Goal: Task Accomplishment & Management: Use online tool/utility

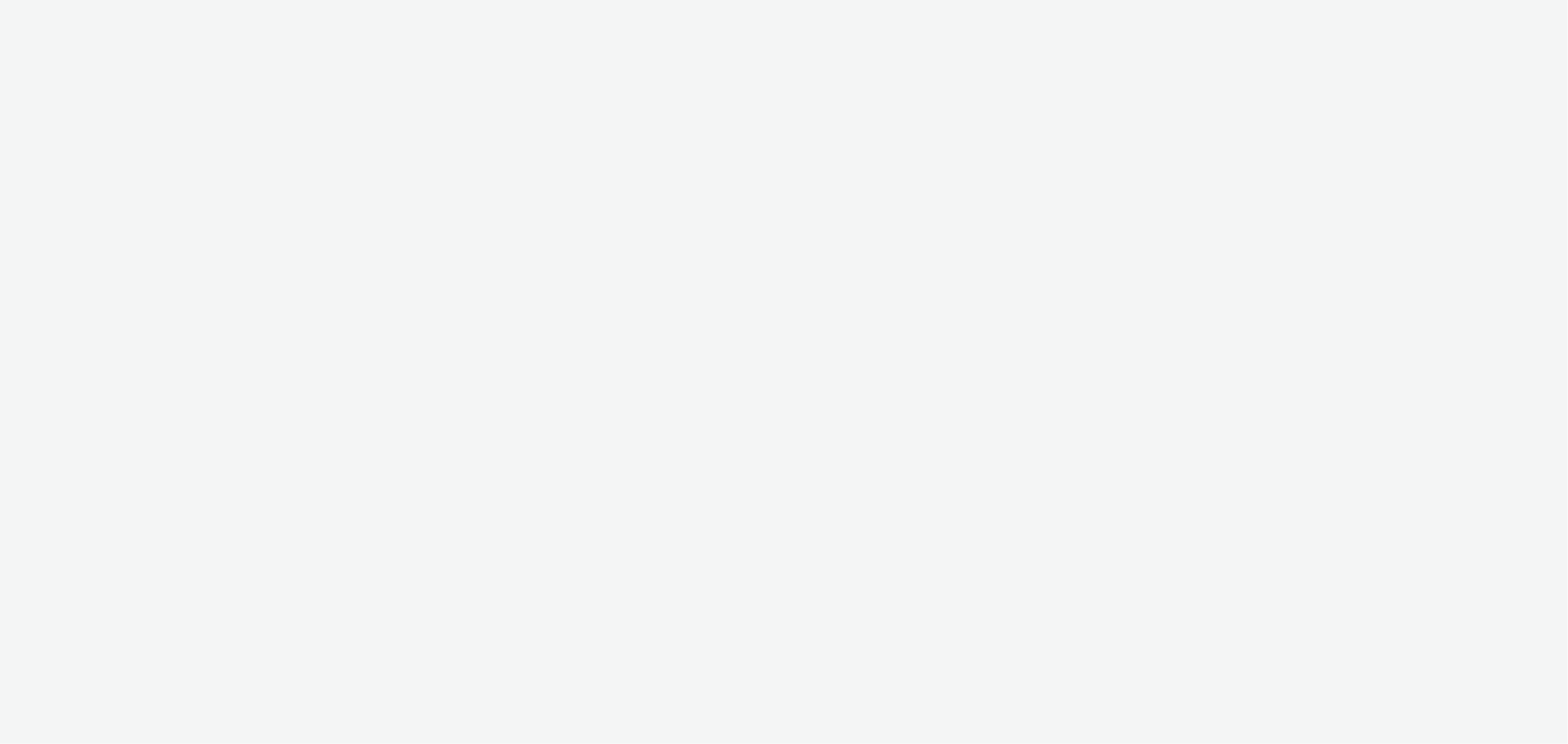
select select "b626f941-834b-427f-b453-0a2b95f57350"
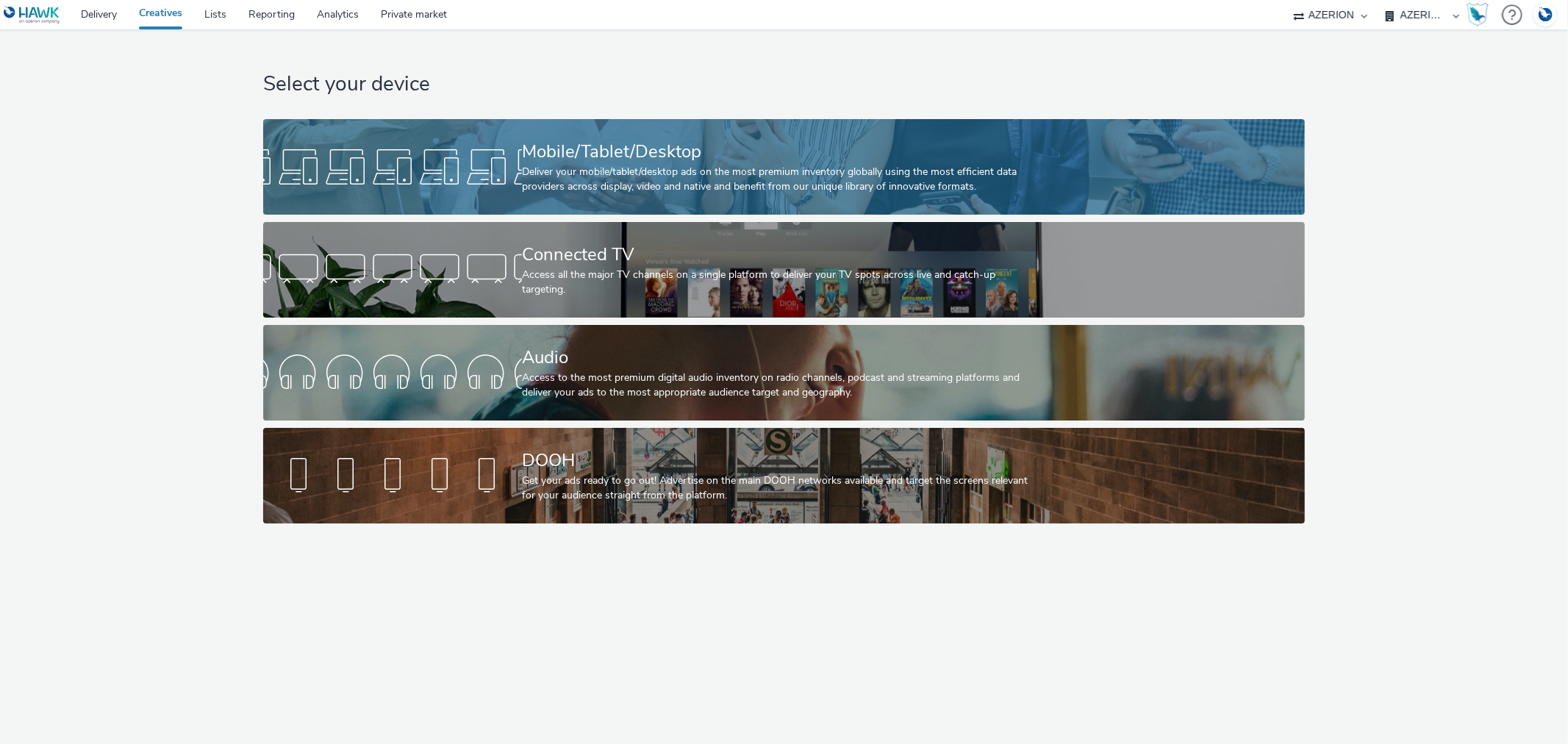
click at [470, 171] on div at bounding box center [392, 167] width 259 height 47
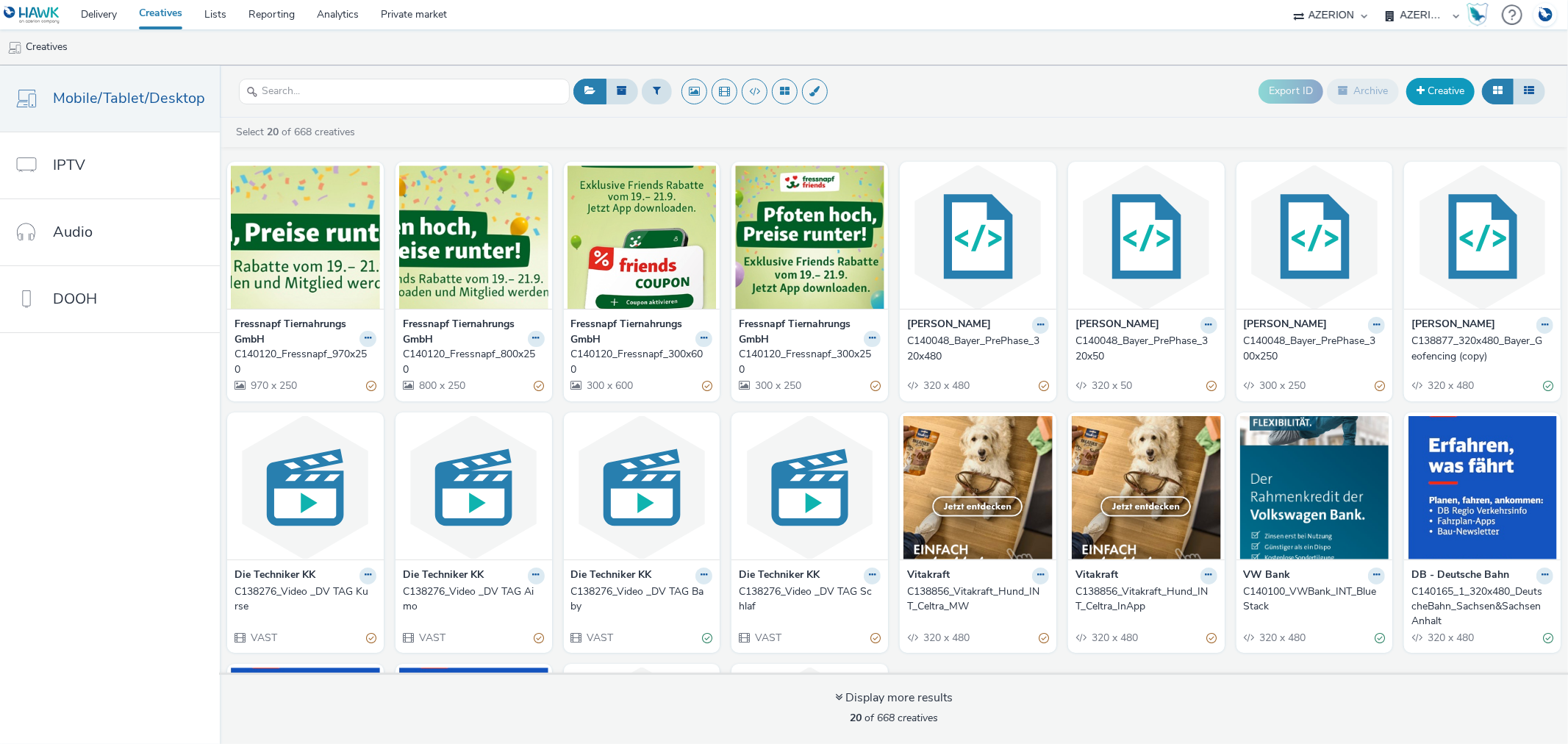
click at [1454, 93] on link "Creative" at bounding box center [1441, 91] width 69 height 26
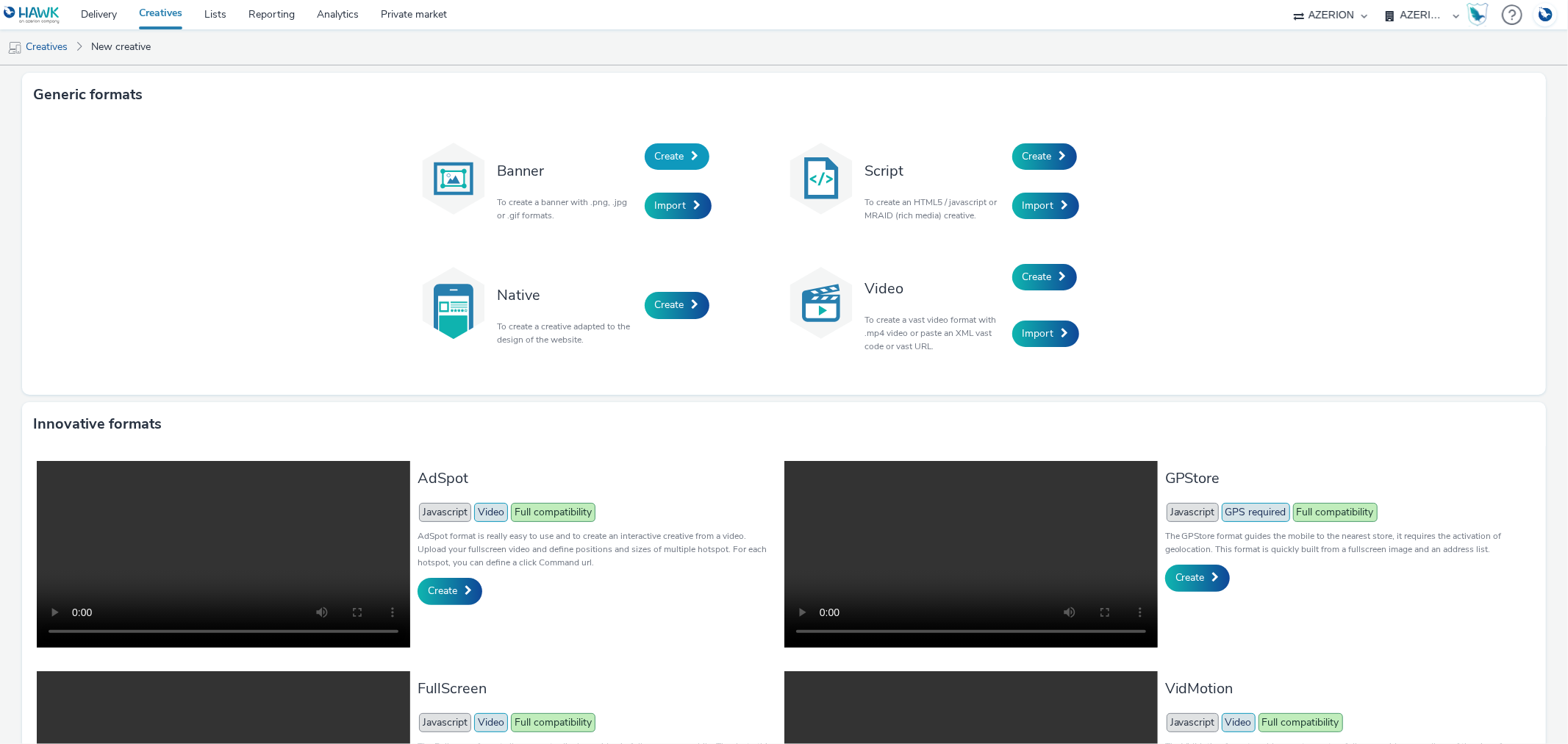
click at [679, 153] on span "Create" at bounding box center [669, 156] width 29 height 14
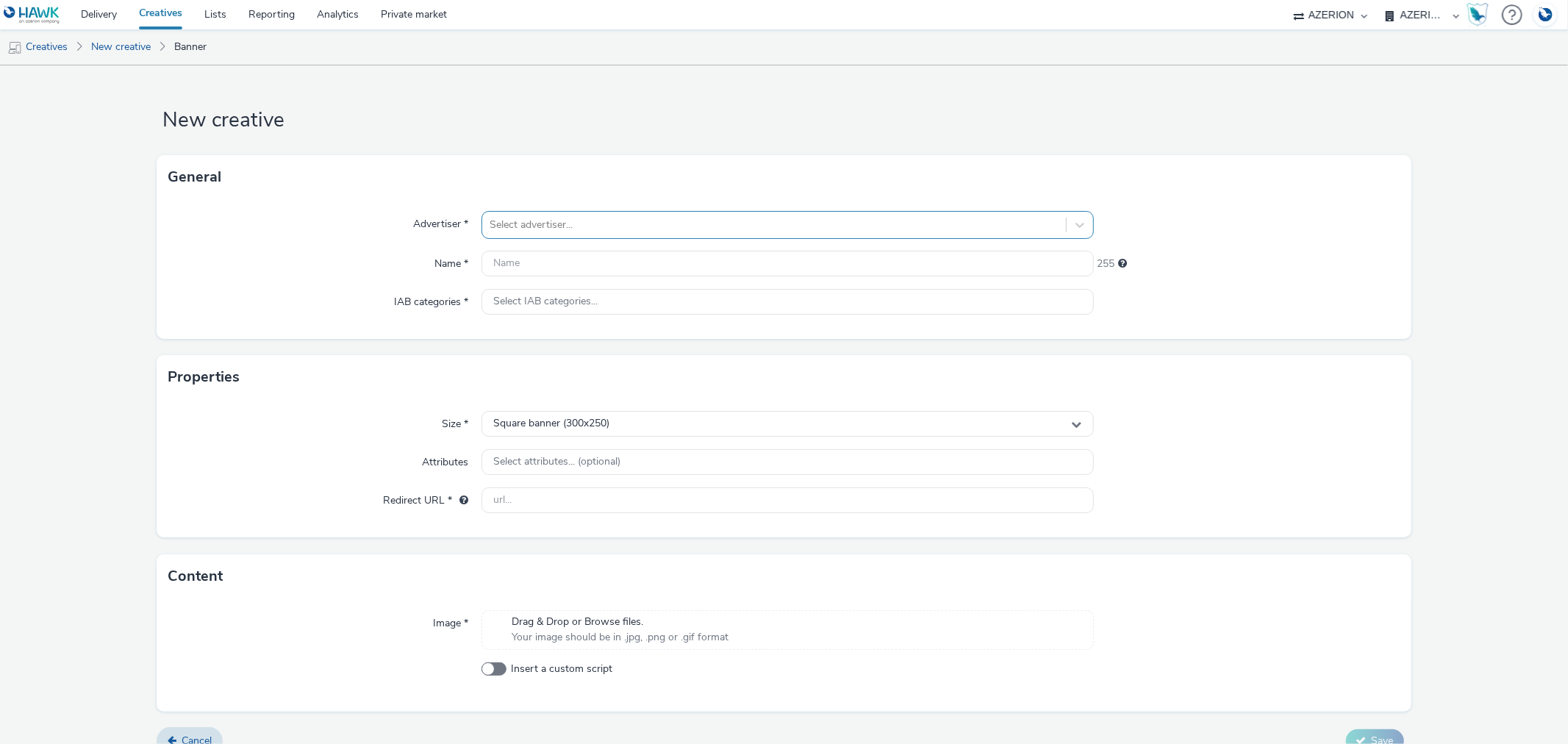
click at [551, 224] on div at bounding box center [774, 225] width 568 height 18
type input "soda"
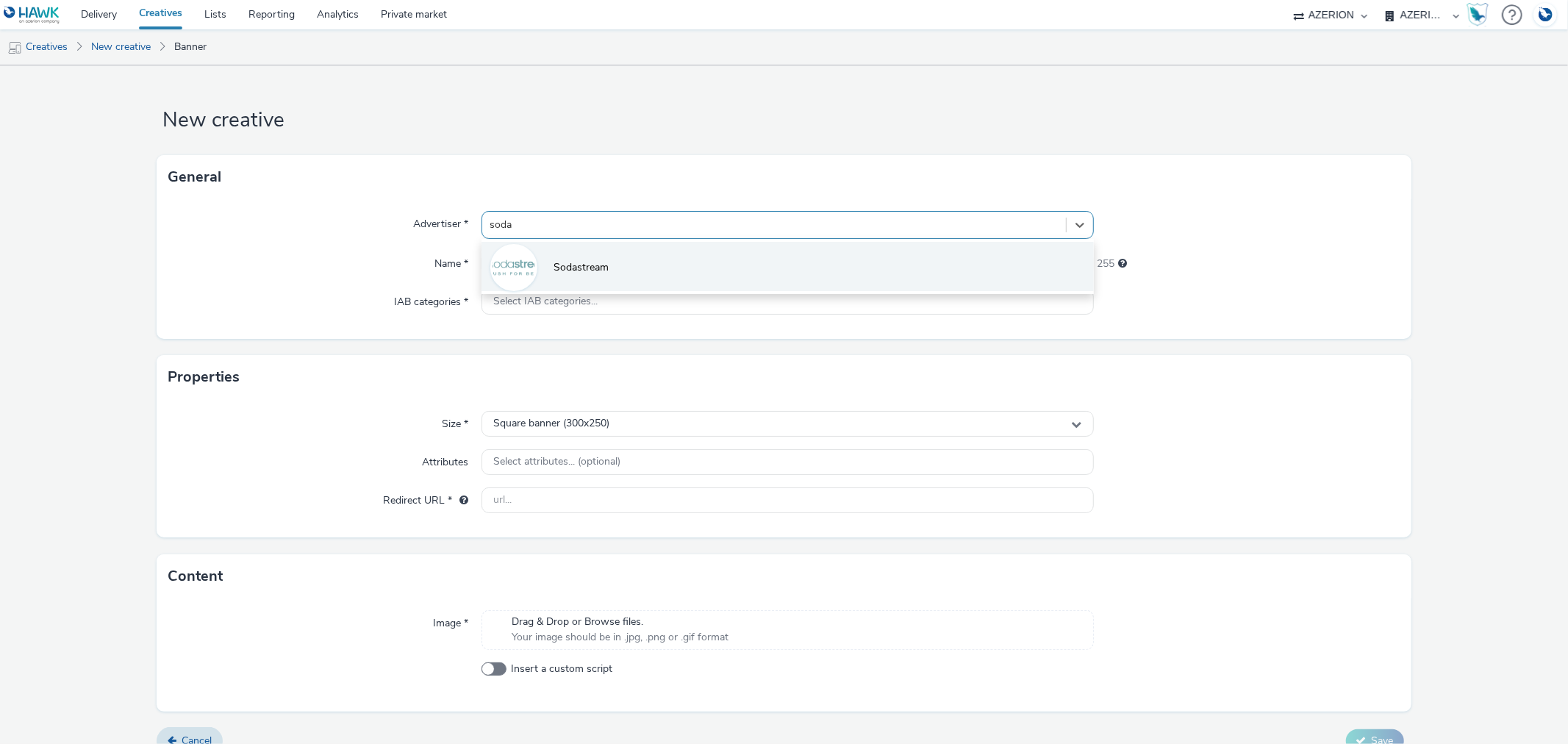
click at [559, 272] on span "Sodastream" at bounding box center [581, 267] width 55 height 15
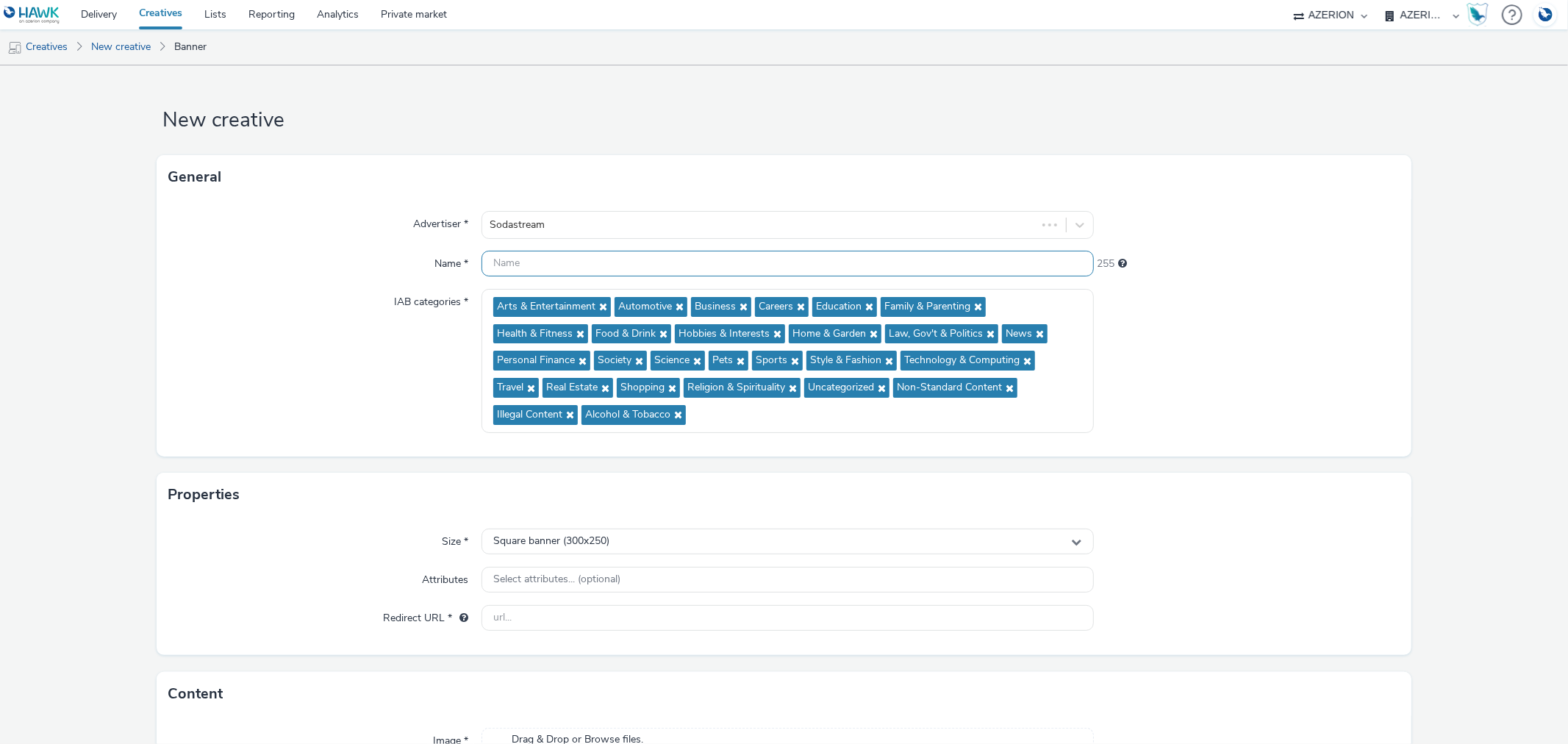
drag, startPoint x: 560, startPoint y: 269, endPoint x: 415, endPoint y: 254, distance: 145.8
click at [415, 254] on div "Name * 255" at bounding box center [784, 264] width 1231 height 26
paste input "C140001_0"
click at [649, 260] on input "C140001_INT" at bounding box center [787, 263] width 611 height 25
paste input "Convenience"
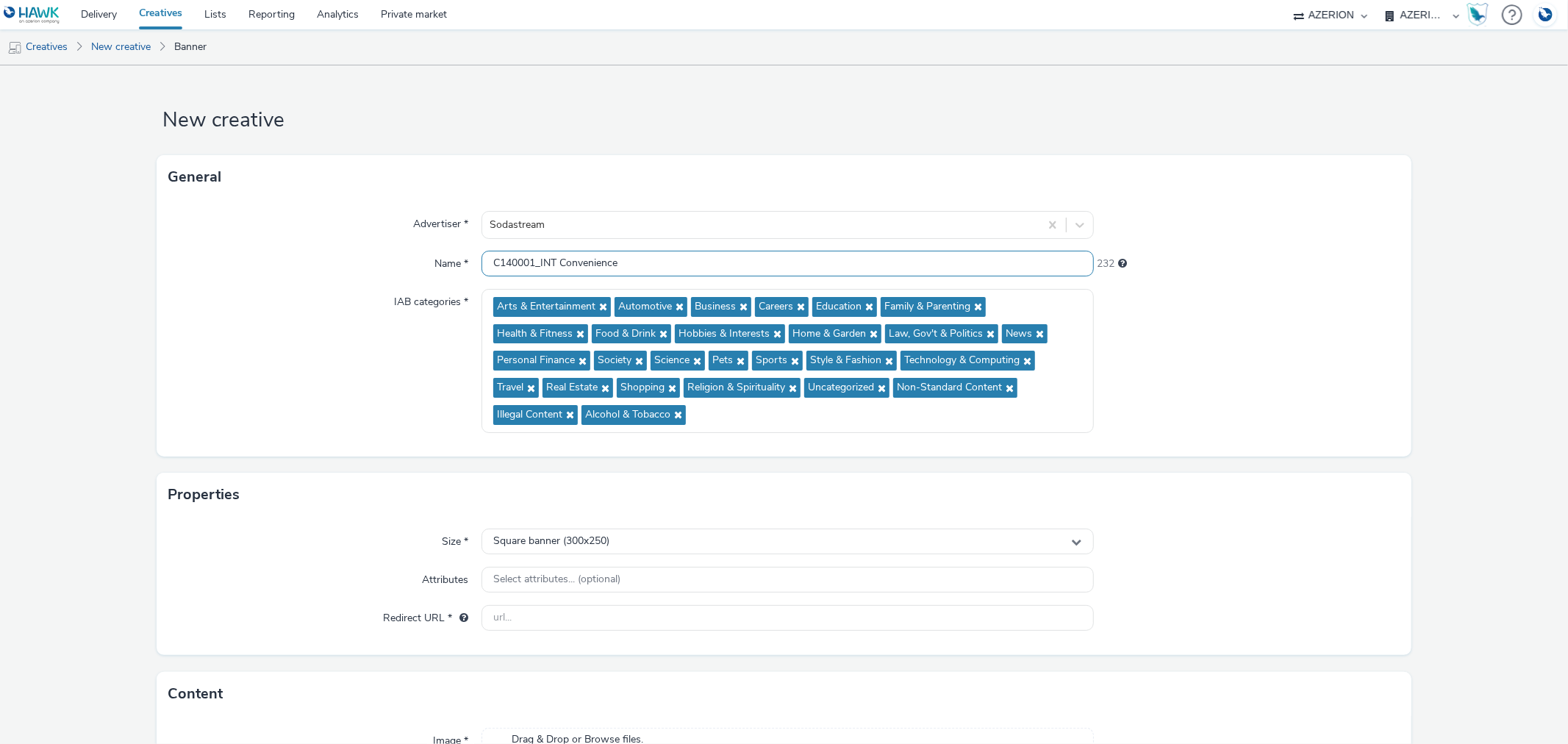
click at [557, 257] on input "C140001_INT Convenience" at bounding box center [787, 263] width 611 height 25
click at [706, 257] on input "C140001_INT - Convenience" at bounding box center [787, 263] width 611 height 25
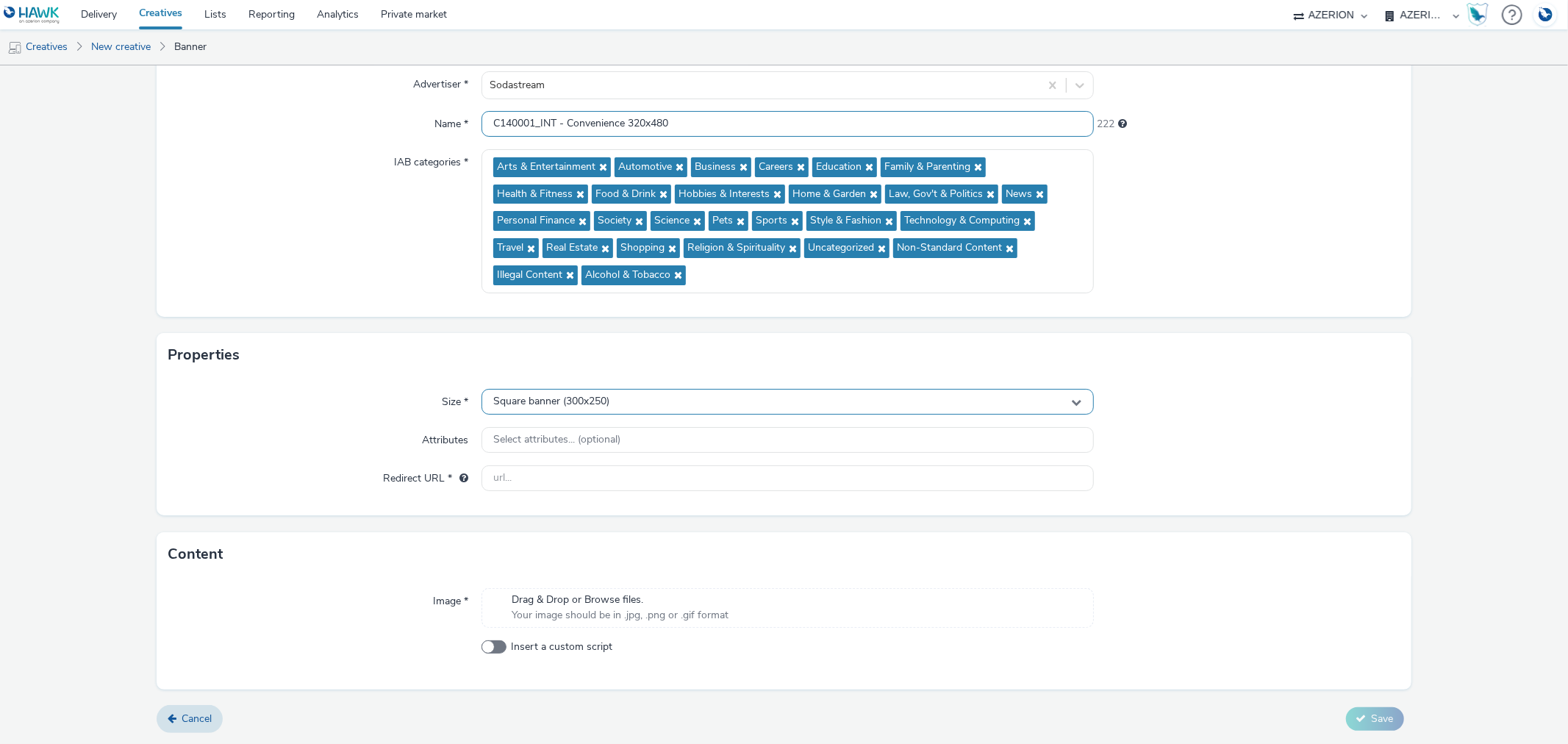
type input "C140001_INT - Convenience 320x480"
click at [605, 410] on div "Square banner (300x250)" at bounding box center [787, 401] width 611 height 25
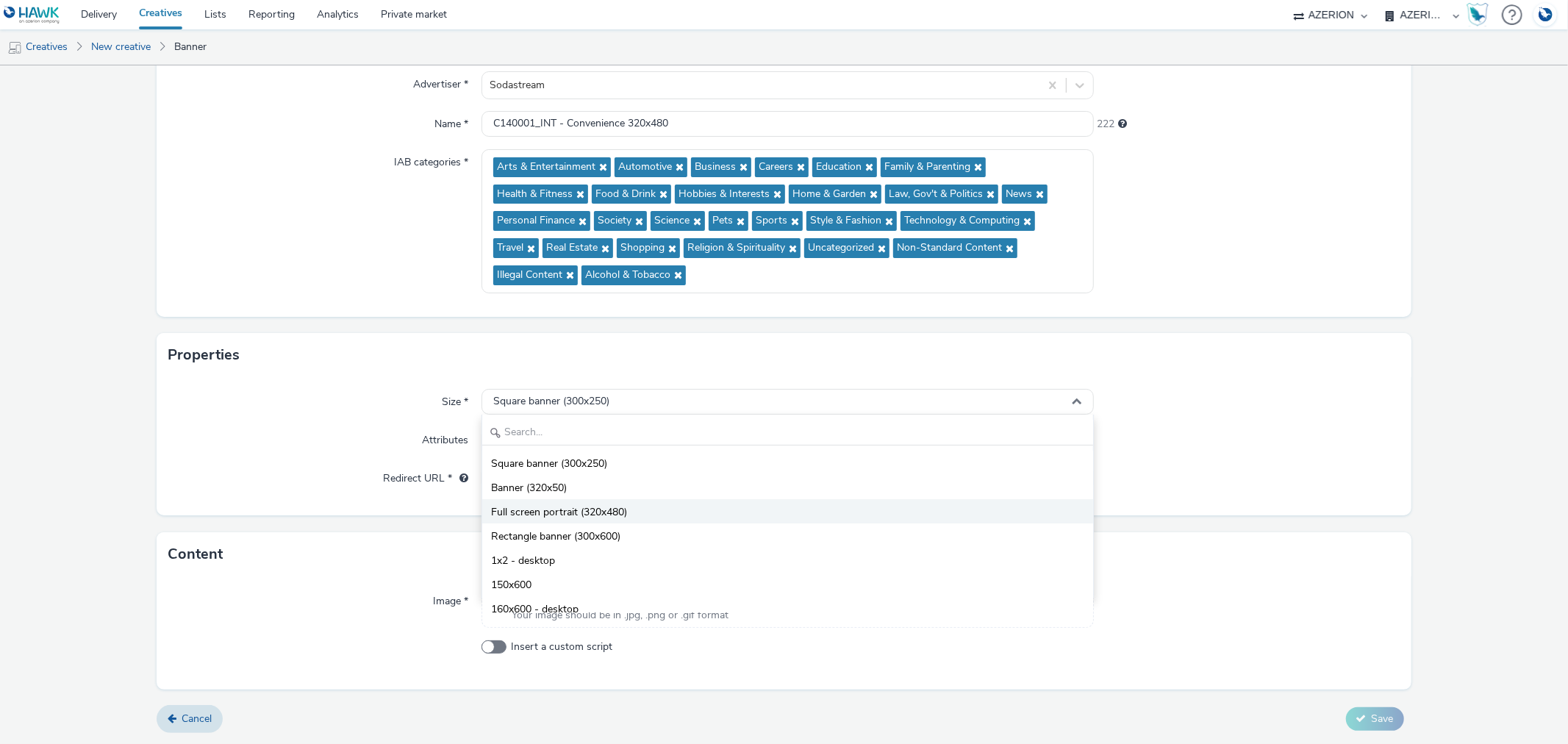
click at [546, 509] on span "Full screen portrait (320x480)" at bounding box center [559, 512] width 136 height 15
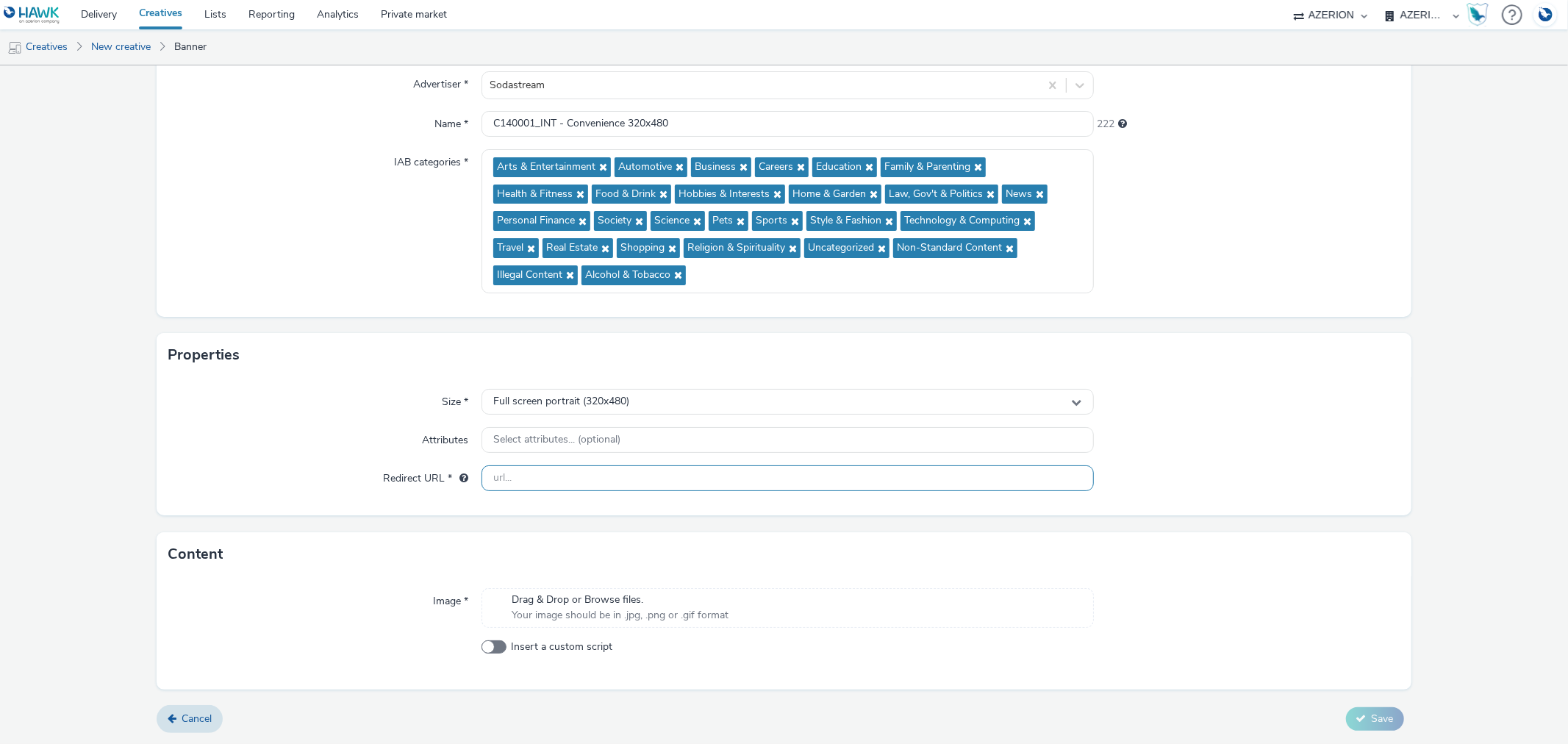
click at [553, 472] on input "text" at bounding box center [787, 478] width 611 height 25
paste input "[URL][DOMAIN_NAME]"
type input "[URL][DOMAIN_NAME]"
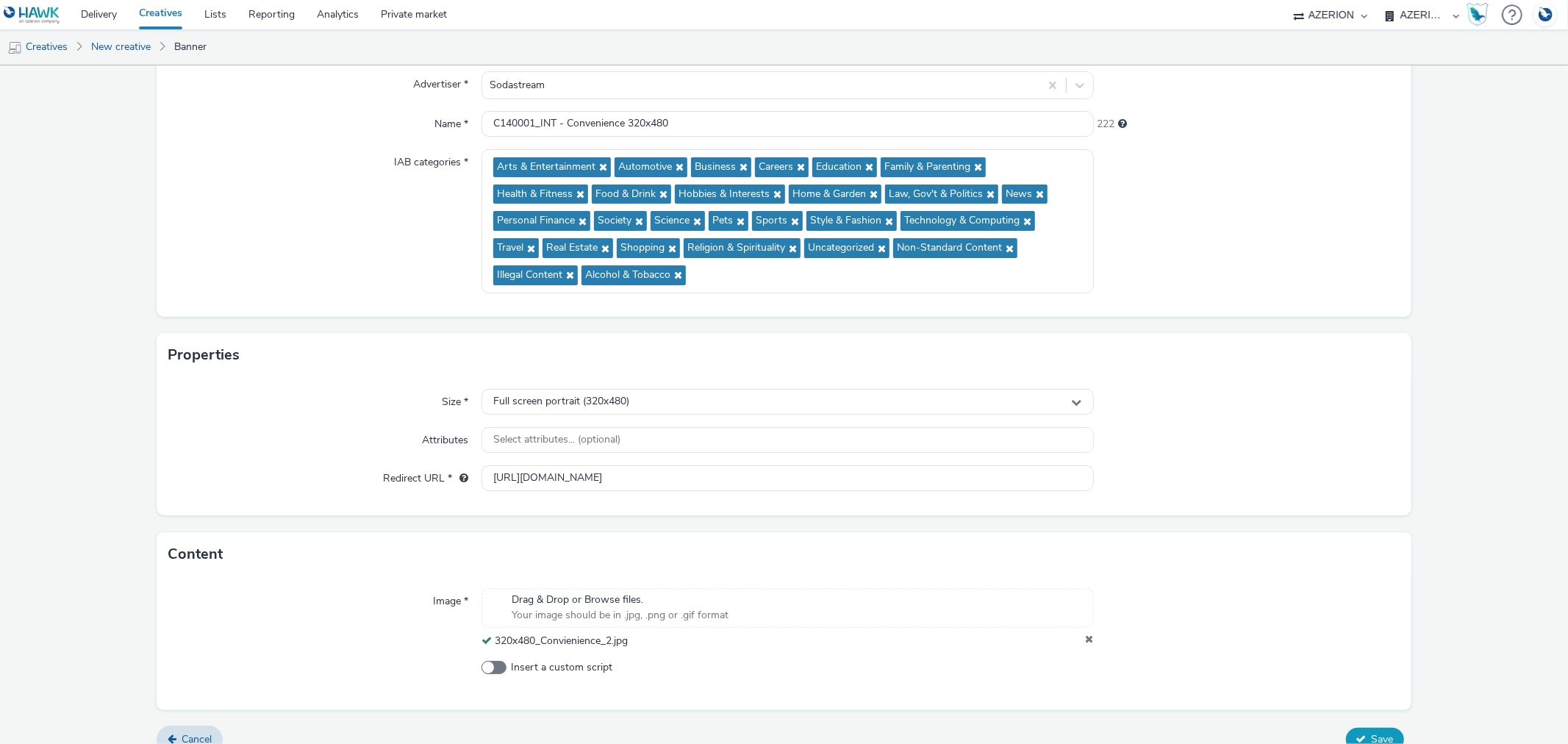
click at [1376, 736] on span "Save" at bounding box center [1383, 739] width 22 height 14
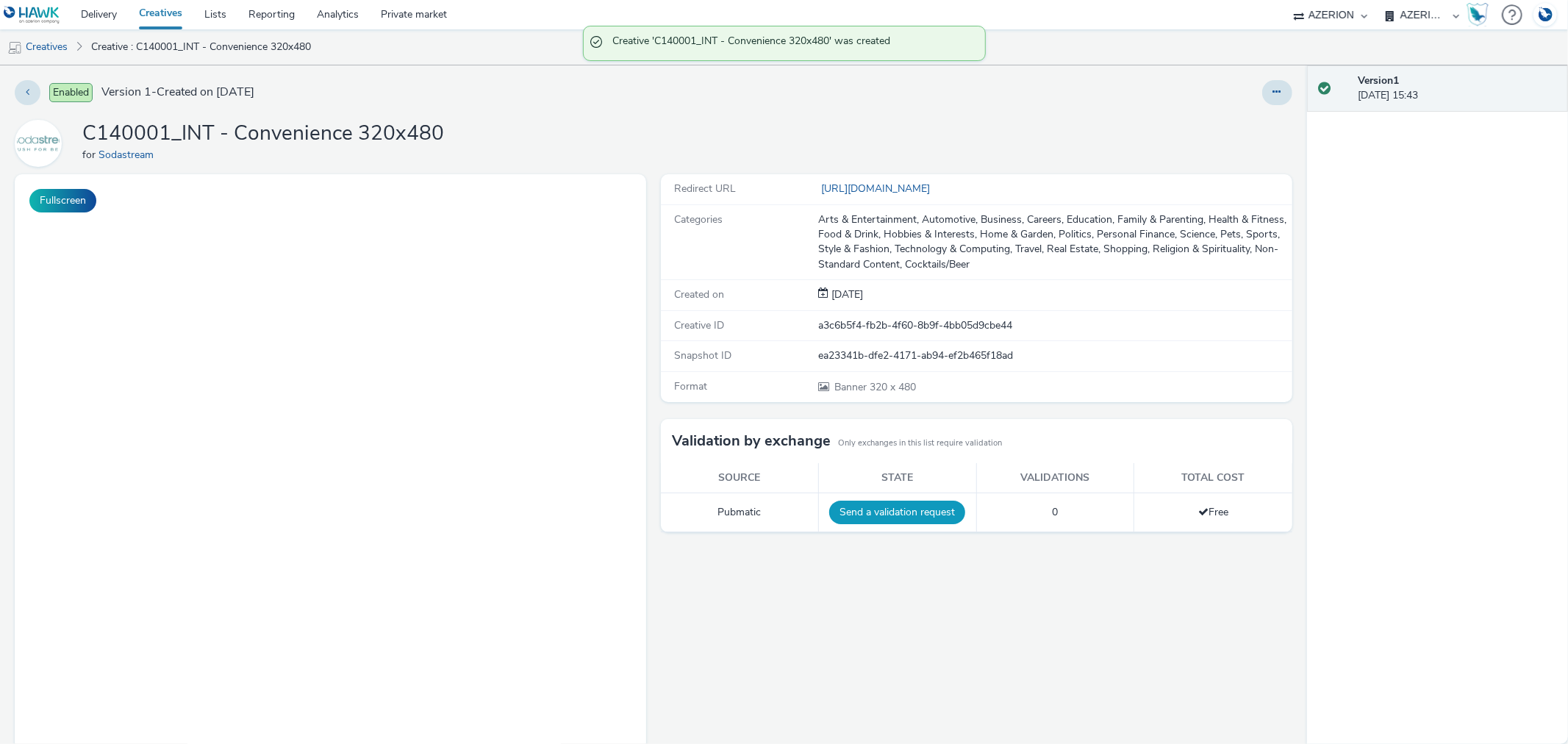
click at [886, 517] on button "Send a validation request" at bounding box center [897, 512] width 136 height 23
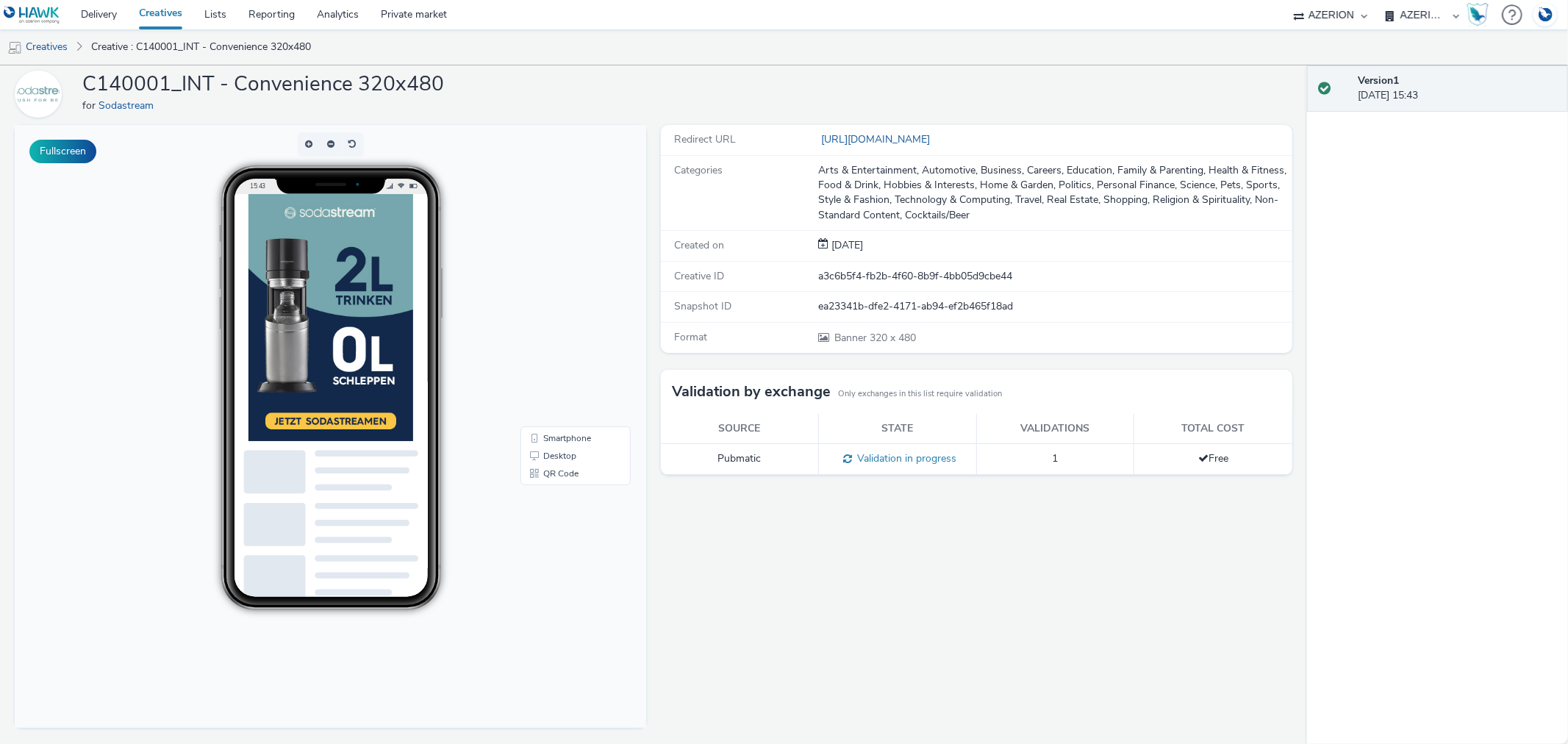
click at [171, 17] on link "Creatives" at bounding box center [161, 15] width 66 height 29
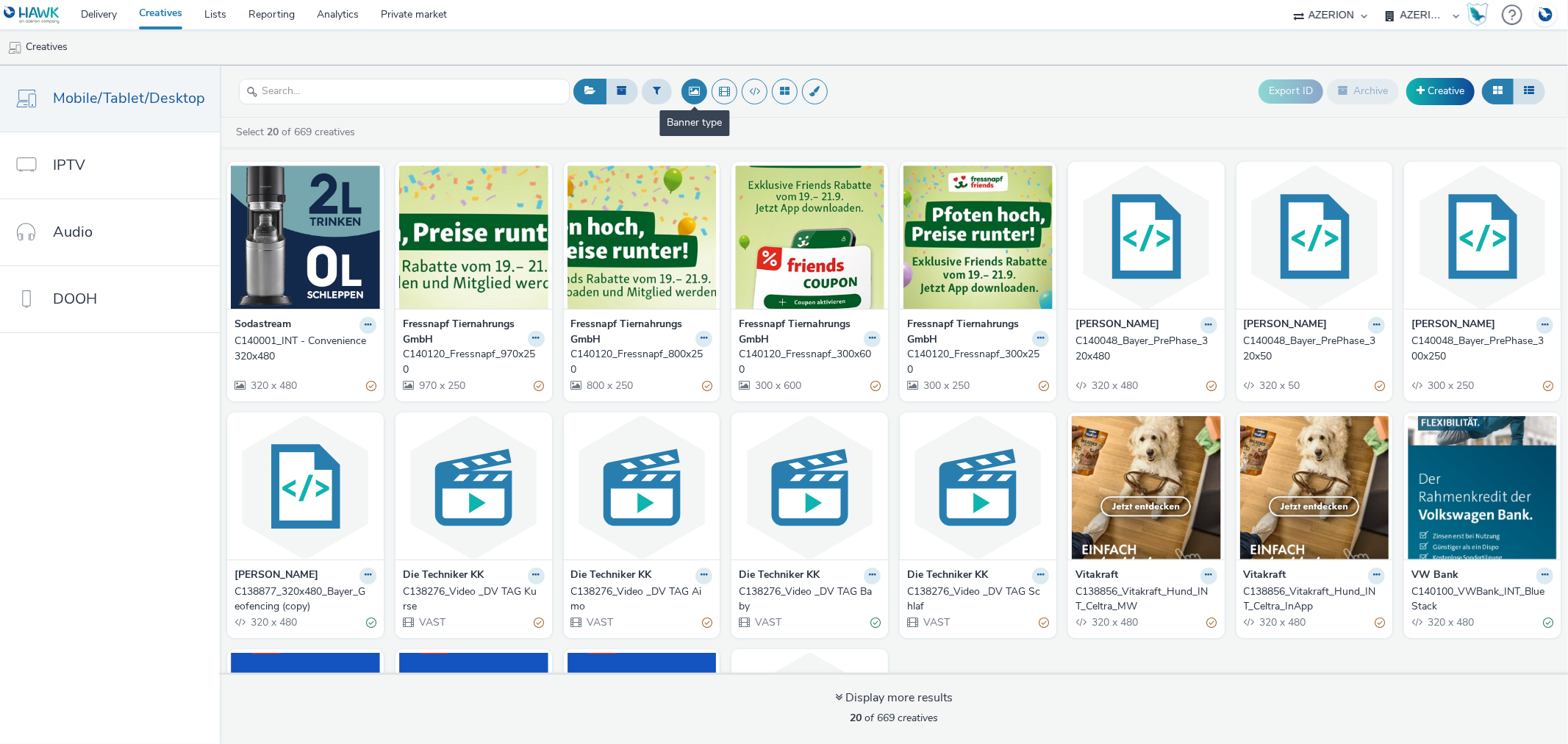
click at [692, 86] on button at bounding box center [694, 91] width 25 height 25
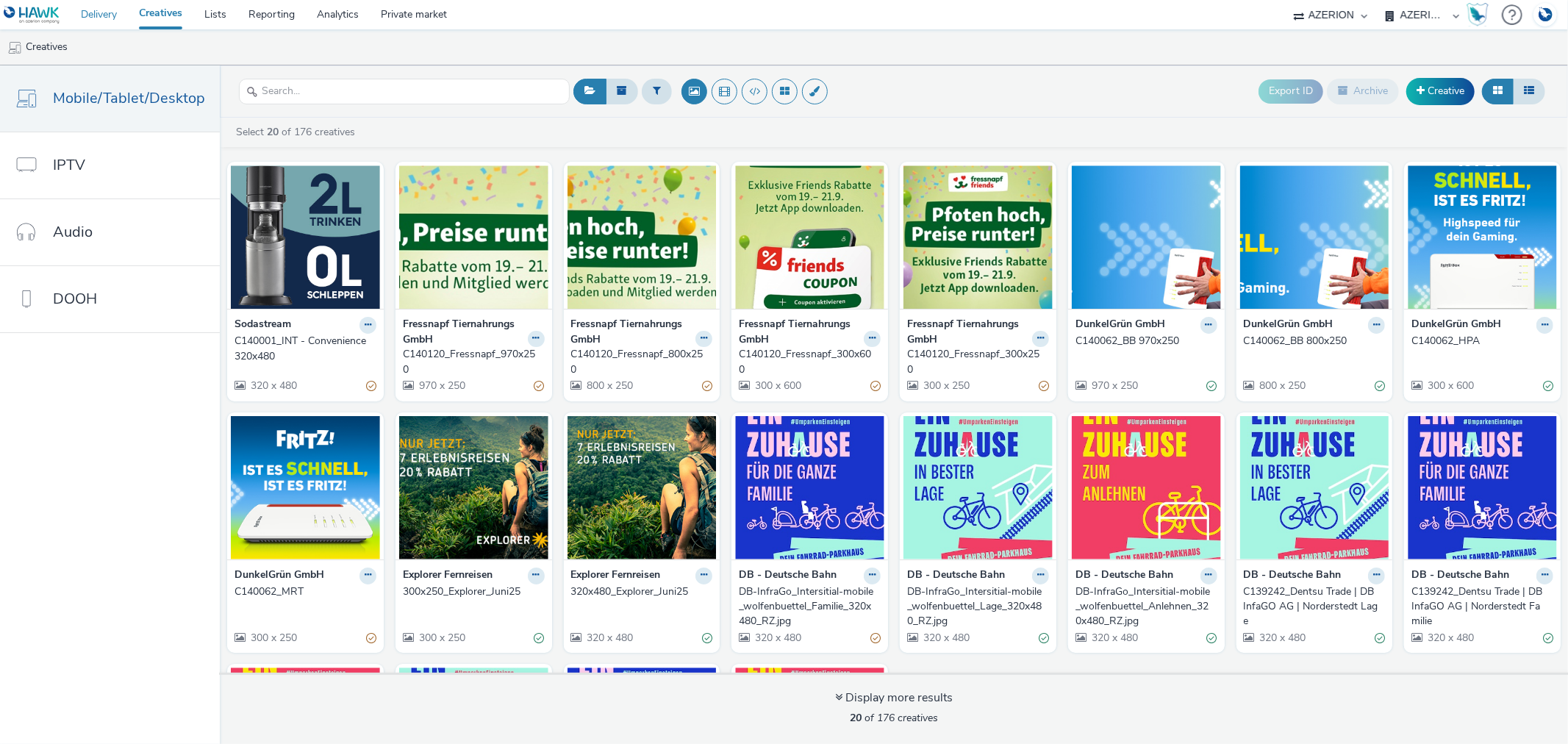
click at [92, 21] on link "Delivery" at bounding box center [98, 15] width 58 height 29
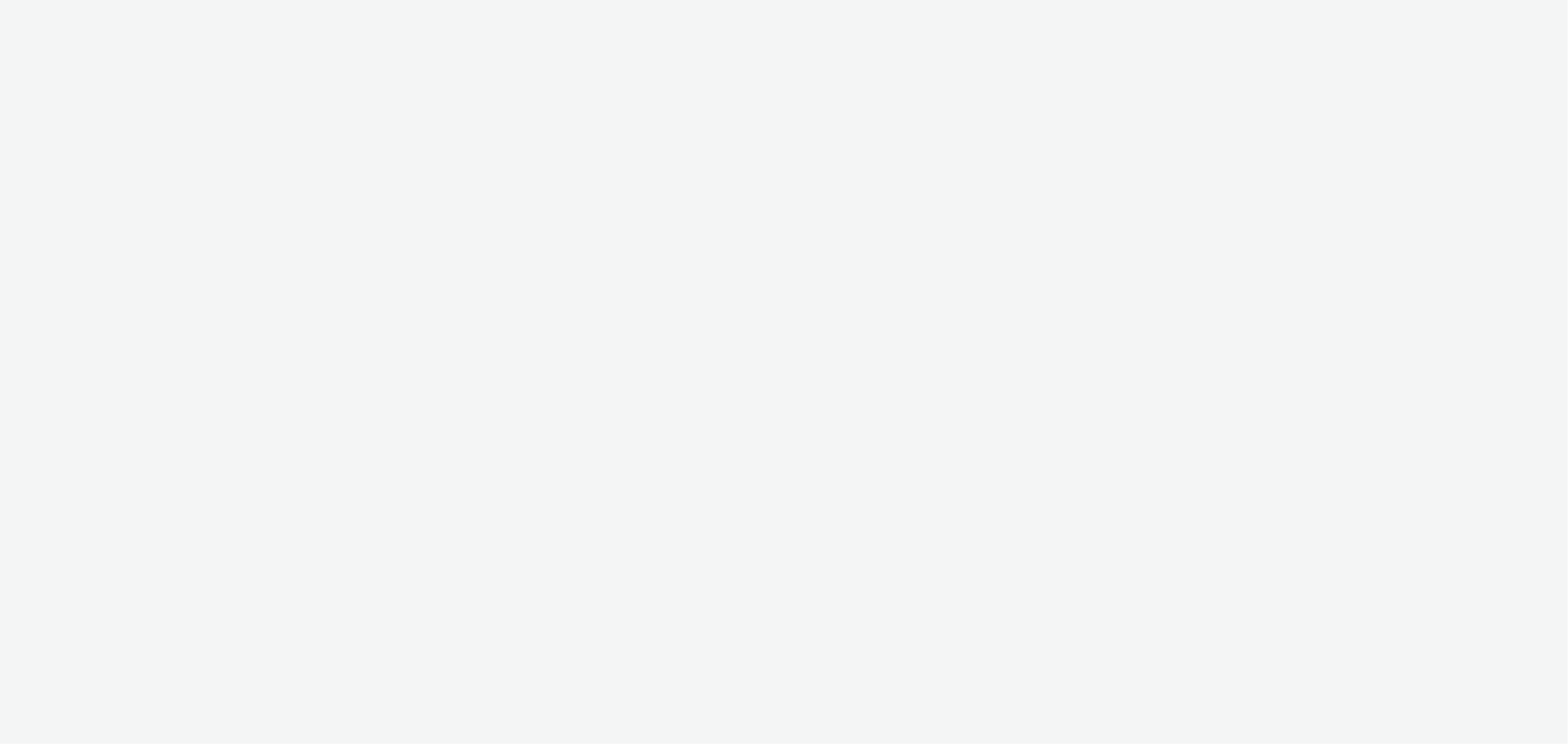
select select "b626f941-834b-427f-b453-0a2b95f57350"
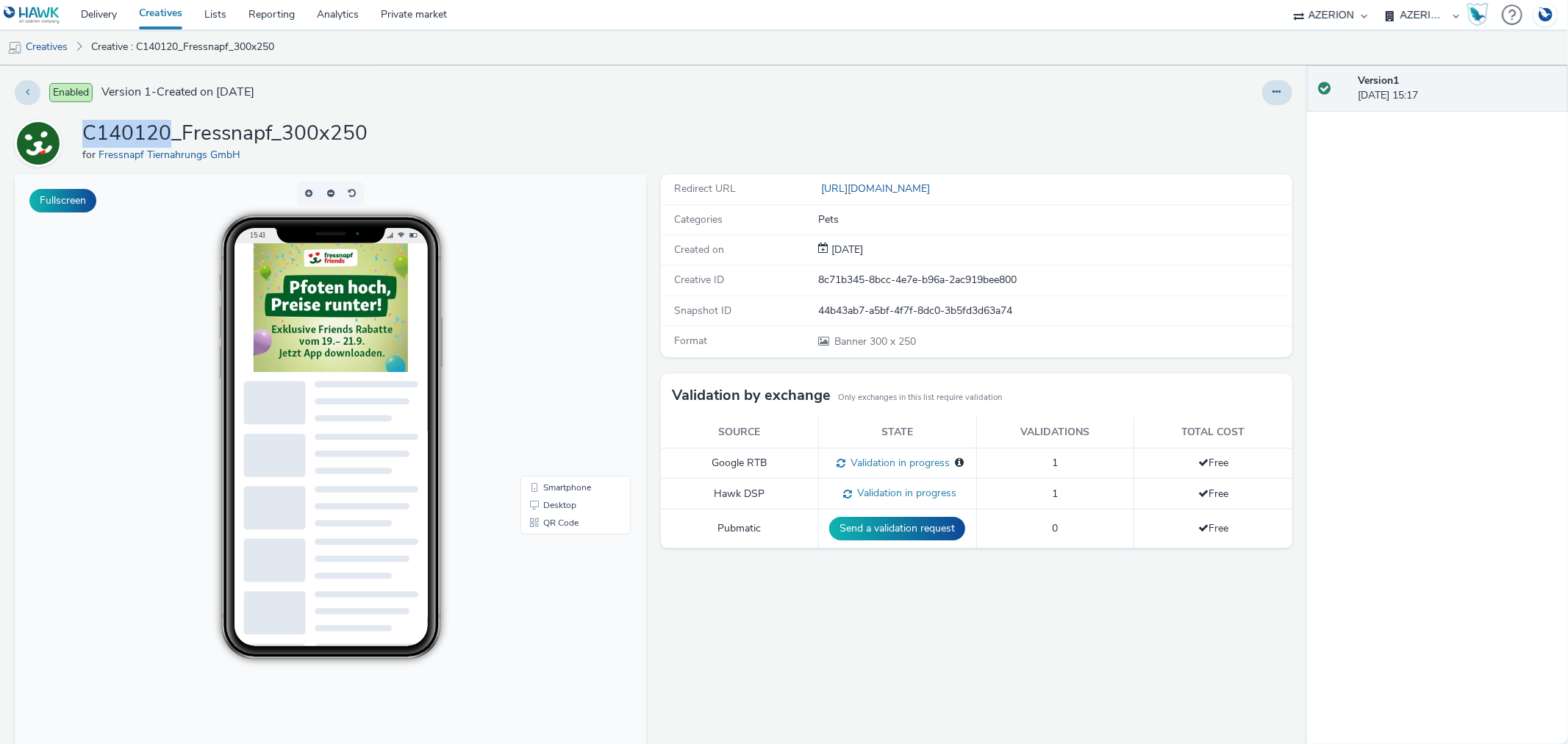
drag, startPoint x: 92, startPoint y: 131, endPoint x: 166, endPoint y: 133, distance: 74.0
click at [166, 133] on h1 "C140120_Fressnapf_300x250" at bounding box center [225, 134] width 285 height 28
copy h1 "C140120"
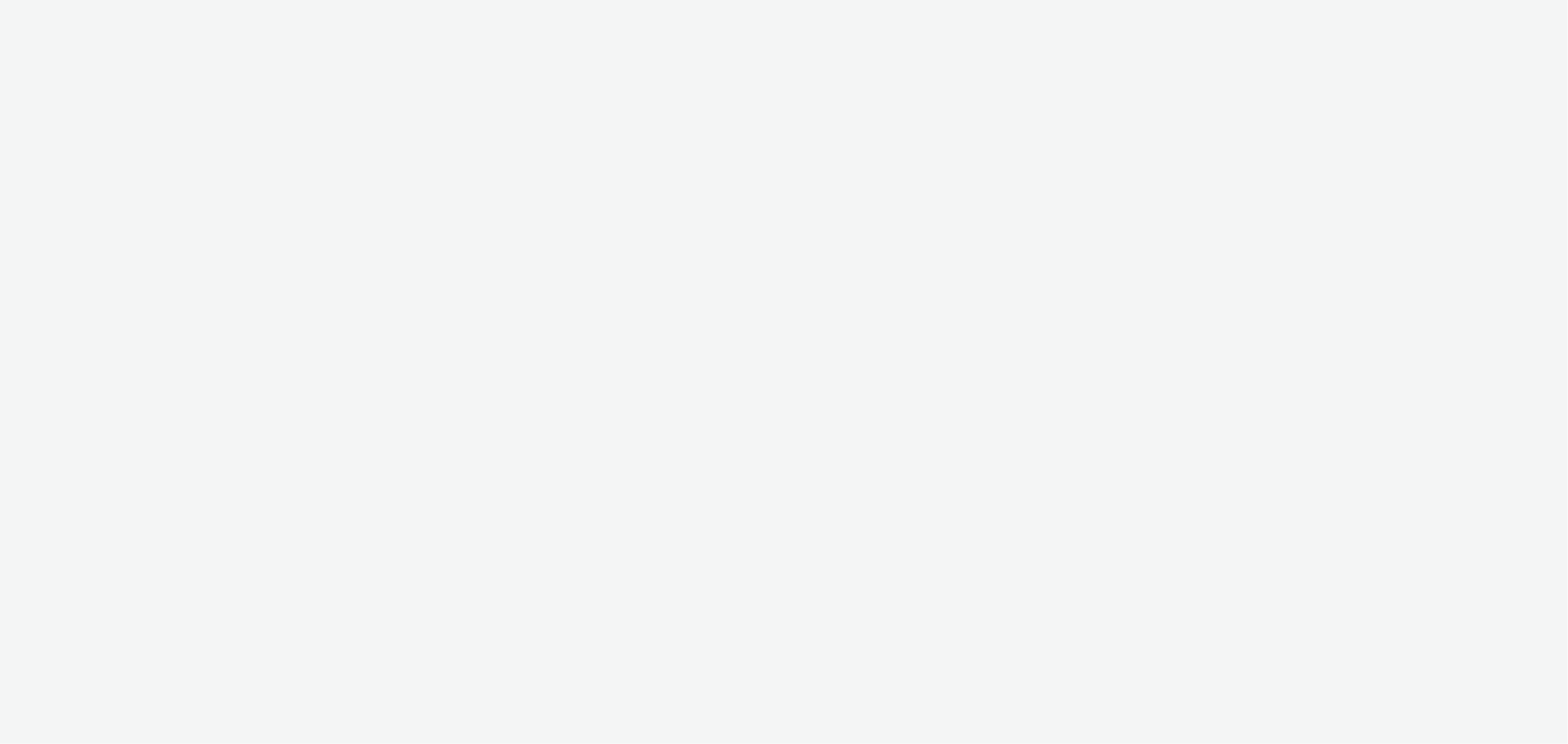
select select "b626f941-834b-427f-b453-0a2b95f57350"
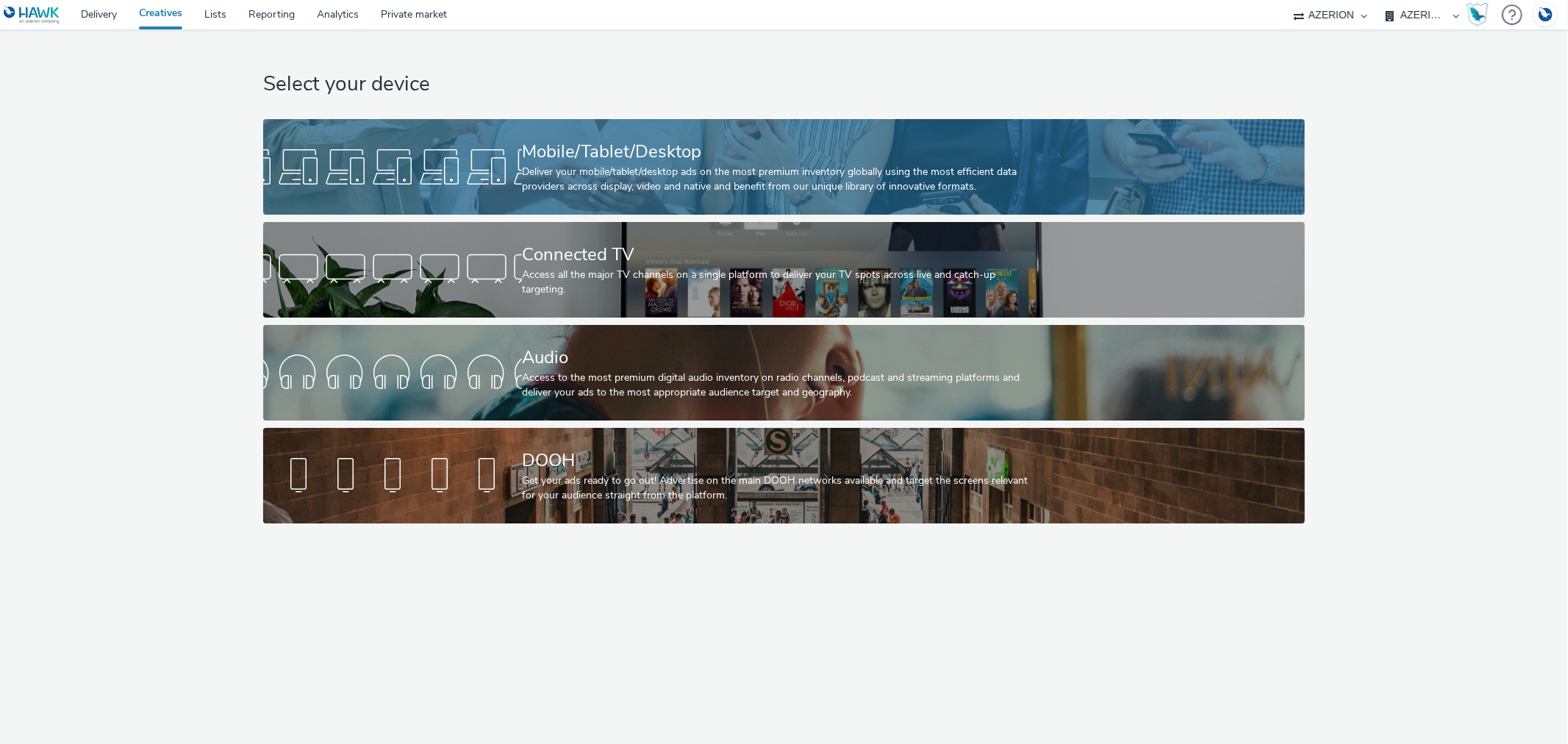
click at [508, 200] on link "Mobile/Tablet/Desktop Deliver your mobile/tablet/desktop ads on the most premiu…" at bounding box center [784, 167] width 1041 height 96
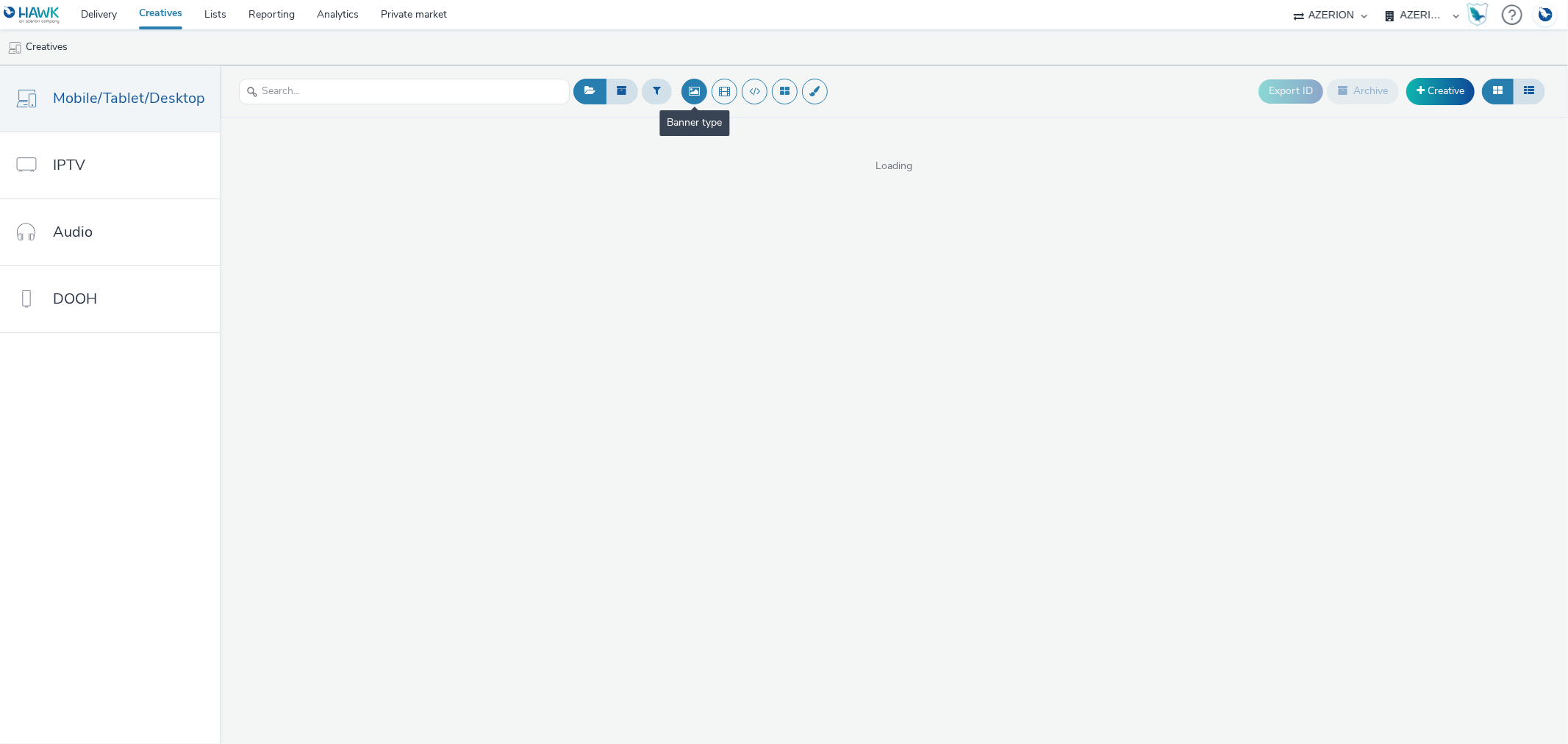
click at [687, 96] on button at bounding box center [694, 91] width 25 height 25
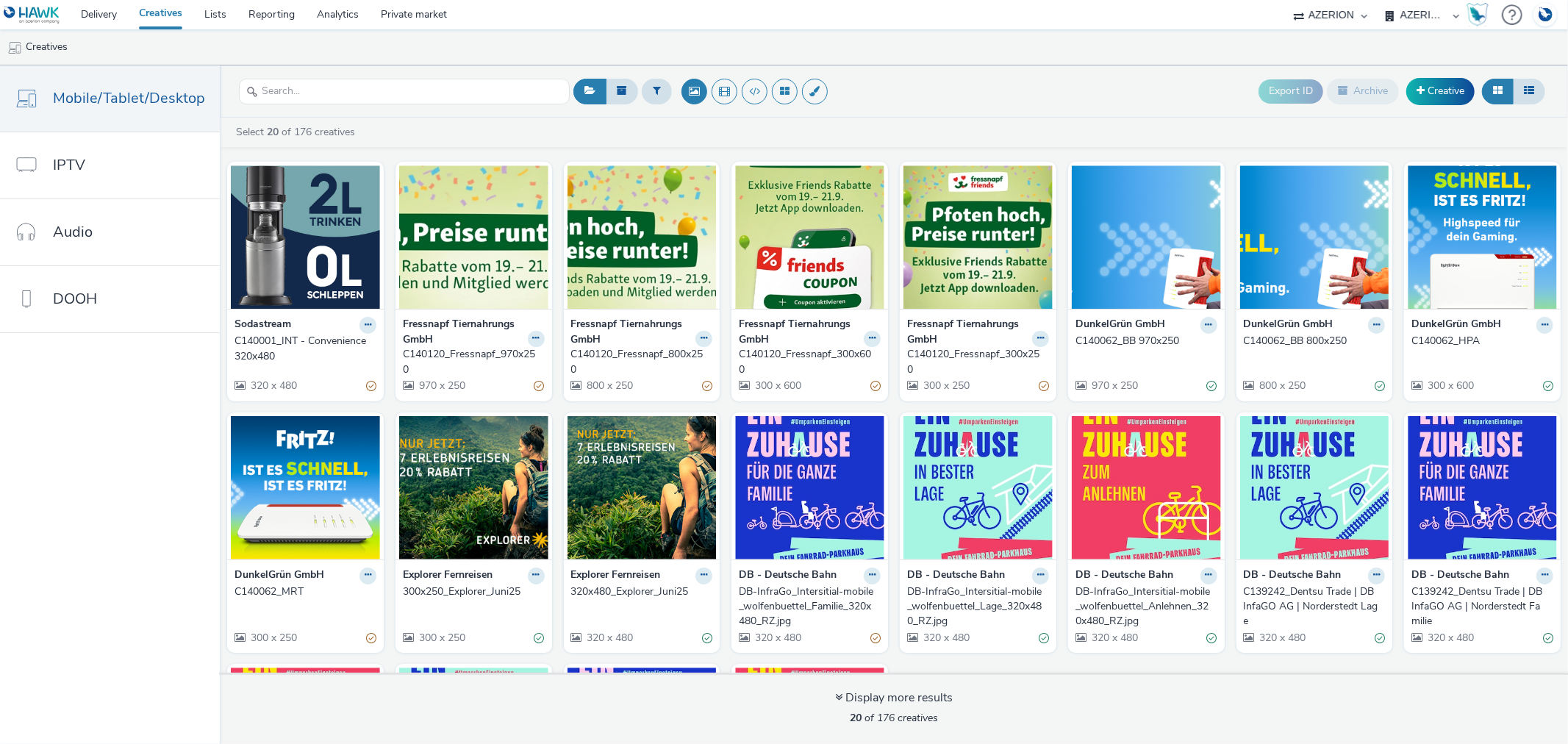
scroll to position [82, 0]
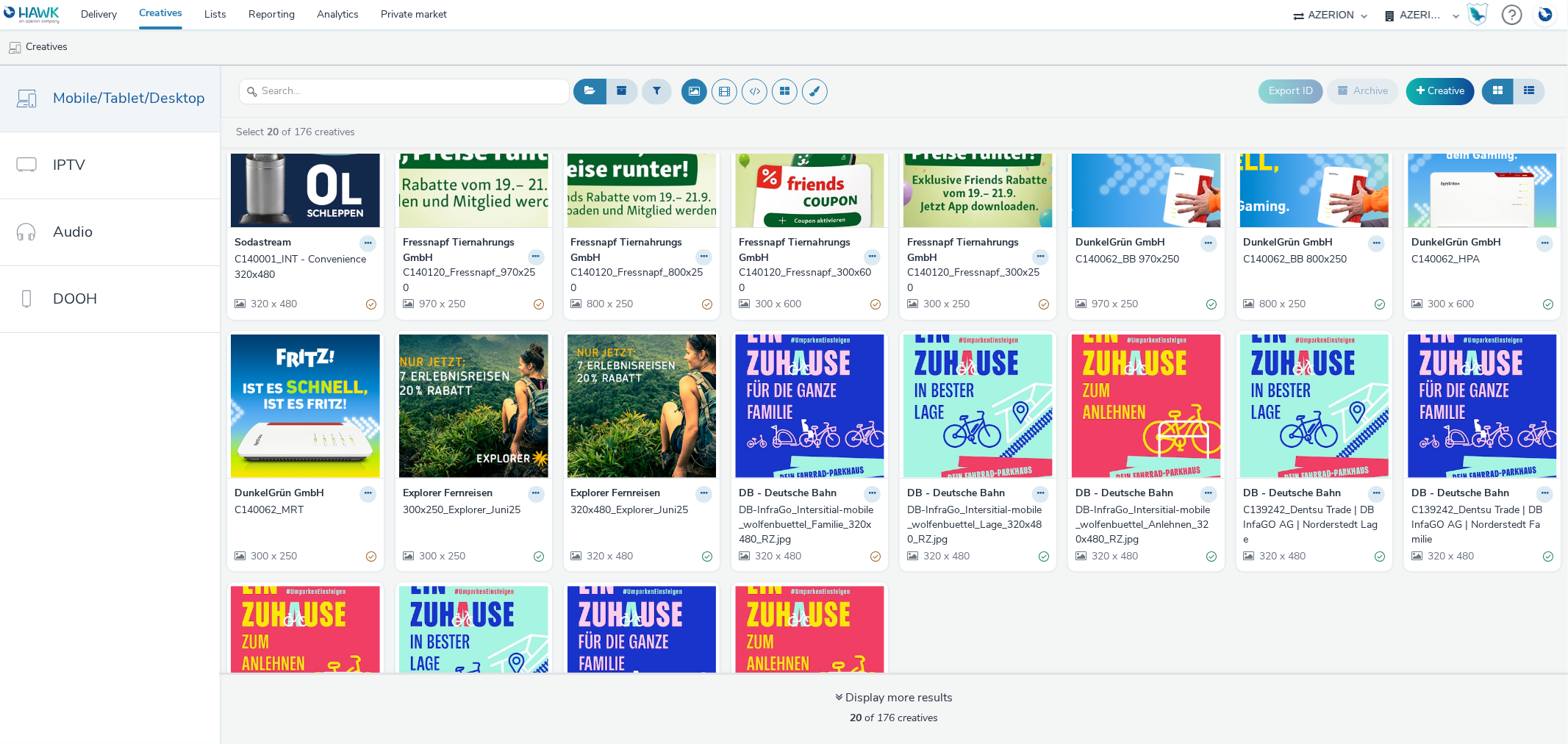
click at [1110, 257] on div "C140062_BB 970x250" at bounding box center [1143, 259] width 136 height 15
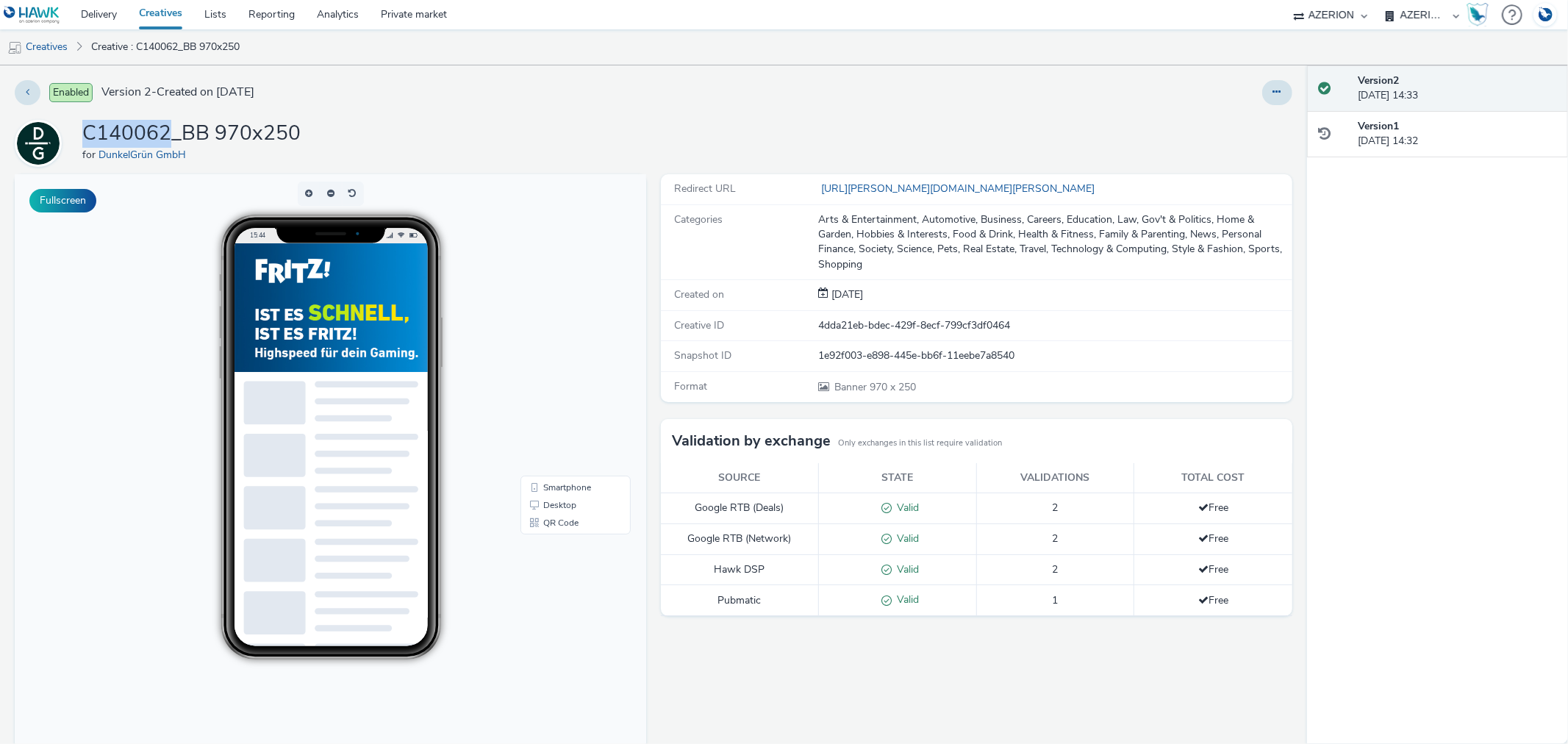
drag, startPoint x: 88, startPoint y: 130, endPoint x: 165, endPoint y: 134, distance: 77.1
click at [165, 134] on h1 "C140062_BB 970x250" at bounding box center [191, 134] width 218 height 28
copy h1 "C140062"
click at [100, 19] on link "Delivery" at bounding box center [98, 15] width 58 height 29
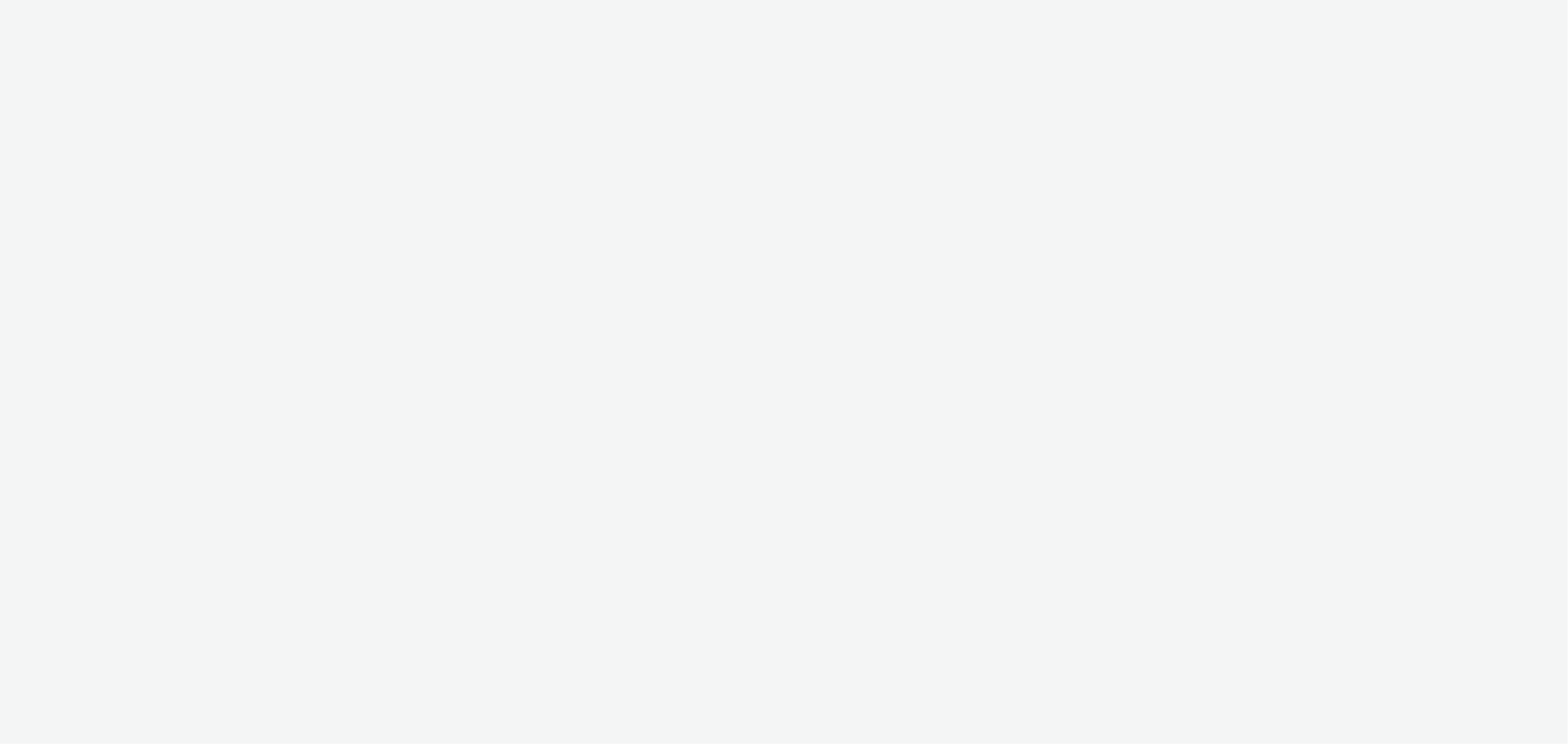
select select "b626f941-834b-427f-b453-0a2b95f57350"
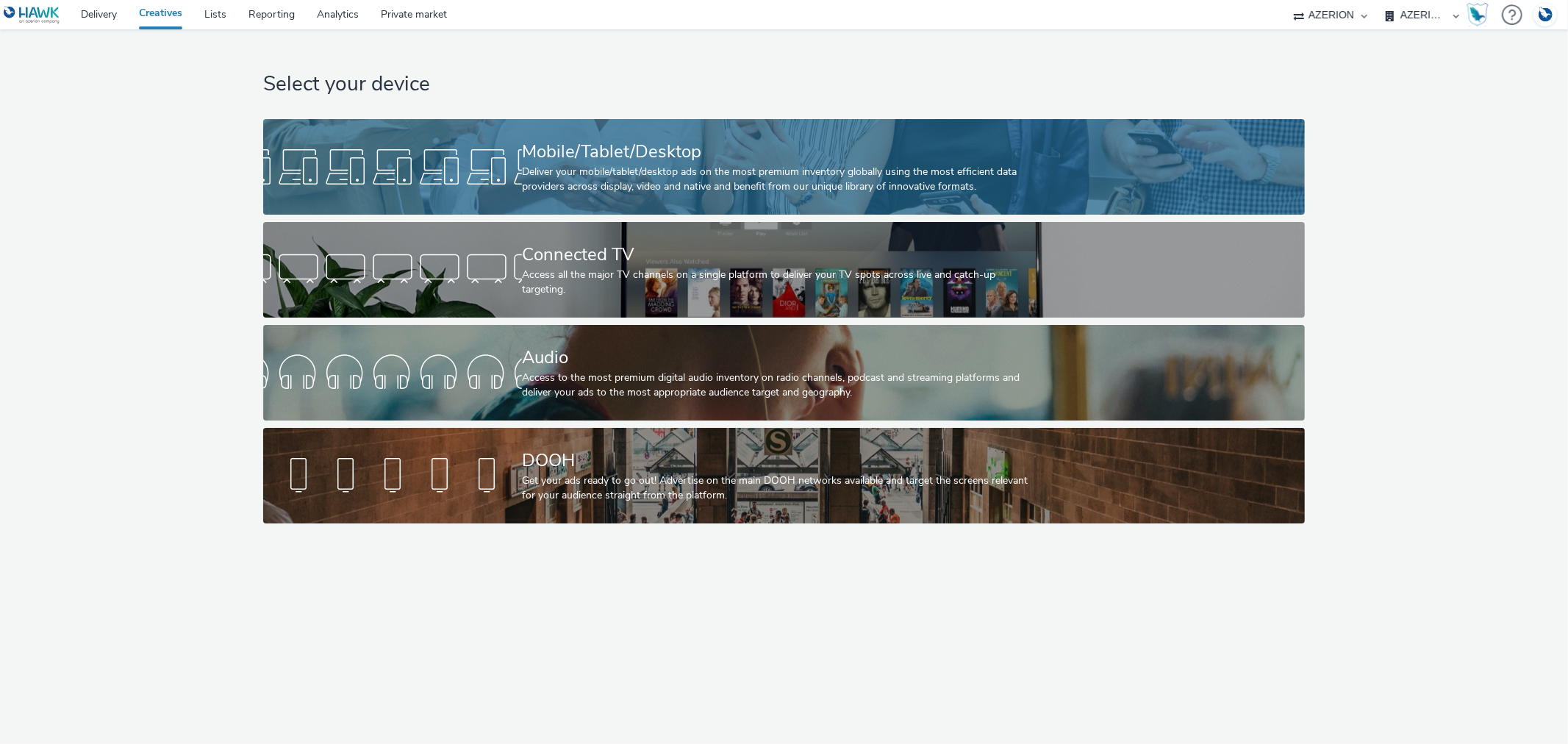
click at [723, 170] on div "Deliver your mobile/tablet/desktop ads on the most premium inventory globally u…" at bounding box center [781, 179] width 518 height 30
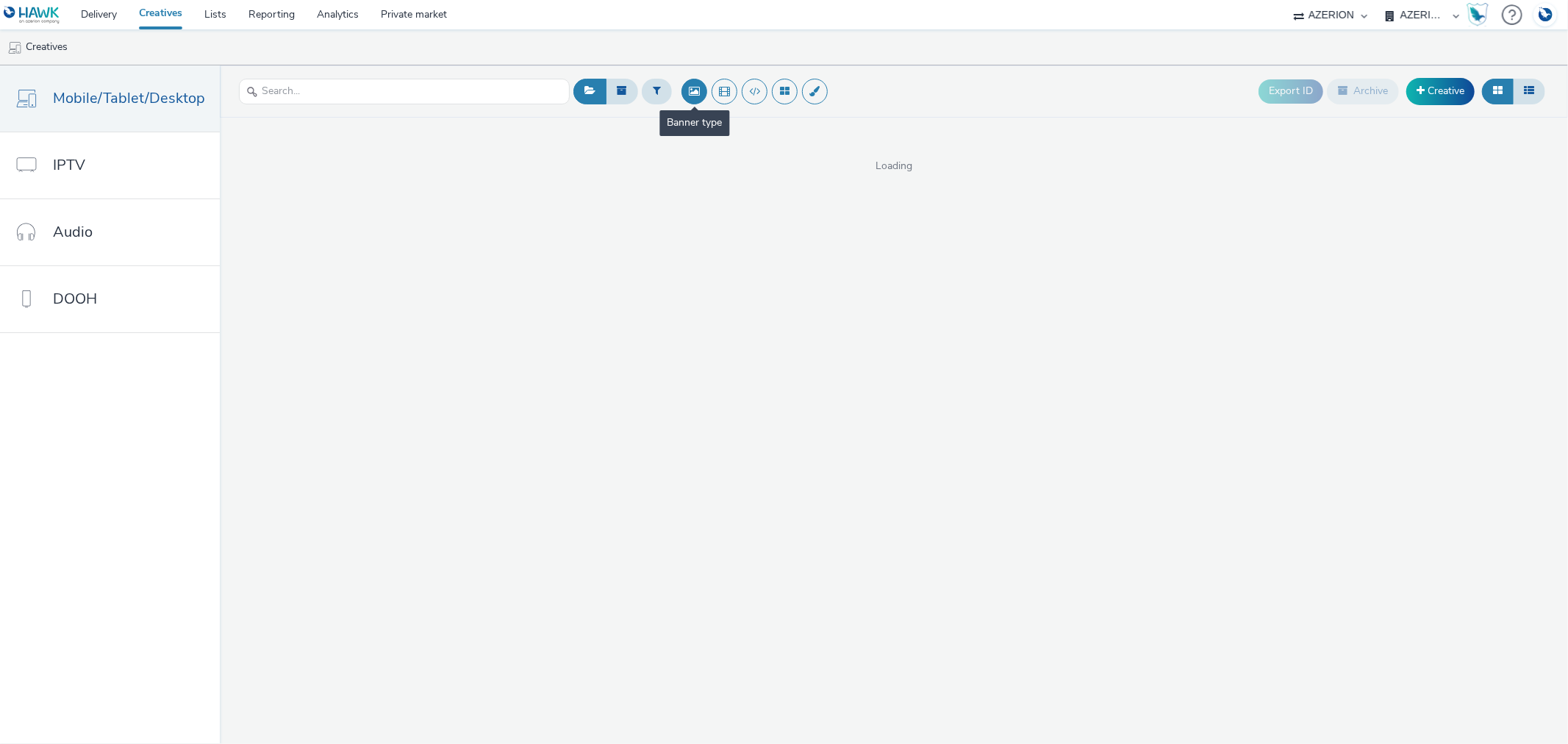
click at [688, 91] on button at bounding box center [694, 91] width 25 height 25
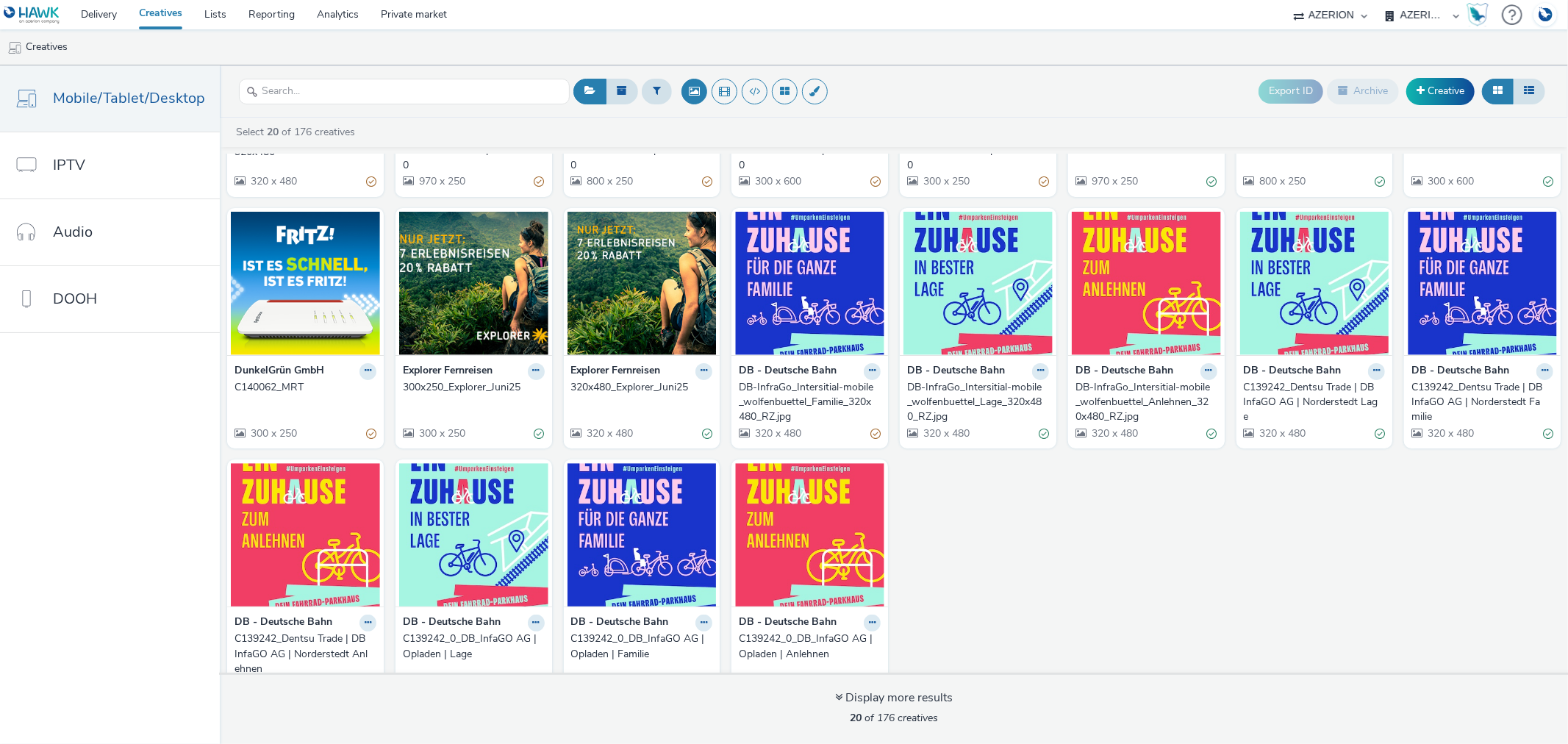
scroll to position [238, 0]
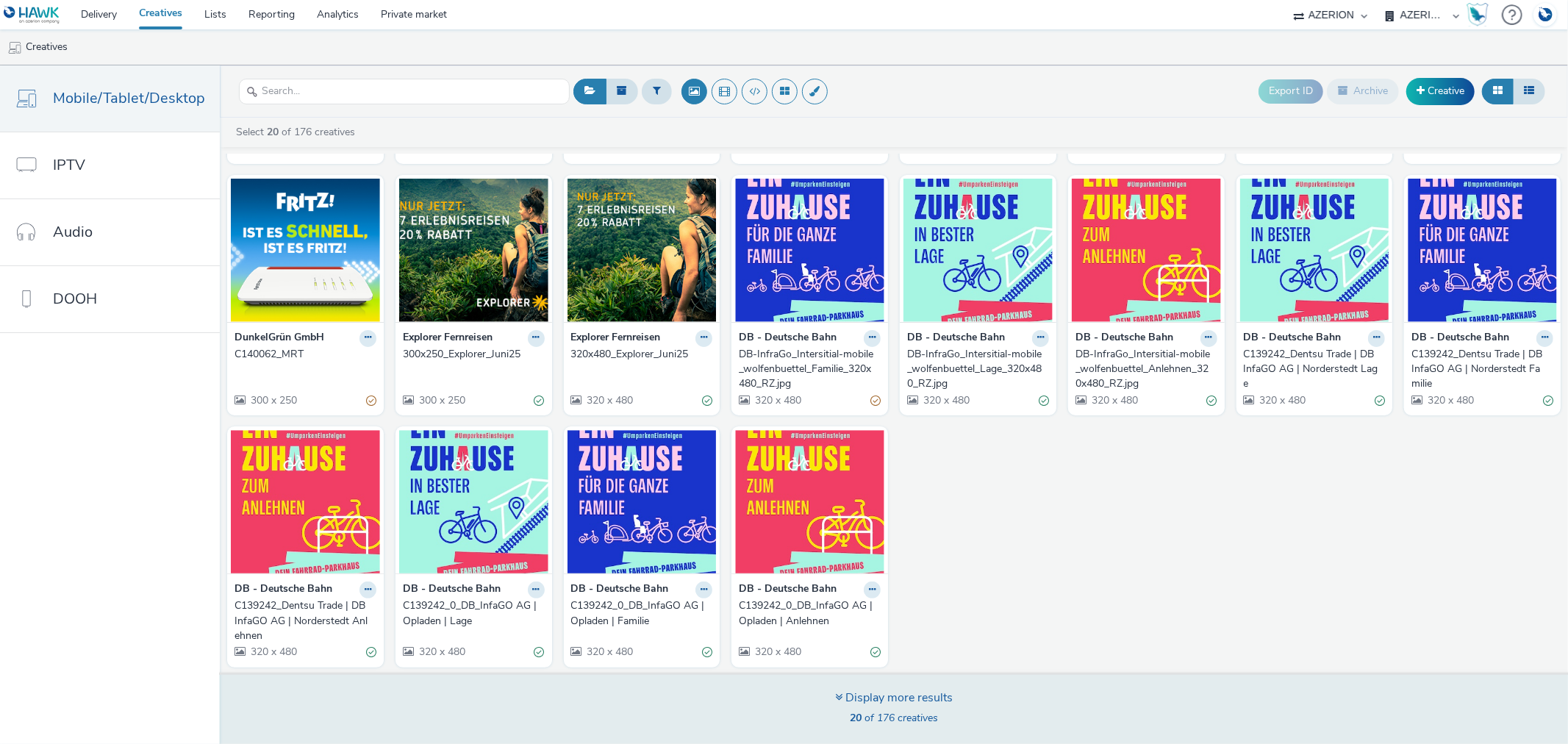
click at [887, 701] on div "Display more results" at bounding box center [894, 698] width 117 height 17
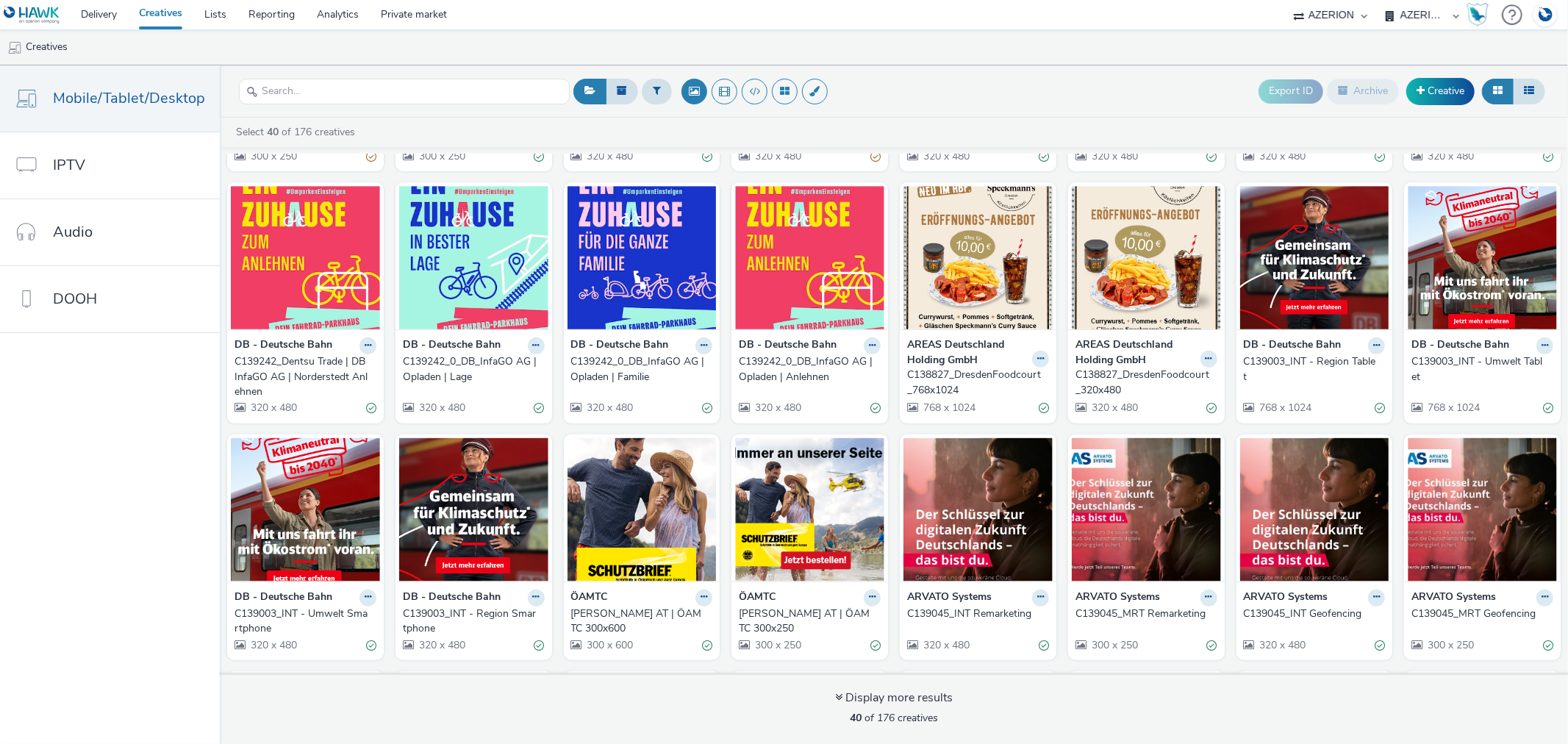
scroll to position [482, 0]
click at [118, 16] on link "Delivery" at bounding box center [98, 15] width 58 height 29
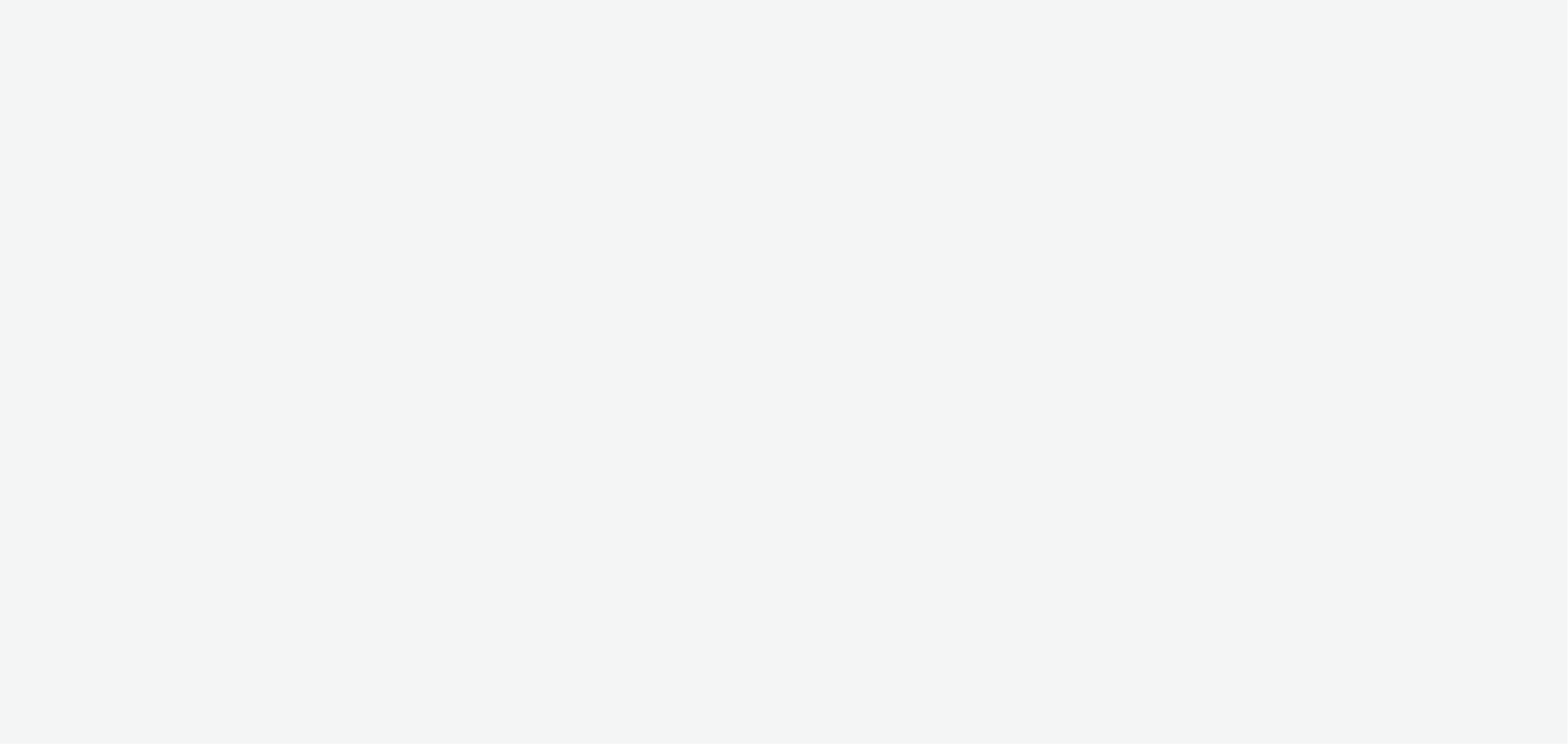
select select "b626f941-834b-427f-b453-0a2b95f57350"
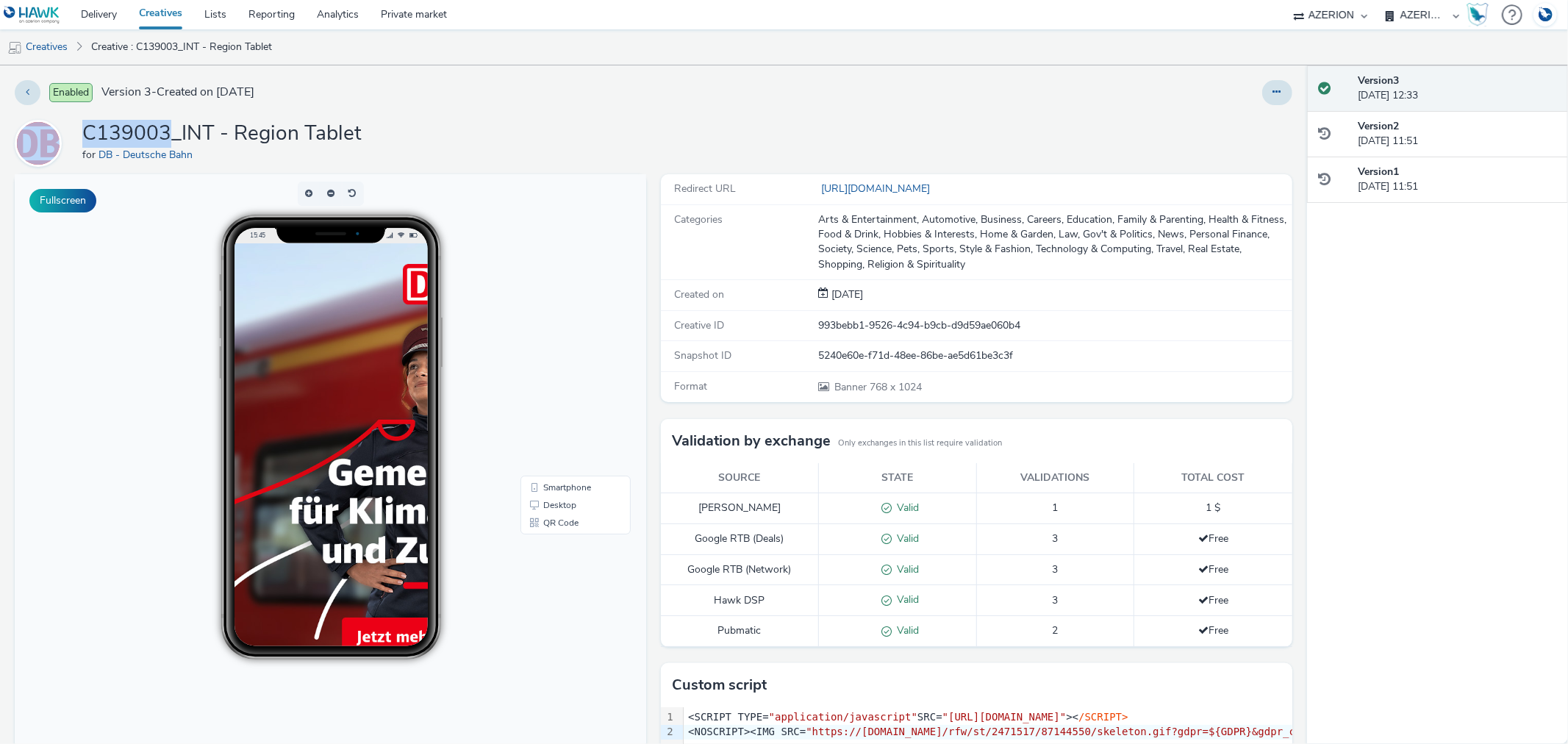
drag, startPoint x: 167, startPoint y: 130, endPoint x: 46, endPoint y: 128, distance: 121.0
click at [46, 128] on div "C139003_INT - Region Tablet for DB - Deutsche Bahn" at bounding box center [653, 143] width 1278 height 47
copy div "C139003"
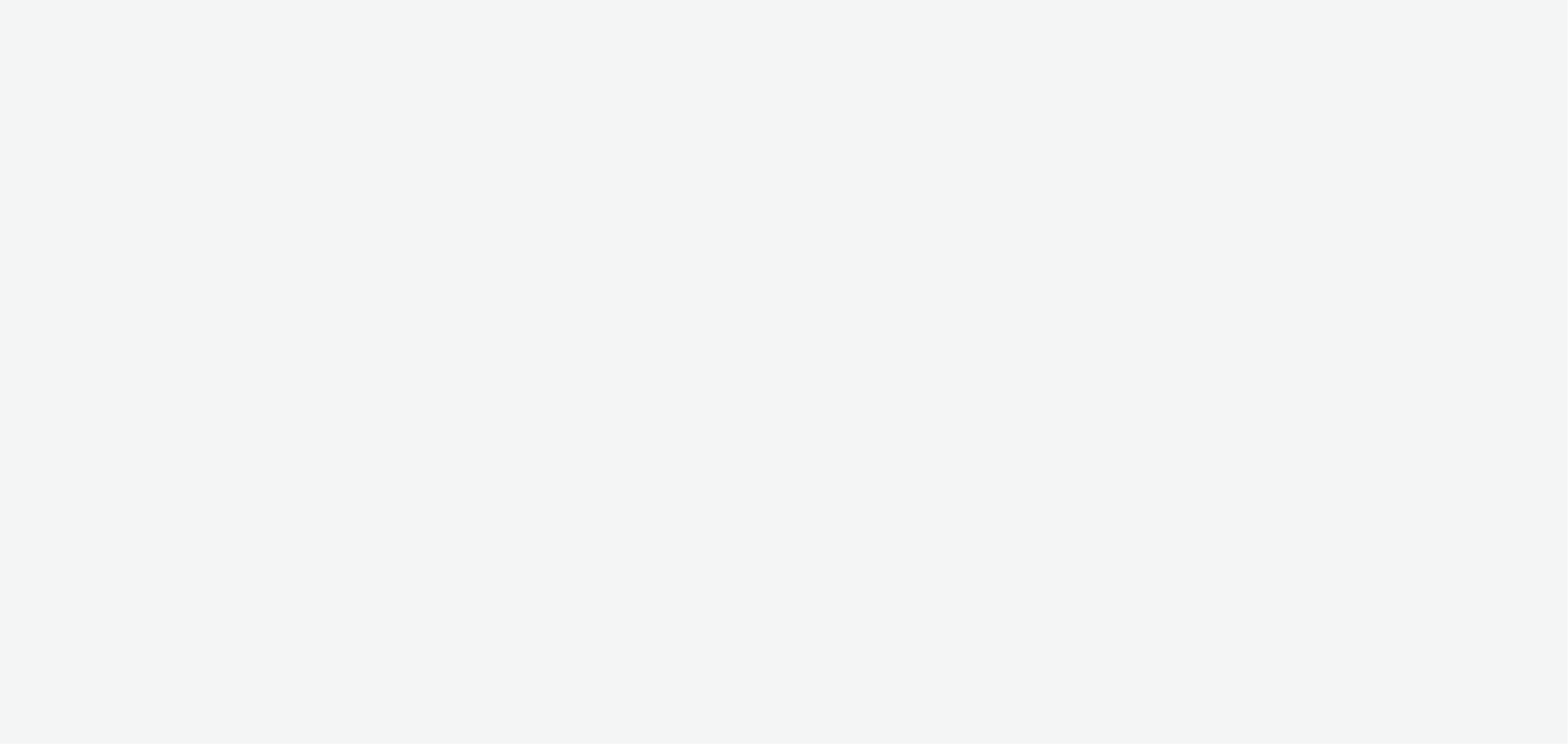
select select "b626f941-834b-427f-b453-0a2b95f57350"
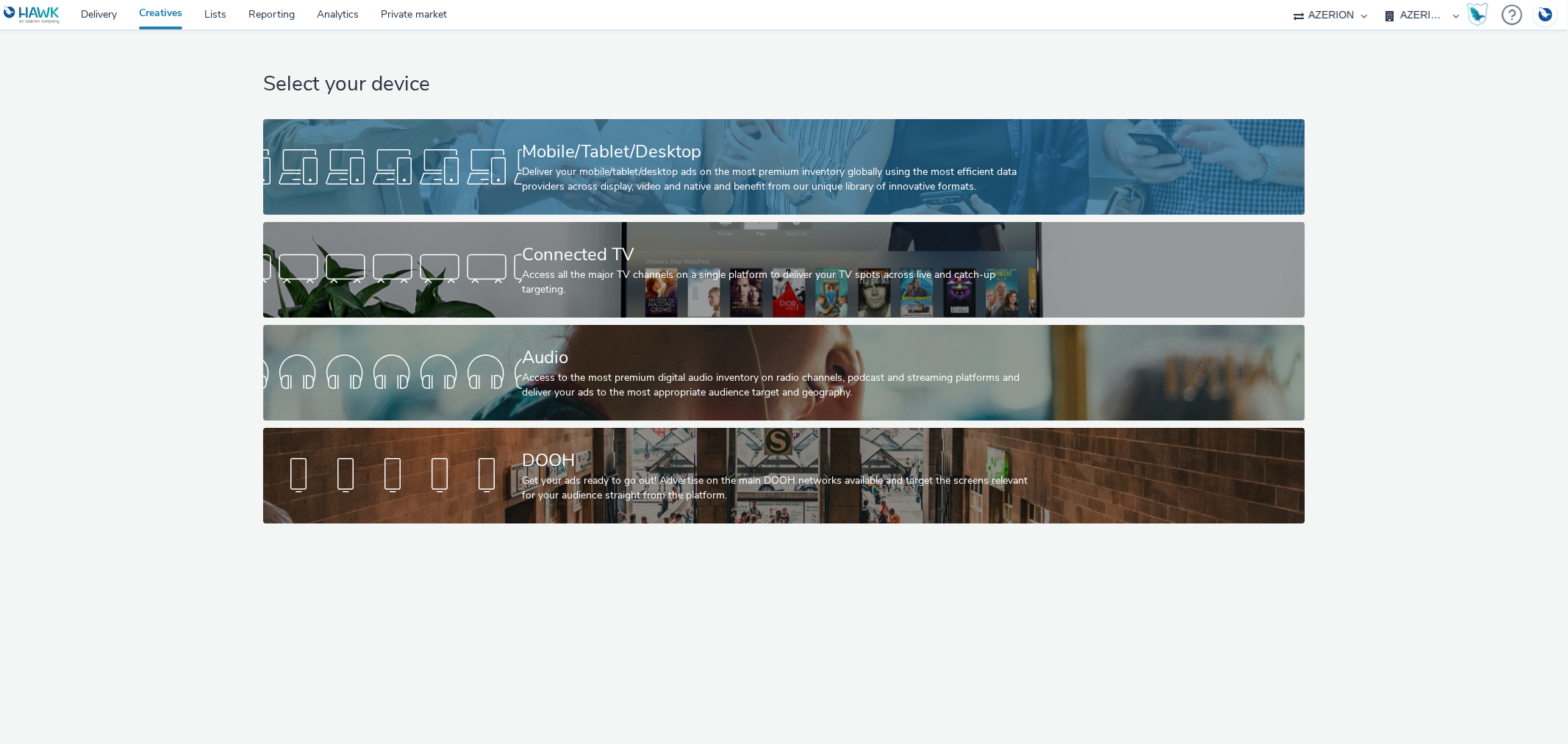
click at [485, 150] on div at bounding box center [392, 167] width 259 height 47
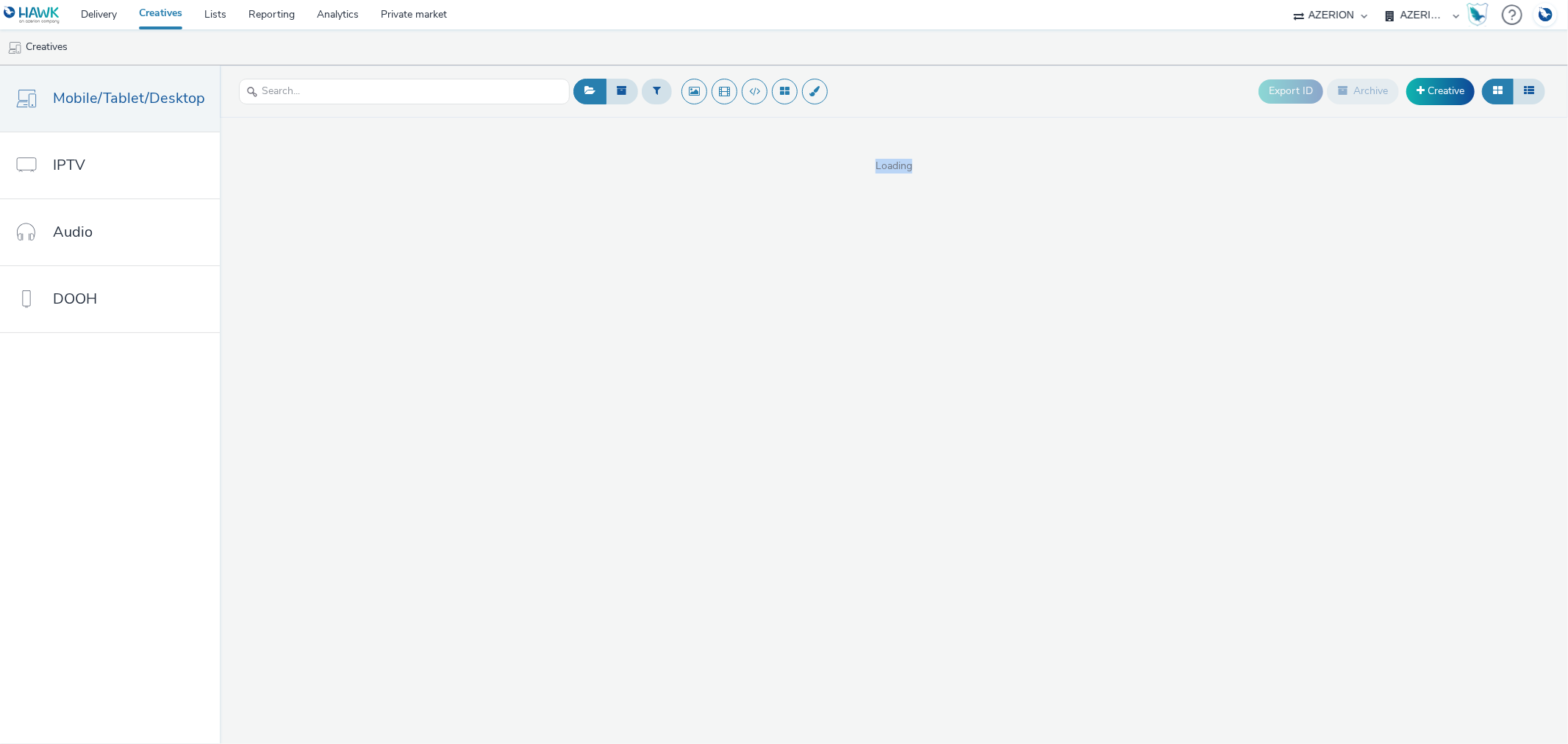
click at [485, 150] on div "Loading" at bounding box center [894, 145] width 1348 height 56
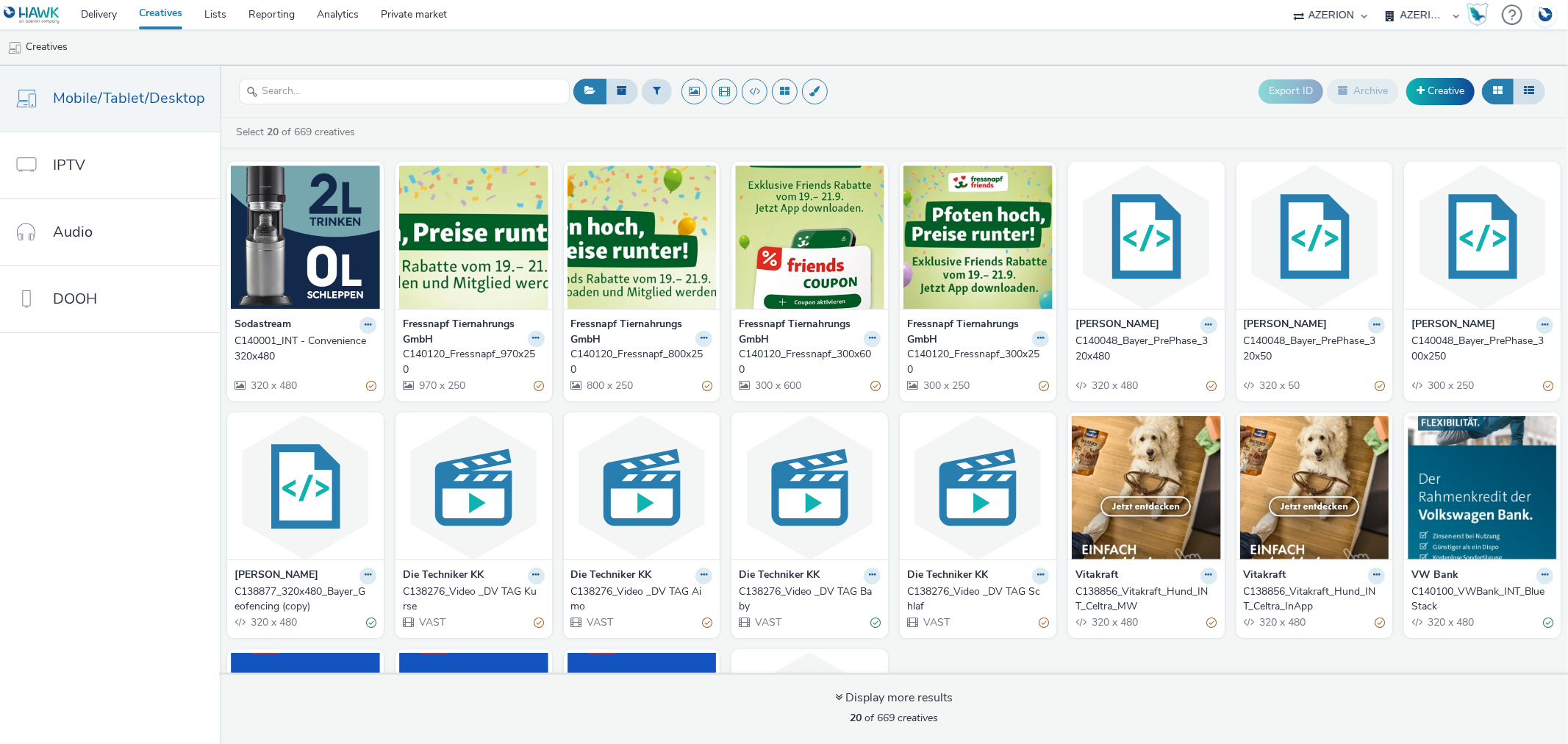
click at [244, 344] on div "C140001_INT - Convenience 320x480" at bounding box center [303, 348] width 136 height 30
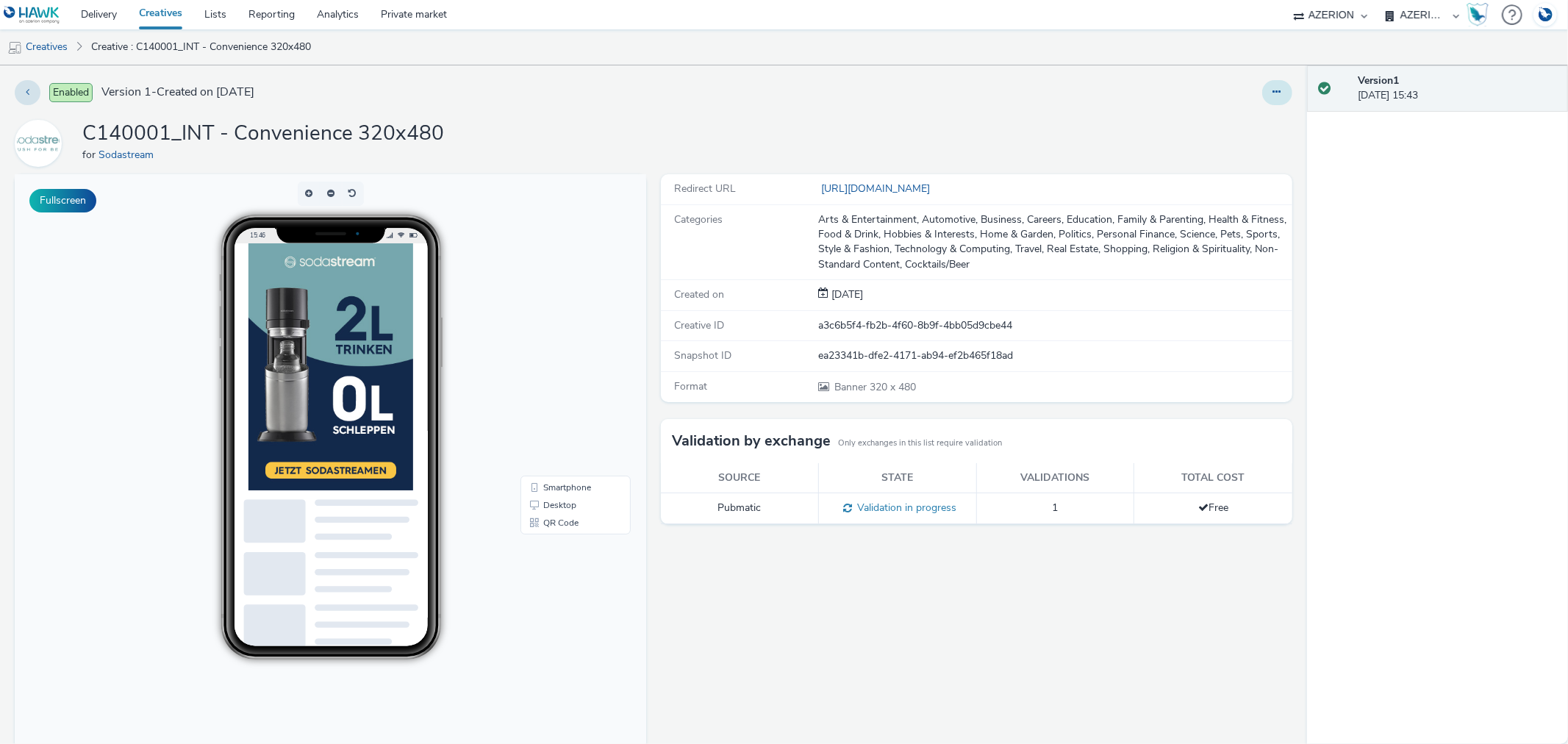
click at [1265, 84] on button at bounding box center [1277, 93] width 30 height 25
click at [1196, 122] on link "Edit" at bounding box center [1237, 122] width 110 height 29
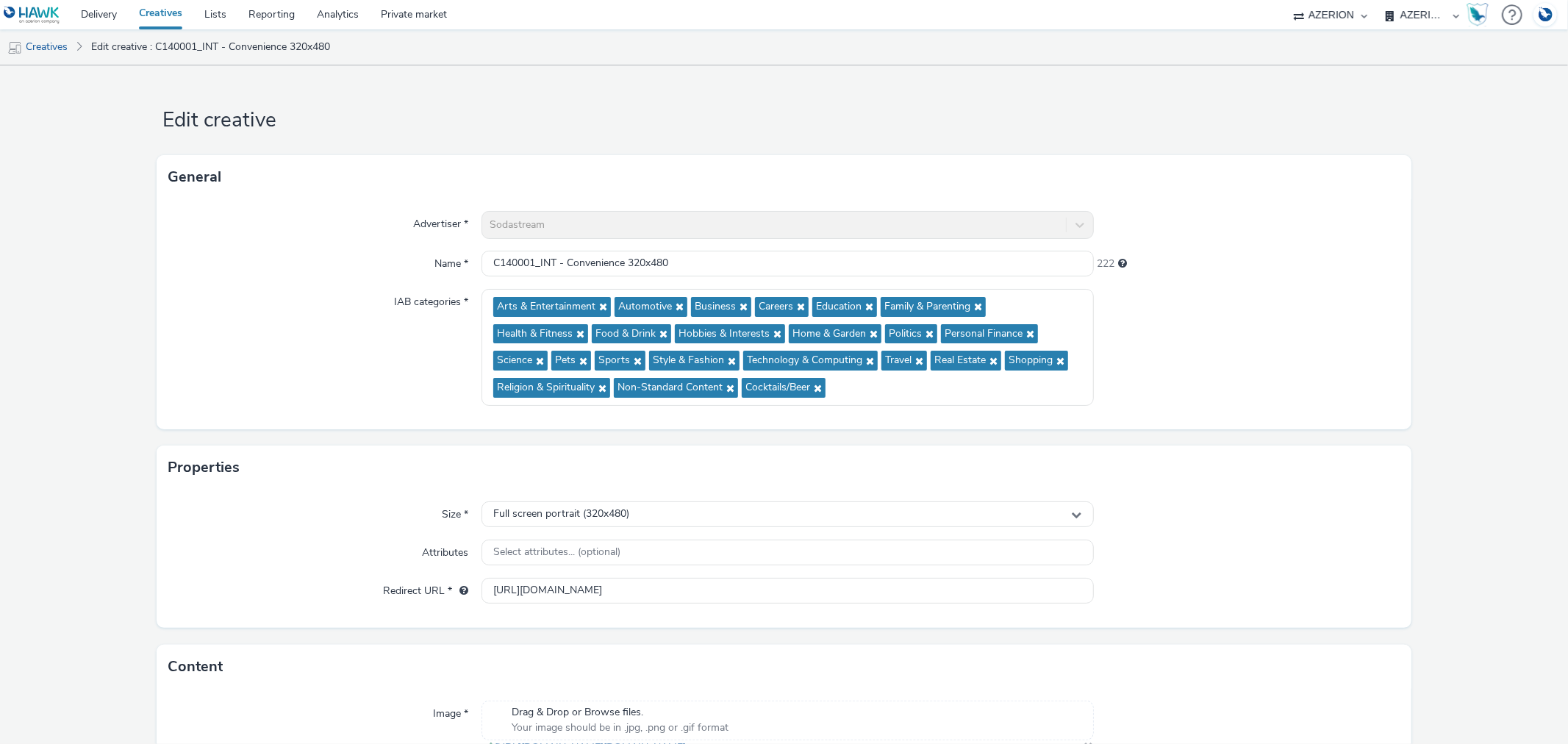
scroll to position [143, 0]
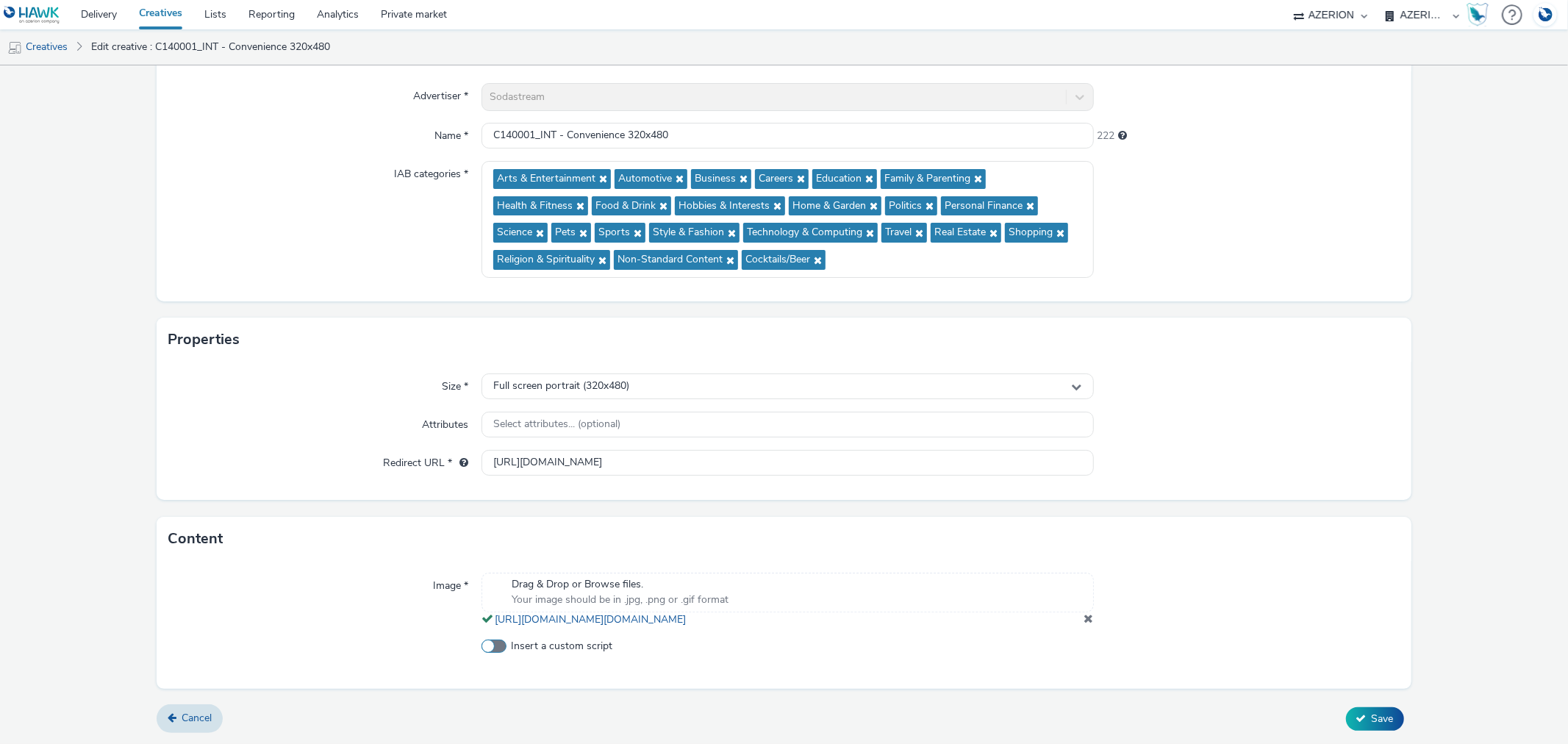
click at [564, 644] on span "Insert a custom script" at bounding box center [561, 646] width 101 height 15
click at [491, 644] on input "Insert a custom script" at bounding box center [486, 646] width 9 height 9
checkbox input "true"
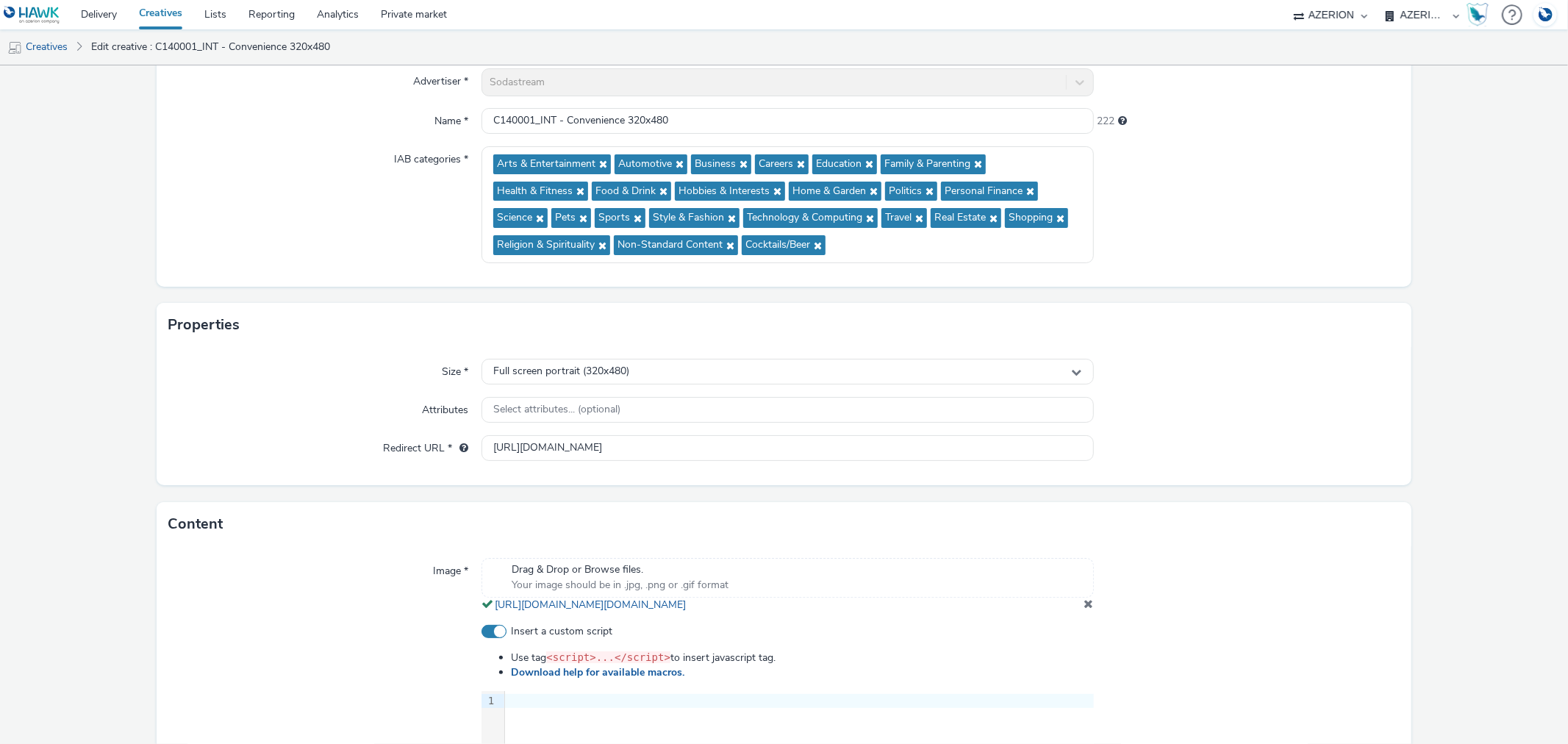
scroll to position [423, 0]
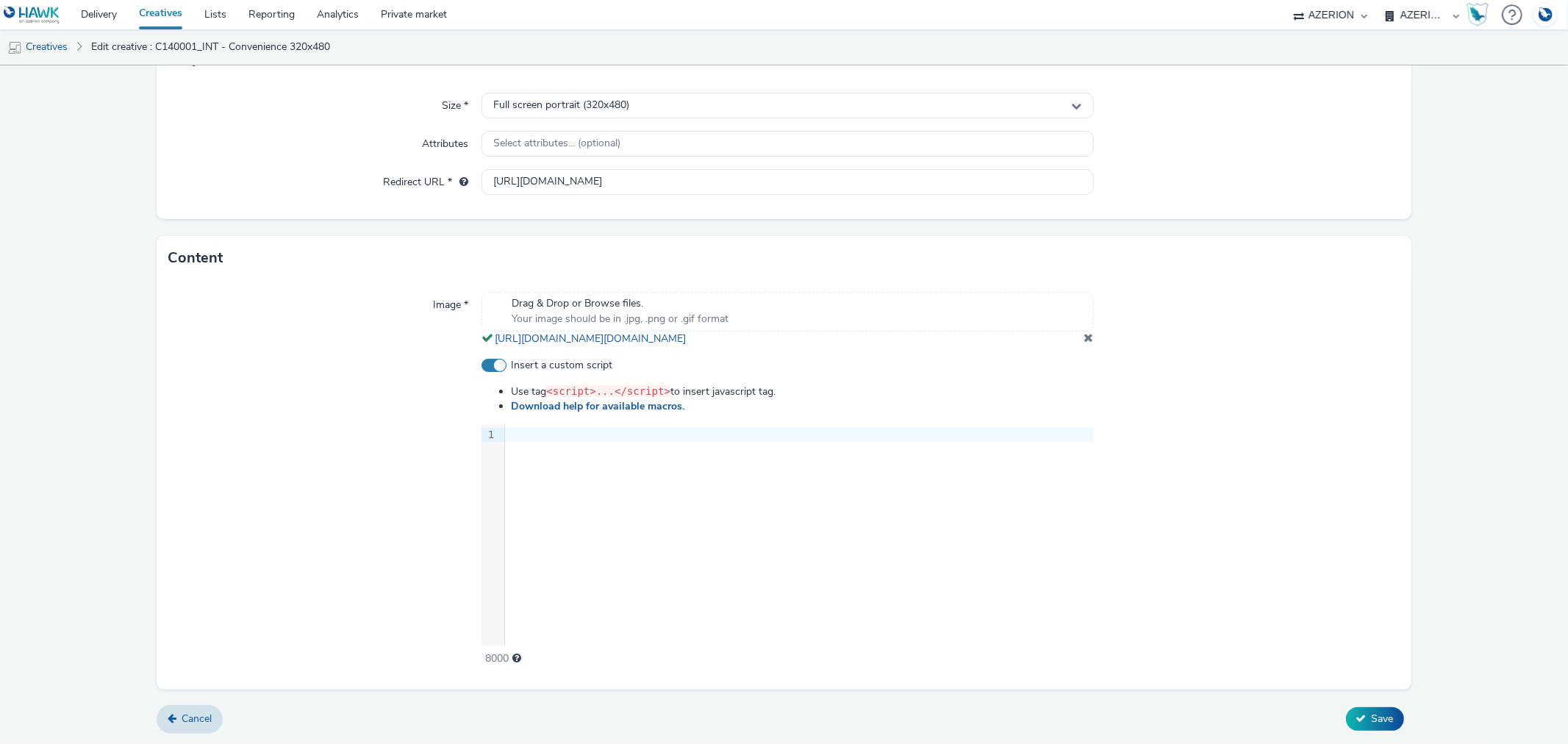
click at [600, 479] on div "9 1 ›" at bounding box center [787, 535] width 611 height 221
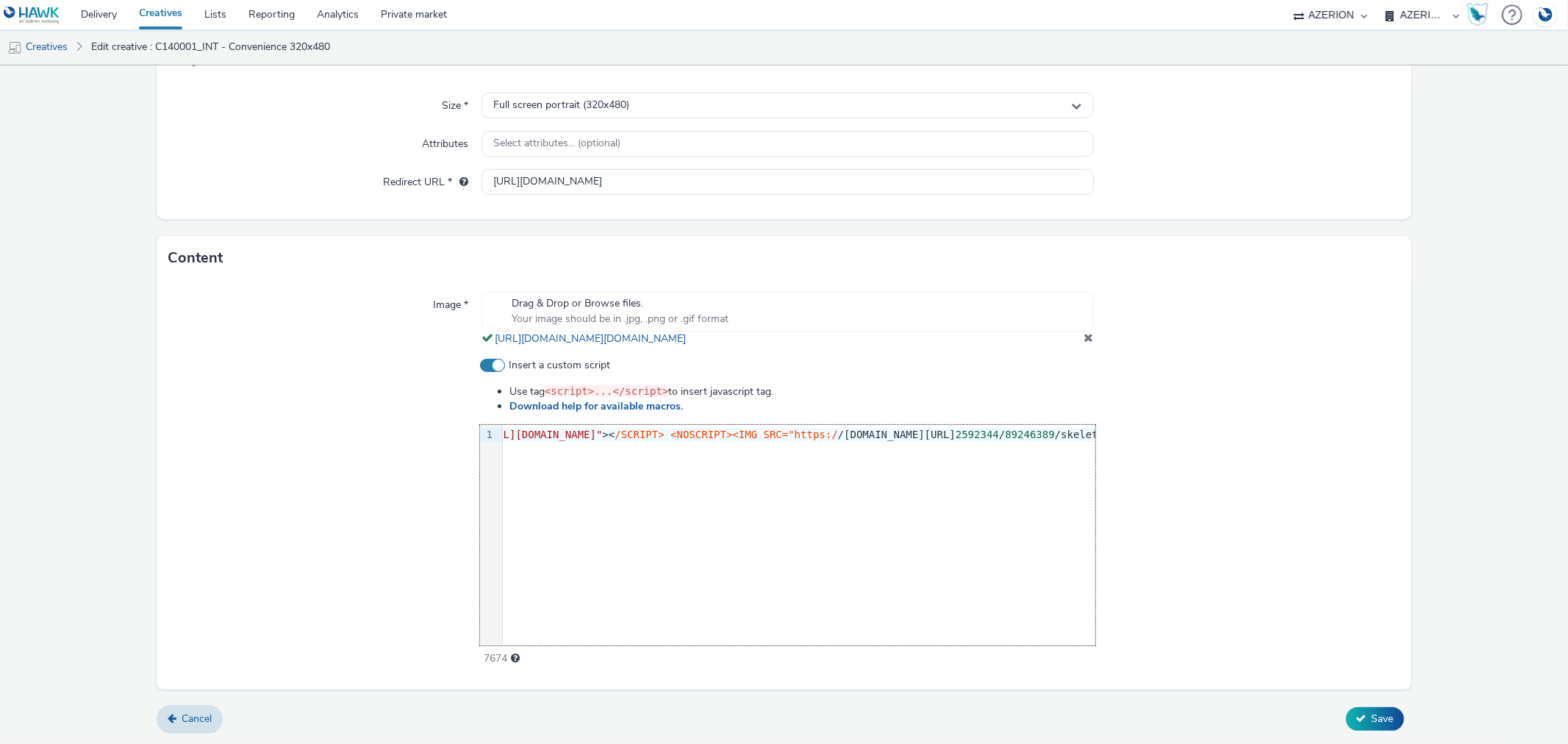
scroll to position [0, 315]
click at [806, 434] on span "/SCRIPT> <NOSCRIPT><IMG SRC="https:/" at bounding box center [694, 434] width 223 height 12
click at [806, 436] on span "/SCRIPT> <NOSCRIPT><IMG SRC="https:/" at bounding box center [694, 434] width 223 height 12
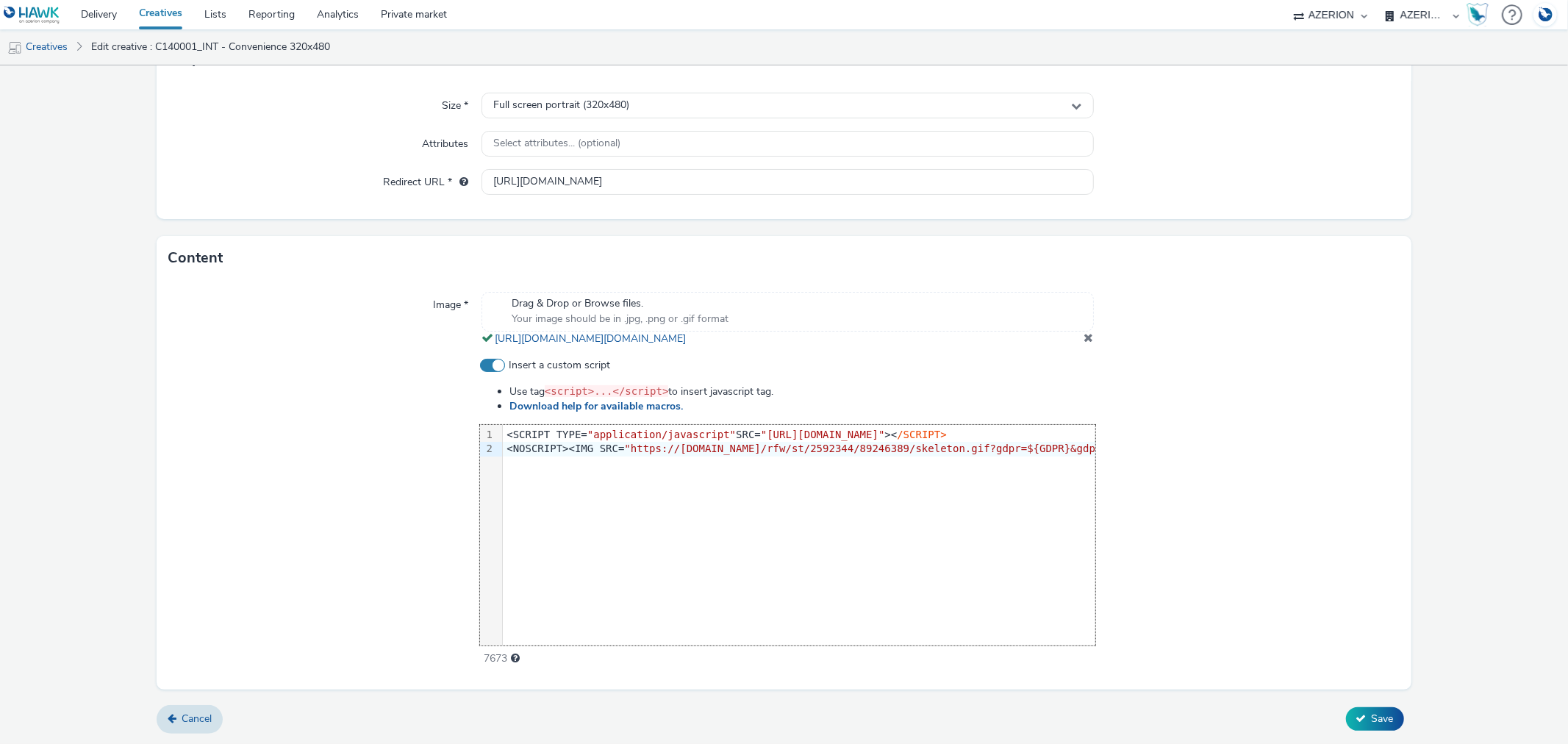
scroll to position [0, 554]
click at [855, 431] on div "<SCRIPT TYPE= "application/javascript" SRC= "[URL][DOMAIN_NAME]" >< /SCRIPT>" at bounding box center [524, 435] width 1152 height 15
click at [712, 441] on div "<NOSCRIPT><IMG SRC= "https://[DOMAIN_NAME]/rfw/st/2592344/89246389/skeleton.gif…" at bounding box center [524, 448] width 1152 height 15
click at [716, 435] on div "<SCRIPT TYPE= "application/javascript" SRC= "[URL][DOMAIN_NAME]" >< /SCRIPT>" at bounding box center [524, 435] width 1152 height 15
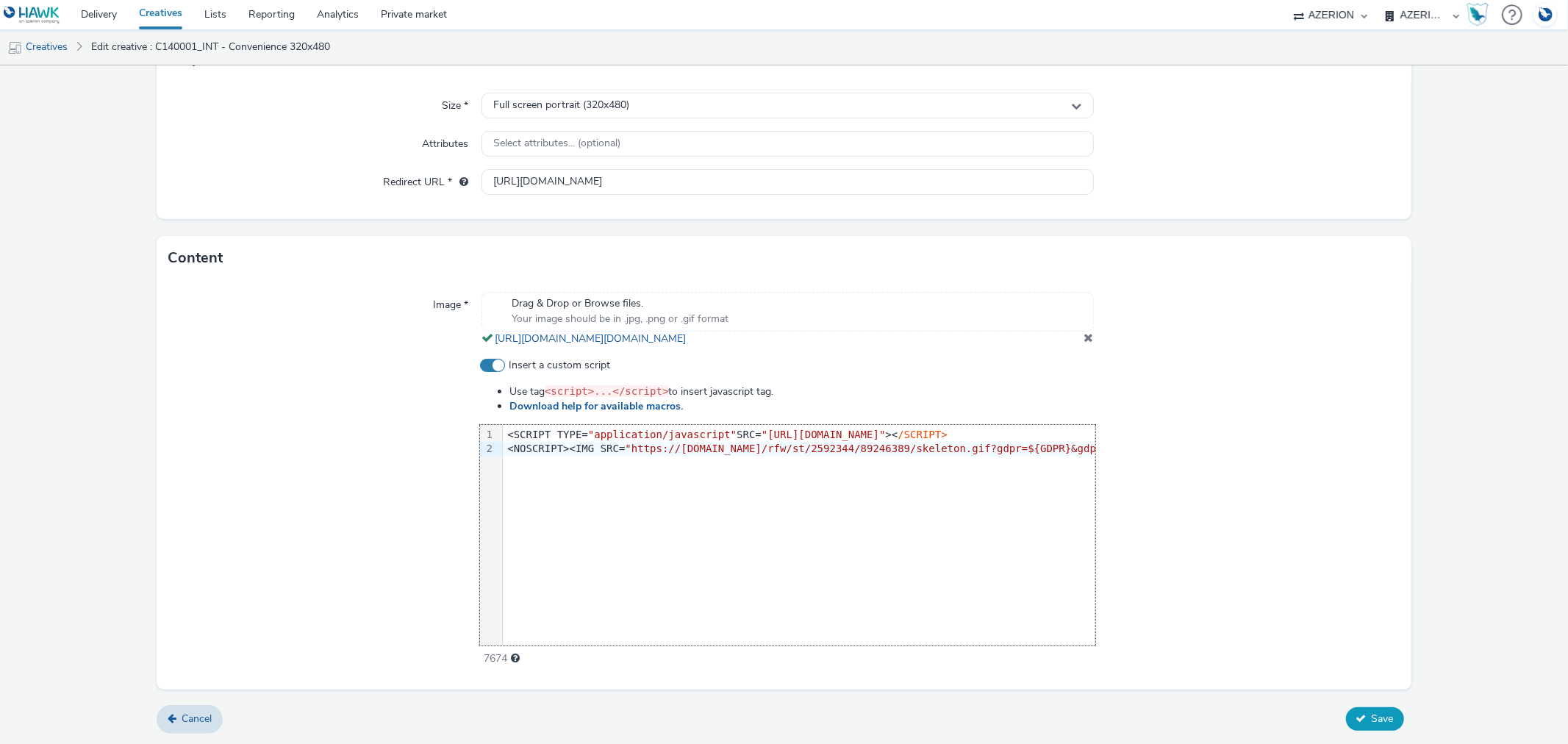
click at [1372, 707] on button "Save" at bounding box center [1375, 719] width 58 height 23
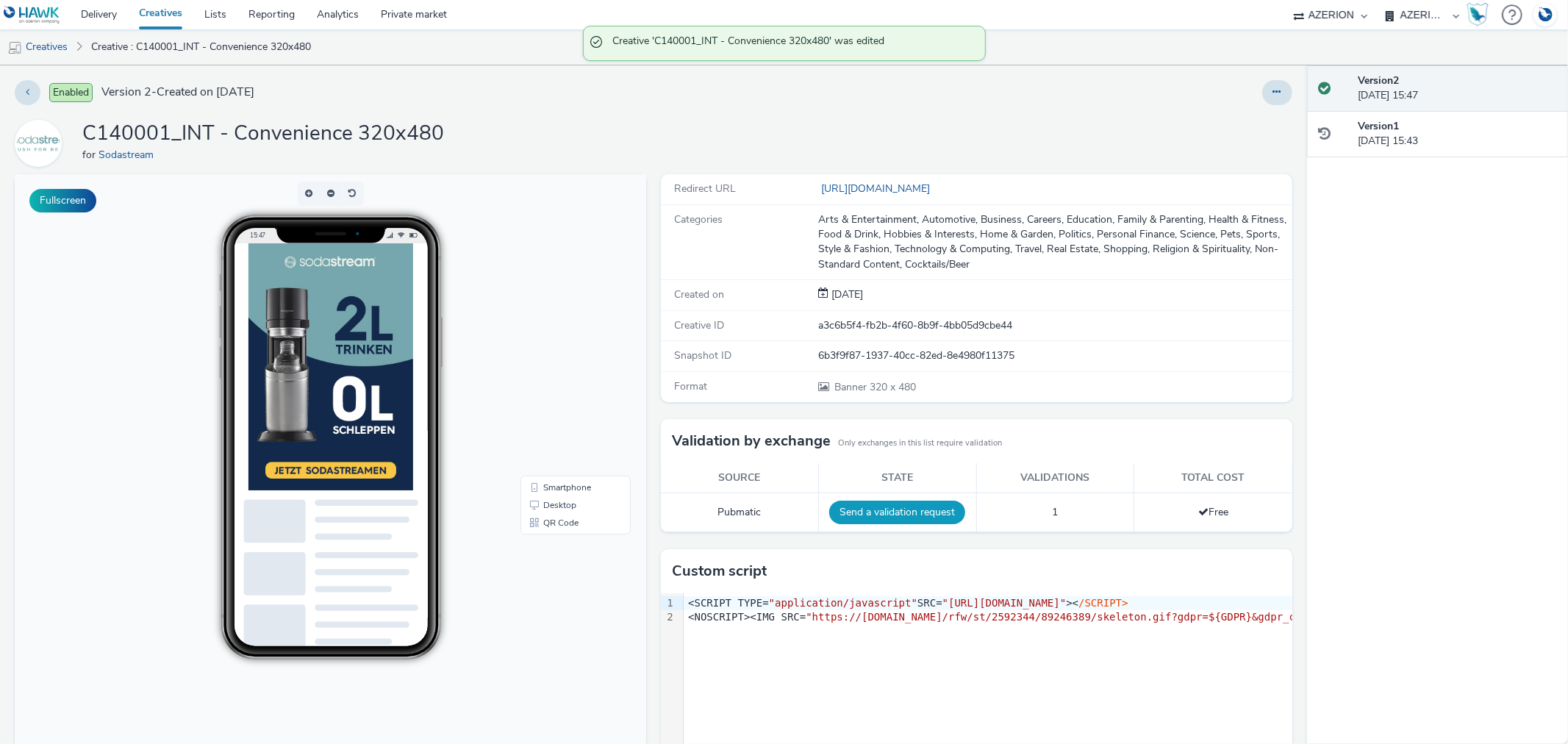
click at [898, 516] on button "Send a validation request" at bounding box center [897, 512] width 136 height 23
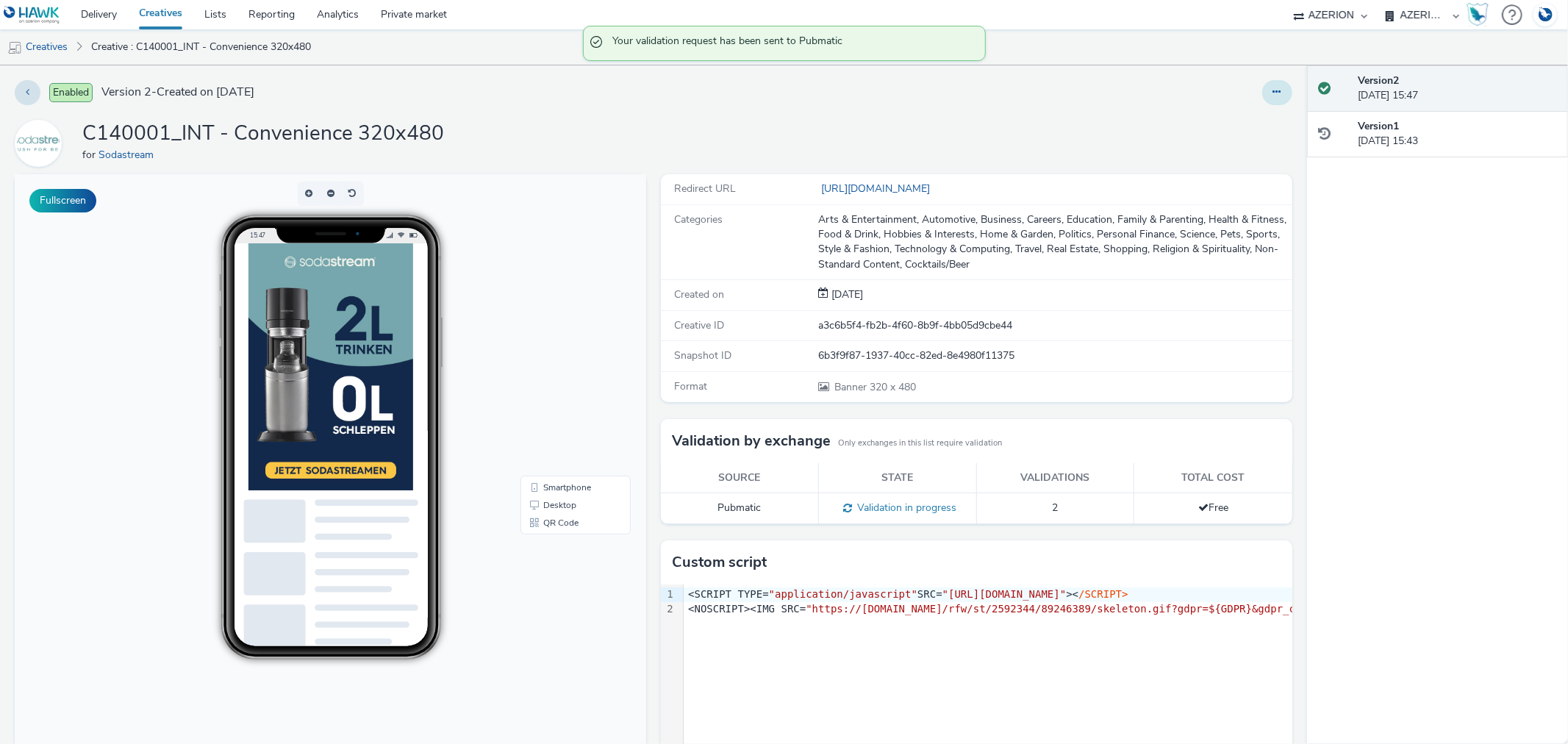
click at [1273, 89] on icon at bounding box center [1277, 91] width 8 height 10
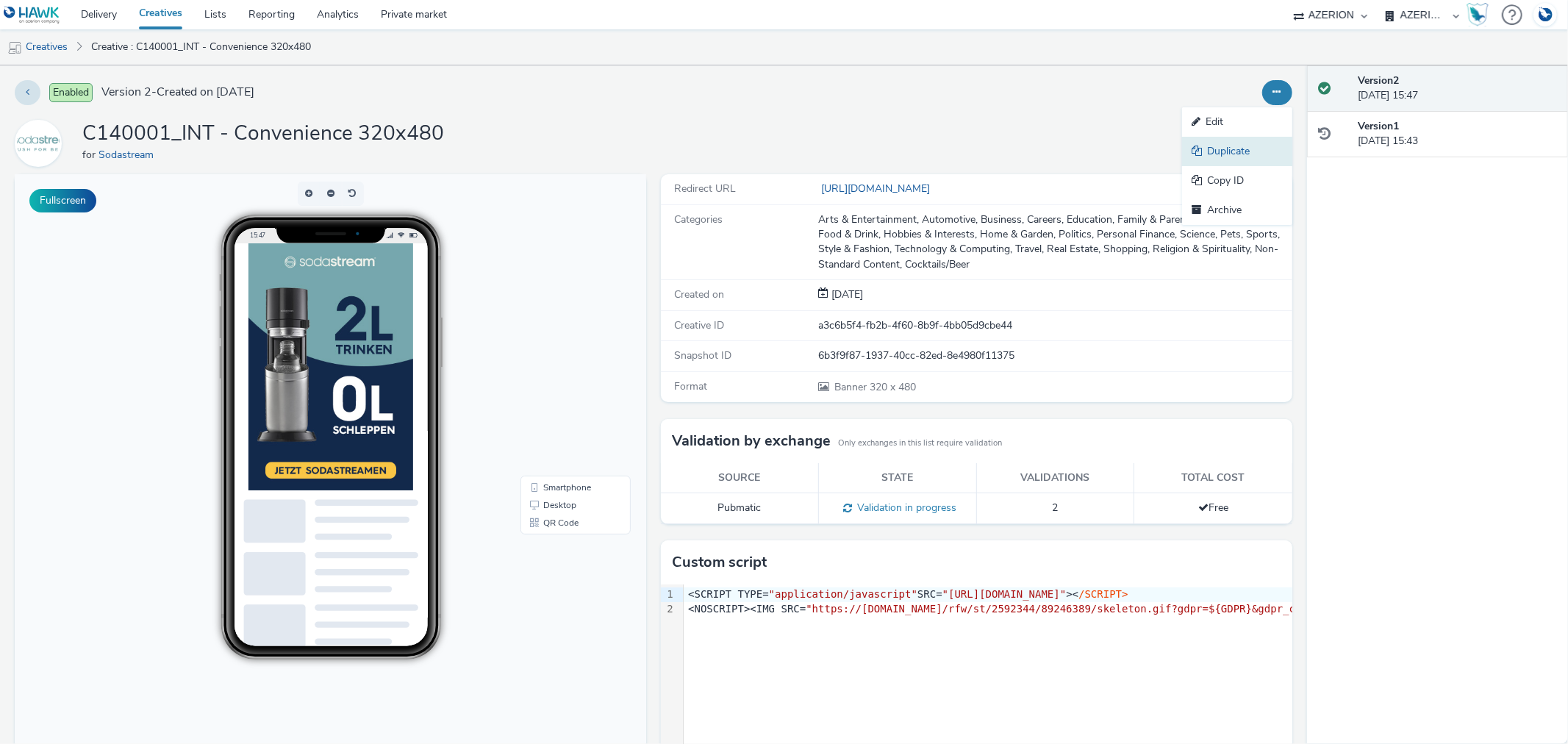
click at [1228, 152] on link "Duplicate" at bounding box center [1237, 151] width 110 height 29
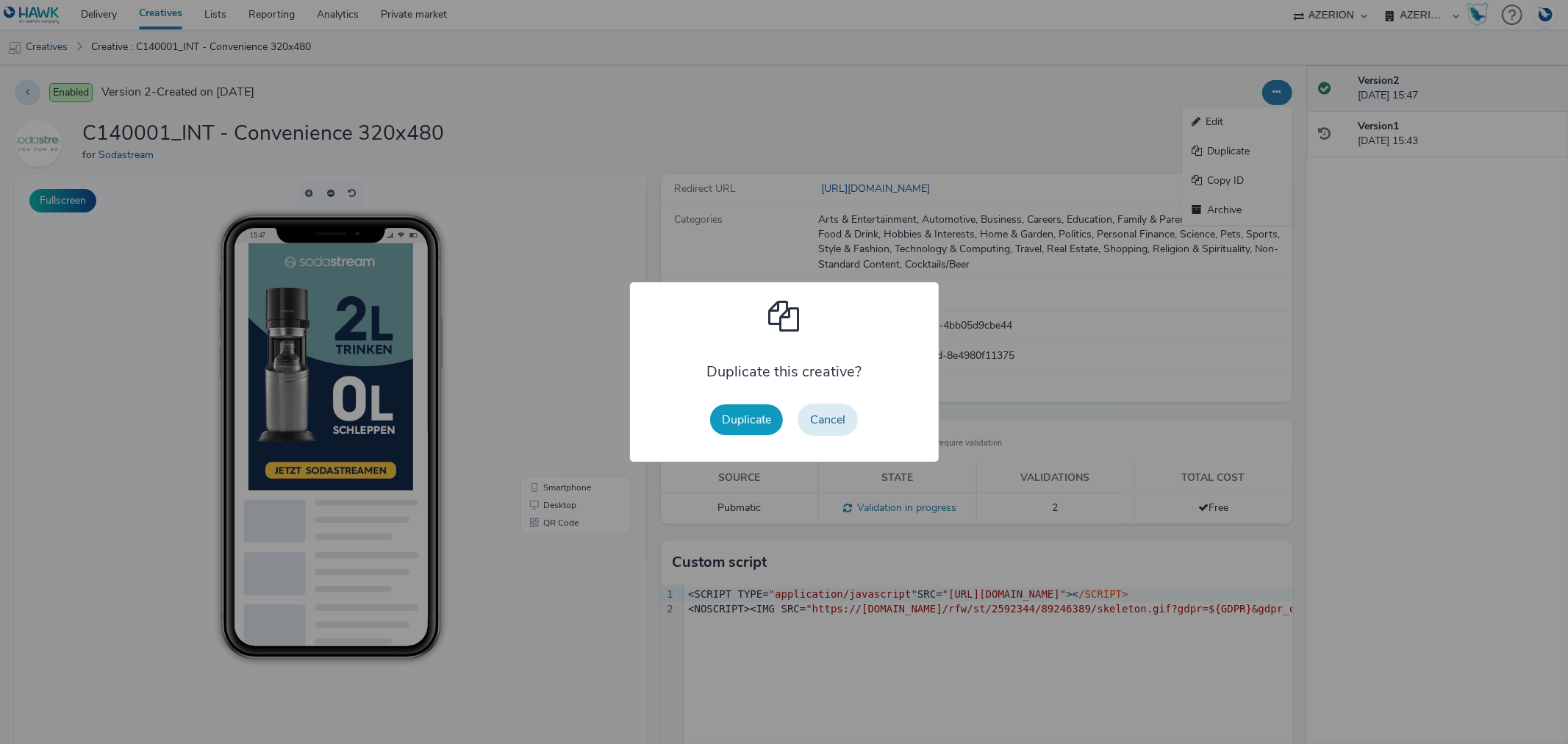
click at [754, 408] on button "Duplicate" at bounding box center [747, 420] width 73 height 31
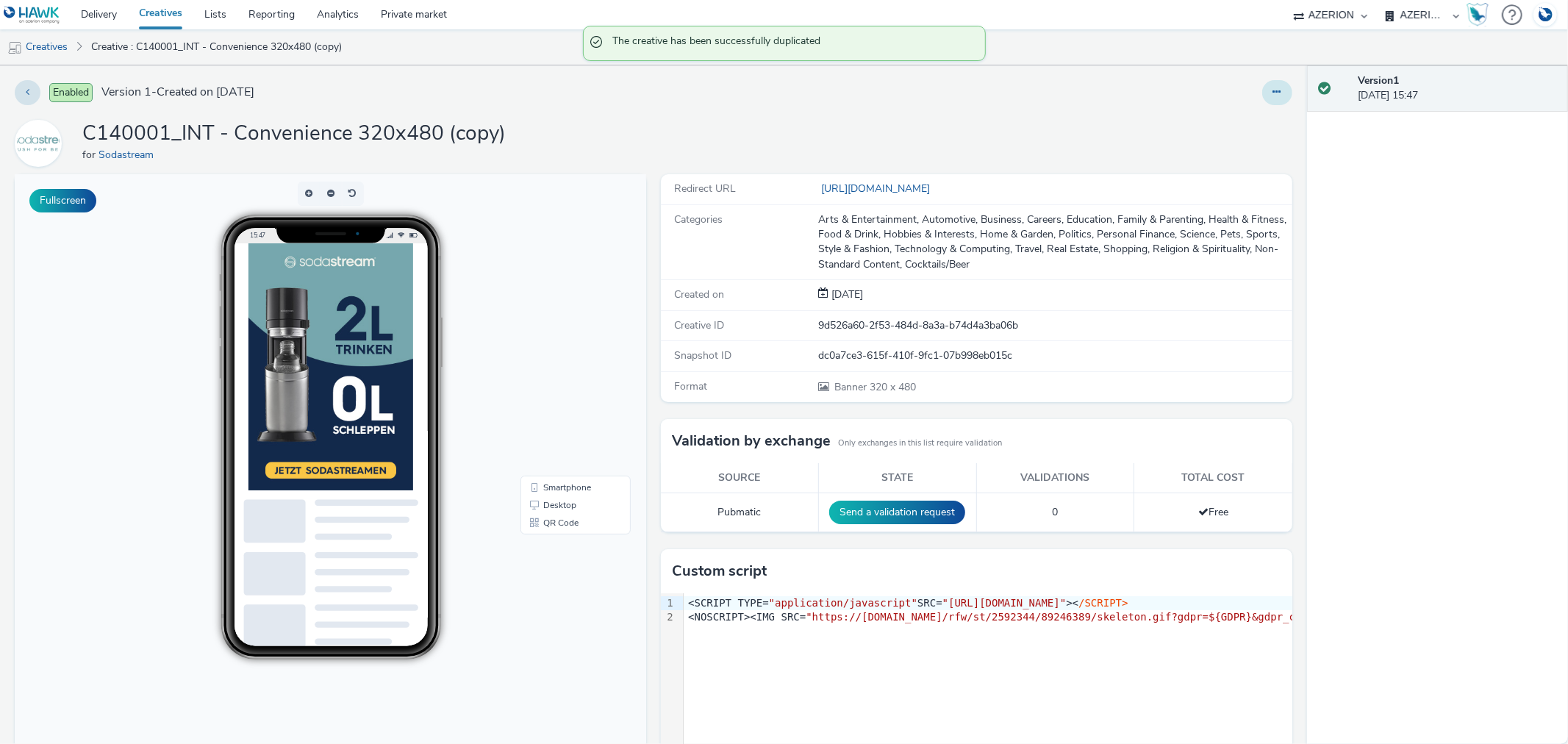
drag, startPoint x: 1257, startPoint y: 79, endPoint x: 1258, endPoint y: 94, distance: 15.0
click at [1257, 79] on div "Enabled Version 1 - Created on [DATE] C140001_INT - Convenience 320x480 (copy) …" at bounding box center [653, 404] width 1307 height 678
click at [1262, 94] on button at bounding box center [1277, 93] width 30 height 25
click at [1184, 128] on link "Edit" at bounding box center [1237, 122] width 110 height 29
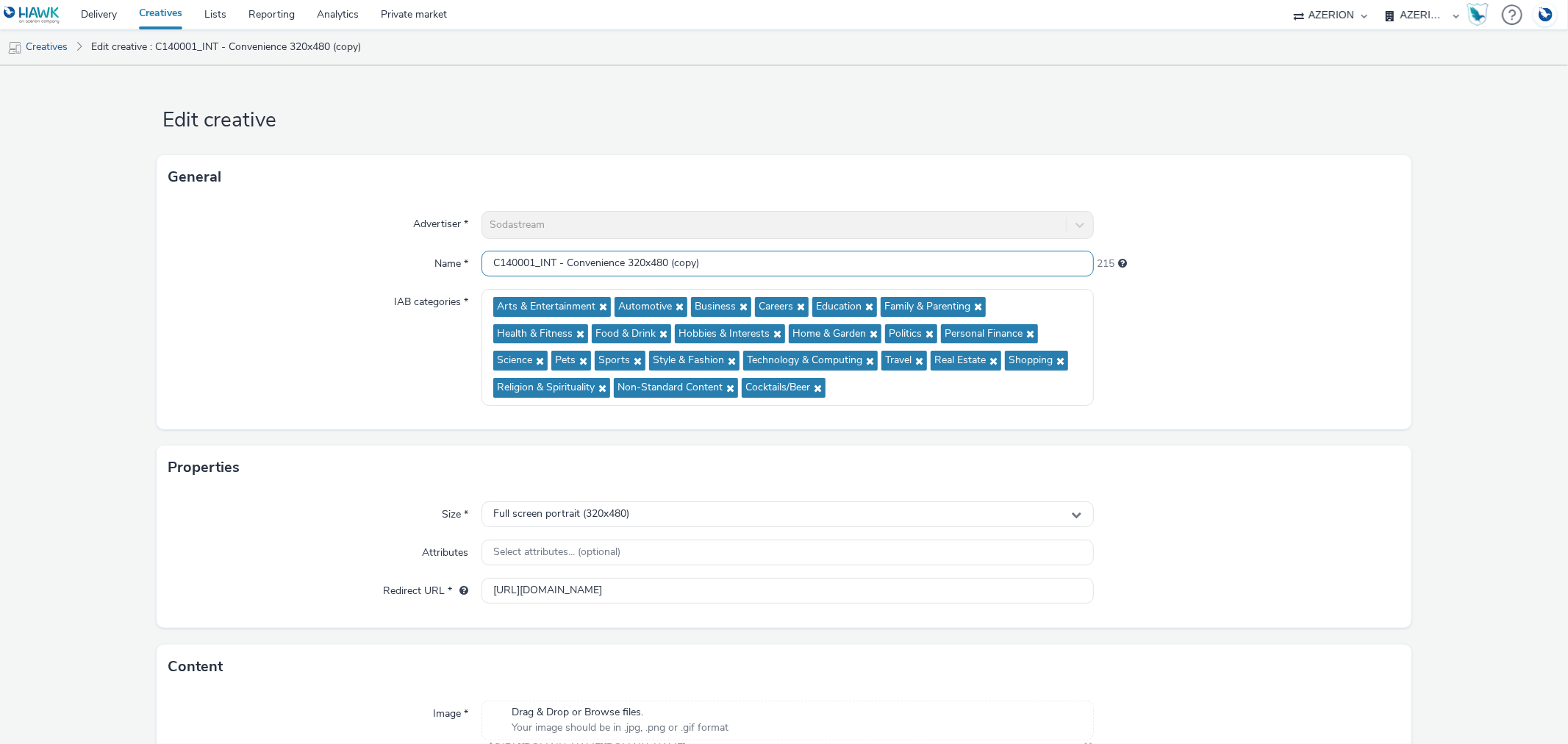
drag, startPoint x: 628, startPoint y: 262, endPoint x: 837, endPoint y: 263, distance: 209.0
click at [837, 263] on input "C140001_INT - Convenience 320x480 (copy)" at bounding box center [787, 263] width 611 height 25
click at [644, 263] on input "C140001_INT - Convenience" at bounding box center [787, 263] width 611 height 25
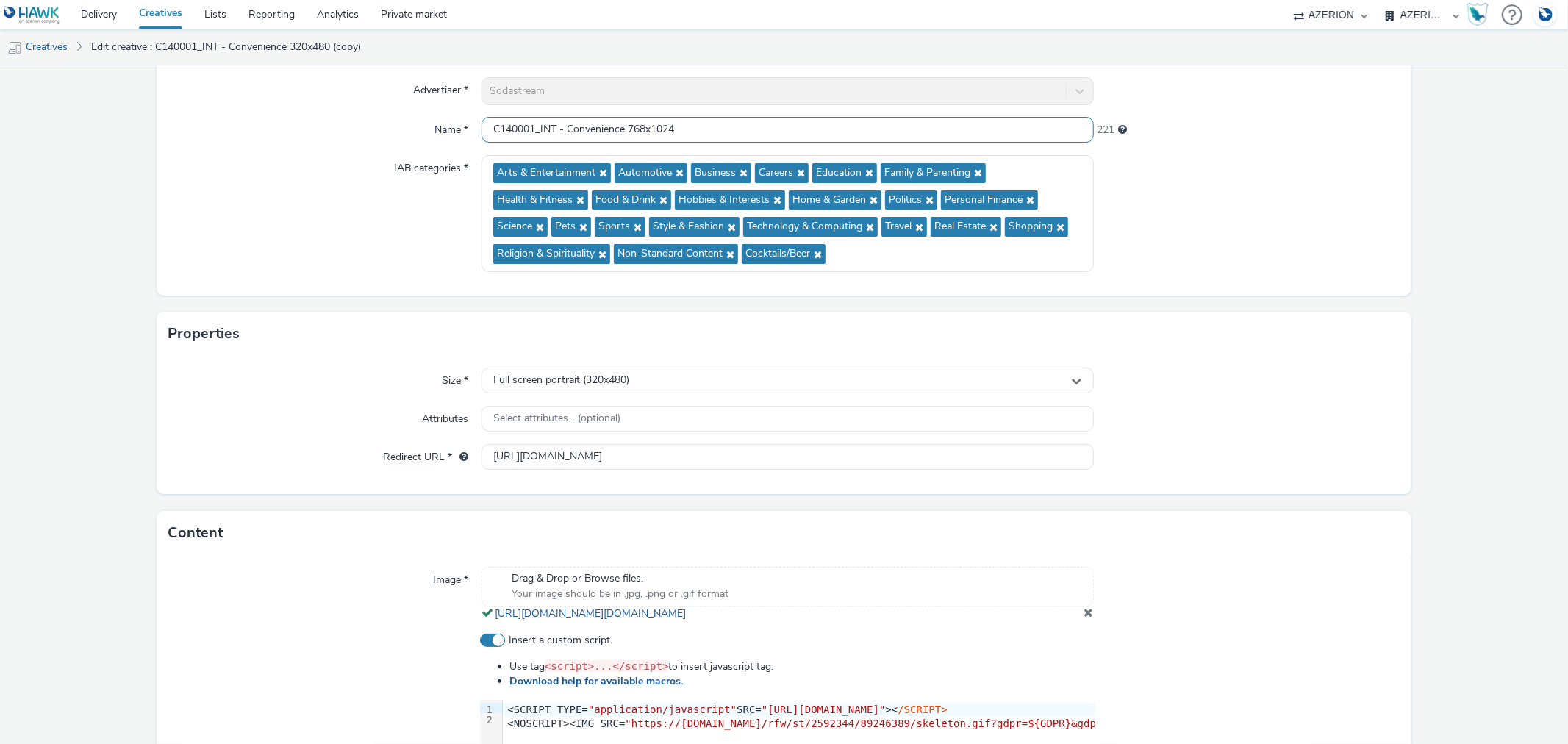
scroll to position [326, 0]
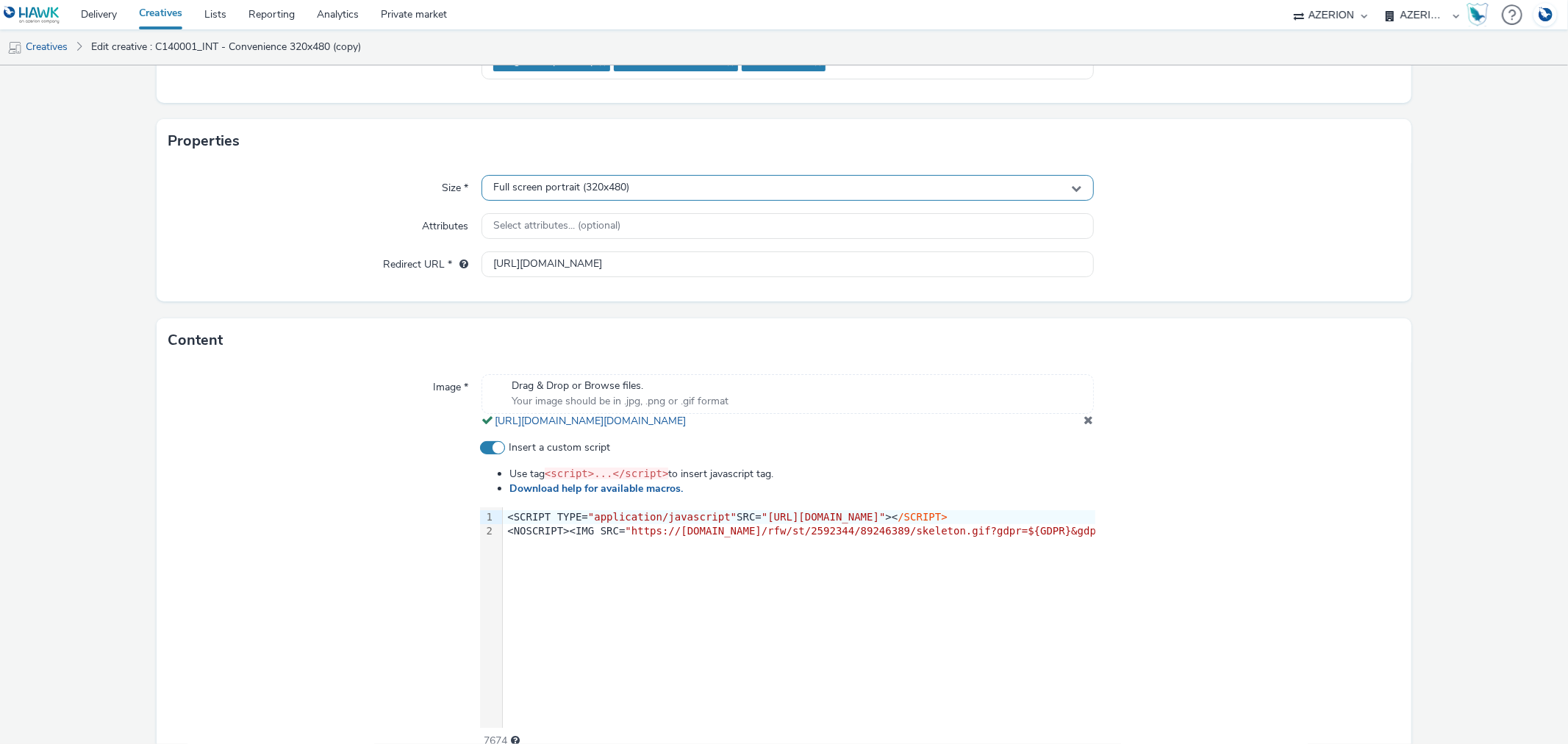
type input "C140001_INT - Convenience 768x1024"
click at [624, 187] on span "Full screen portrait (320x480)" at bounding box center [561, 188] width 136 height 12
click at [571, 223] on input "text" at bounding box center [787, 218] width 610 height 25
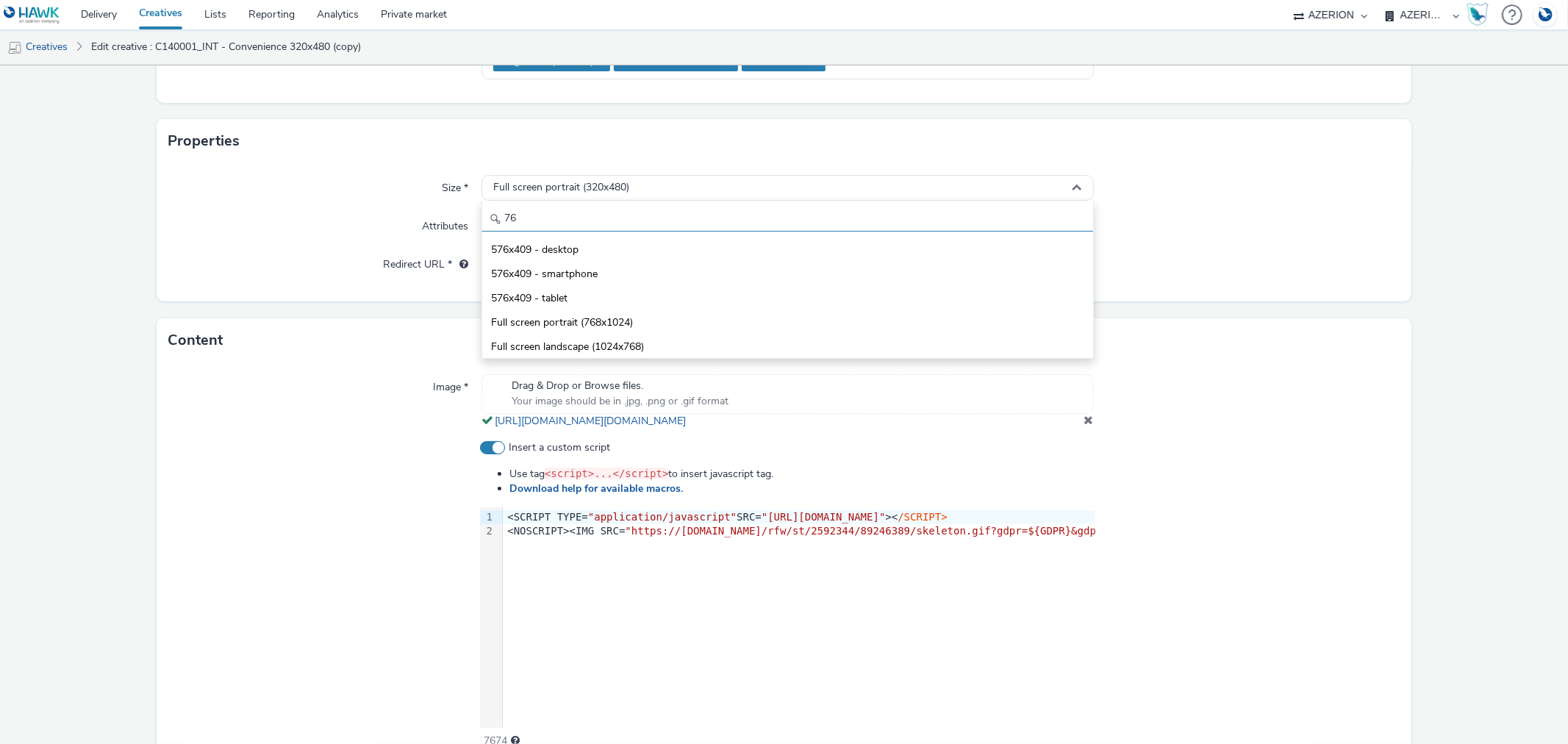
scroll to position [0, 0]
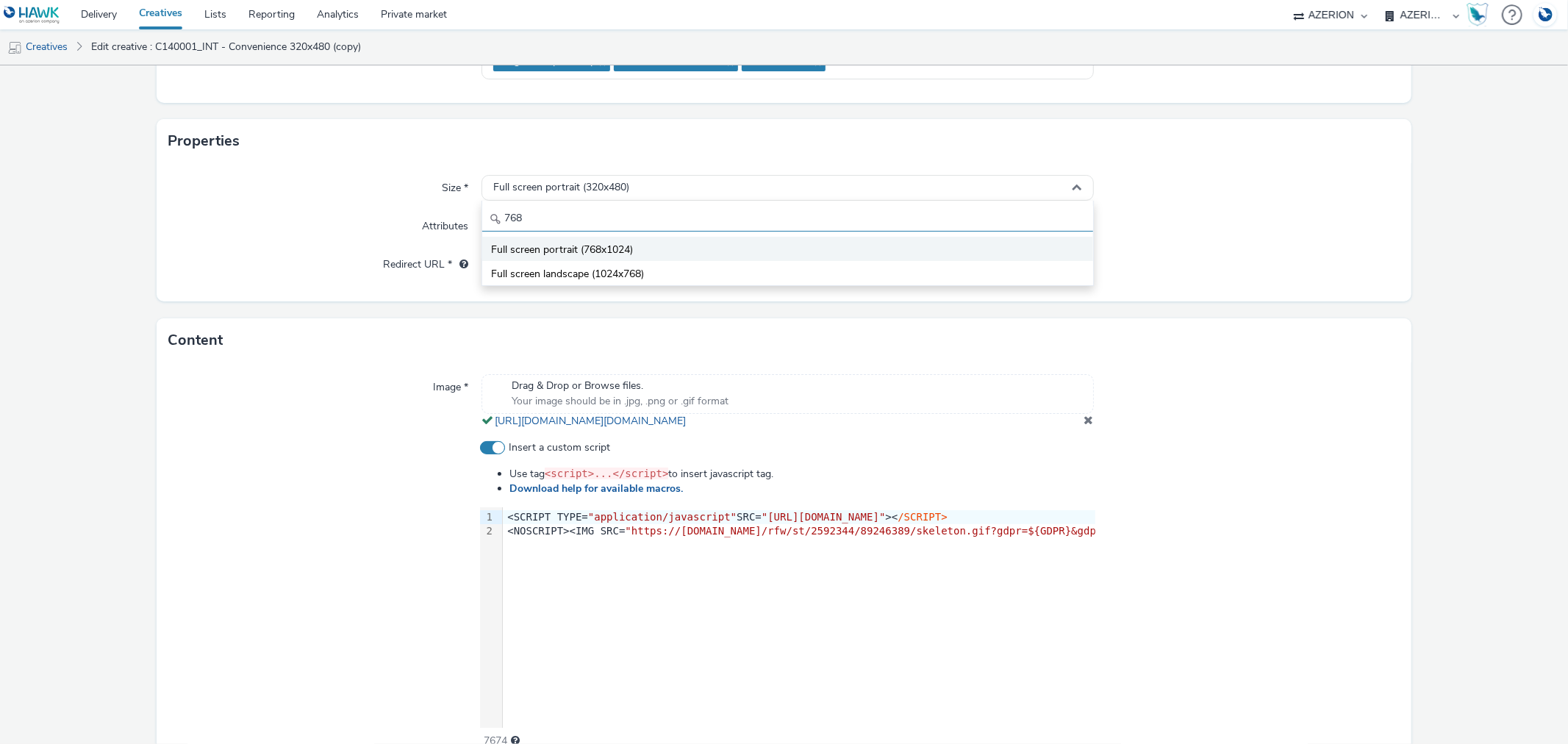
type input "768"
click at [555, 247] on span "Full screen portrait (768x1024)" at bounding box center [562, 249] width 142 height 15
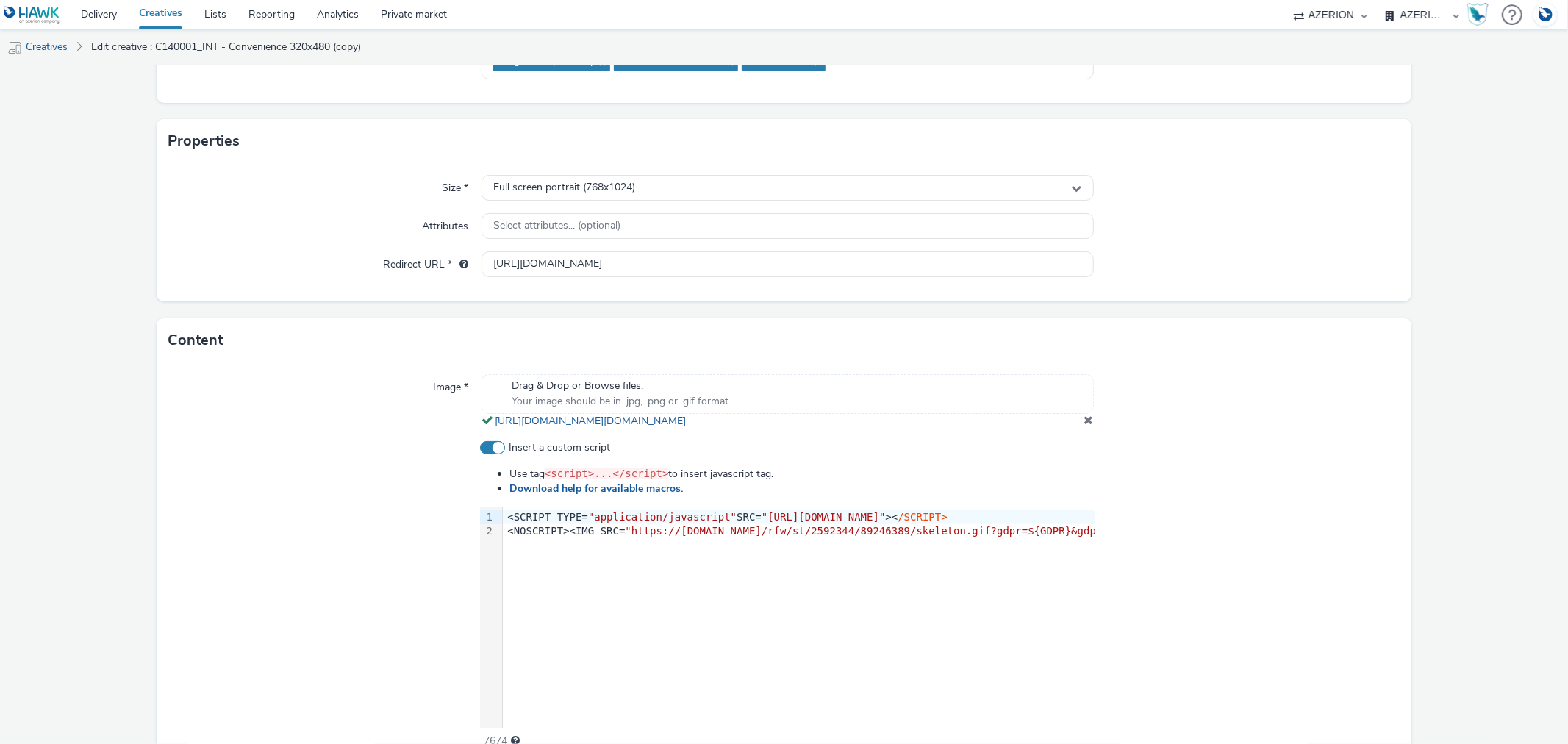
click at [1085, 425] on span at bounding box center [1089, 419] width 9 height 12
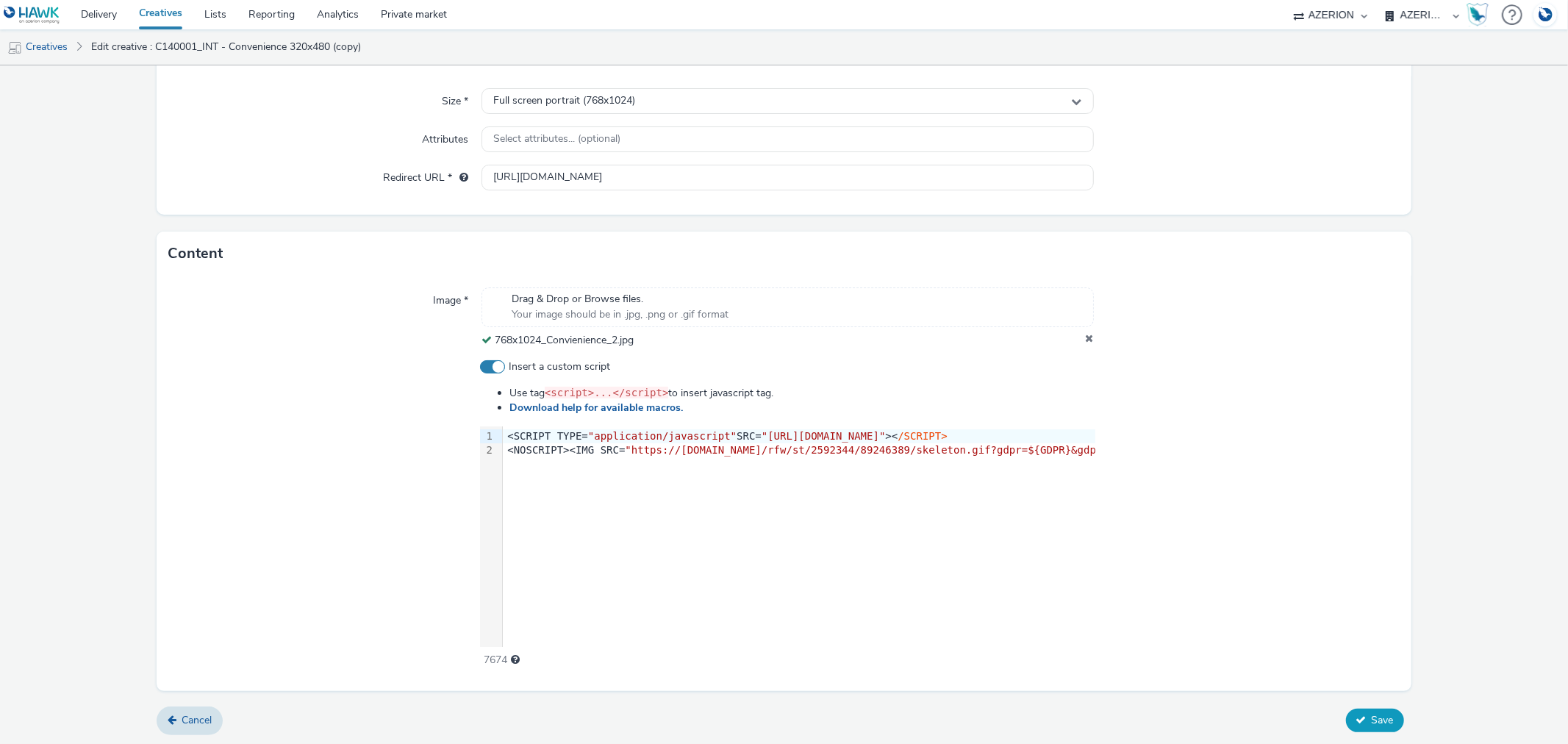
scroll to position [414, 0]
click at [1382, 721] on span "Save" at bounding box center [1383, 719] width 22 height 14
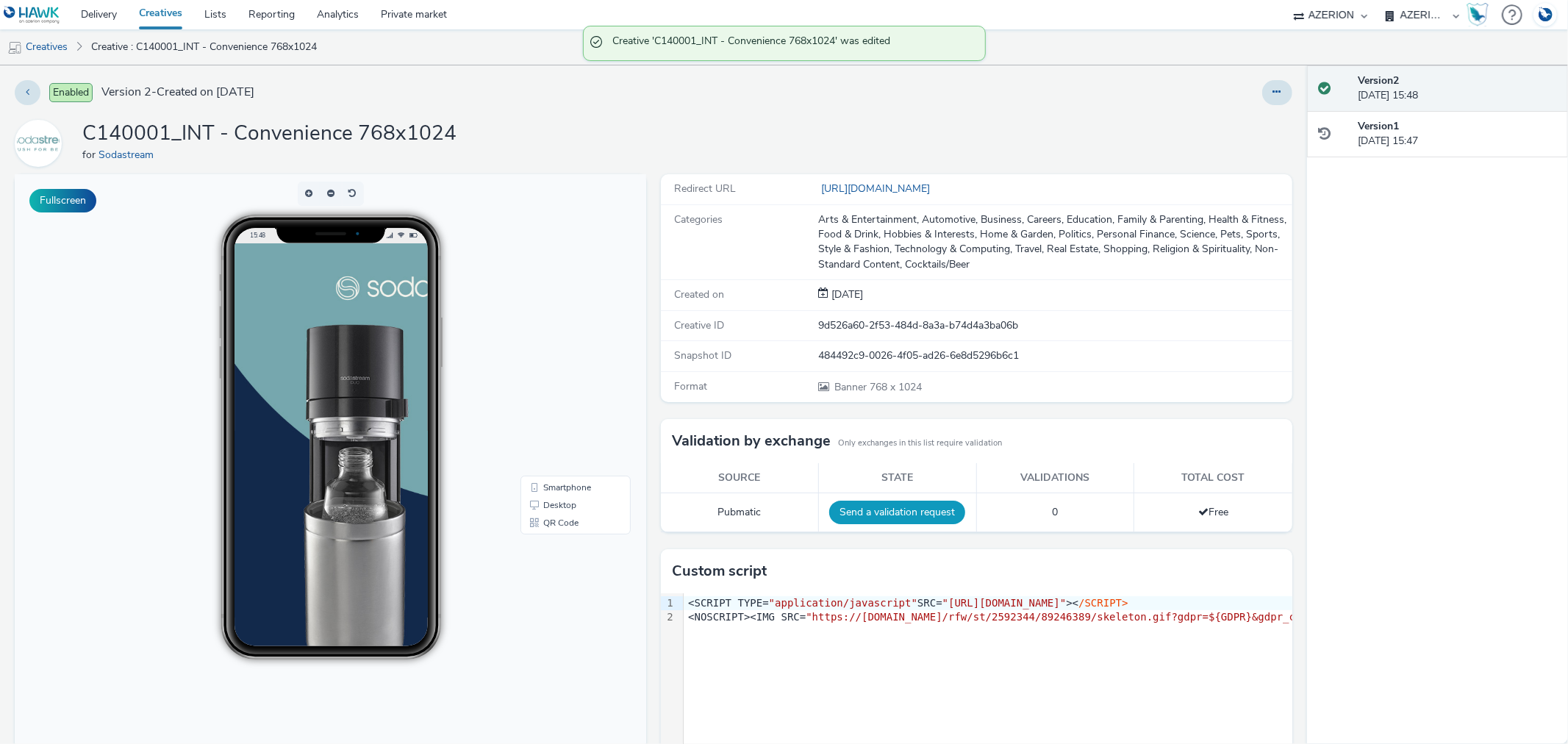
click at [862, 513] on button "Send a validation request" at bounding box center [897, 512] width 136 height 23
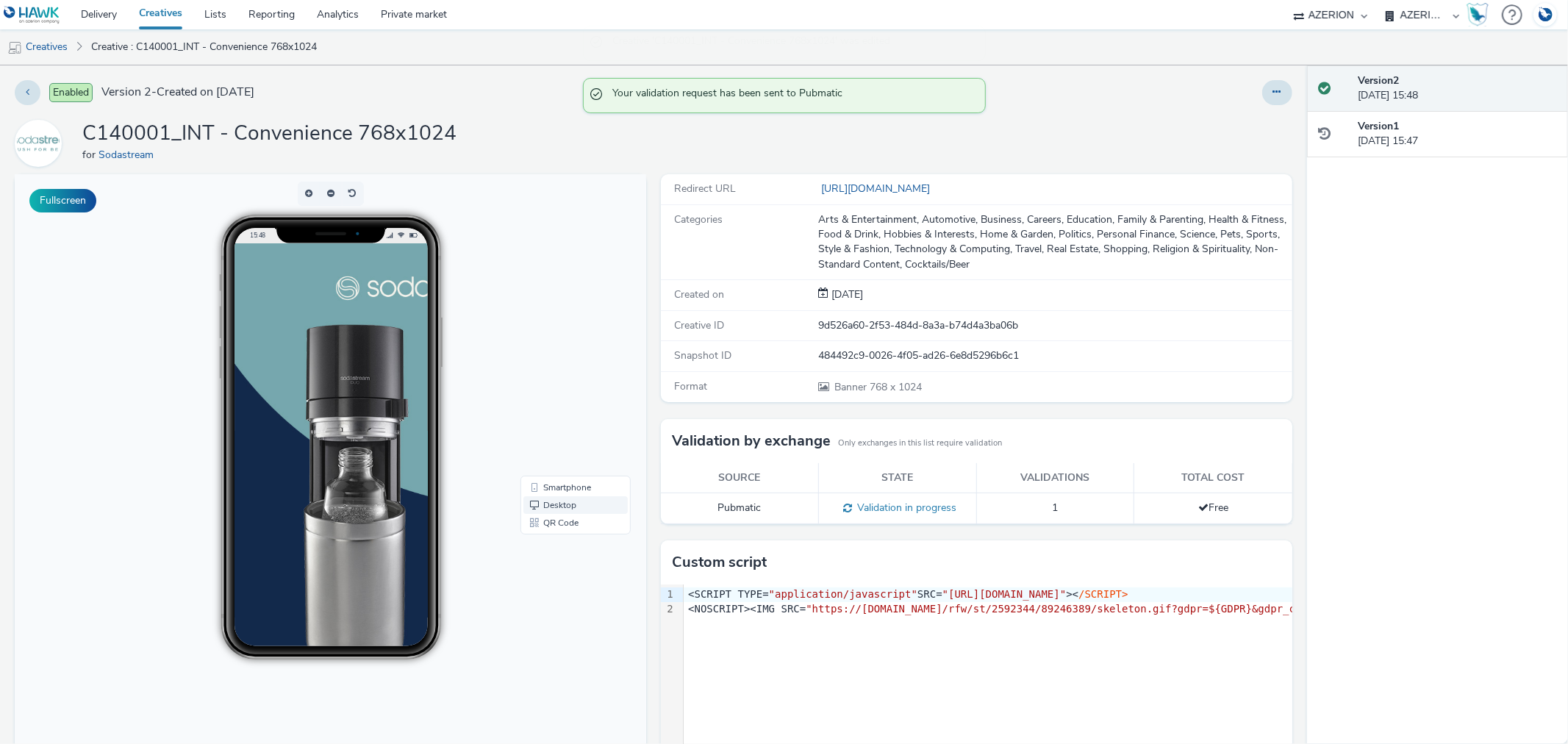
click at [562, 500] on link "Desktop" at bounding box center [575, 505] width 104 height 18
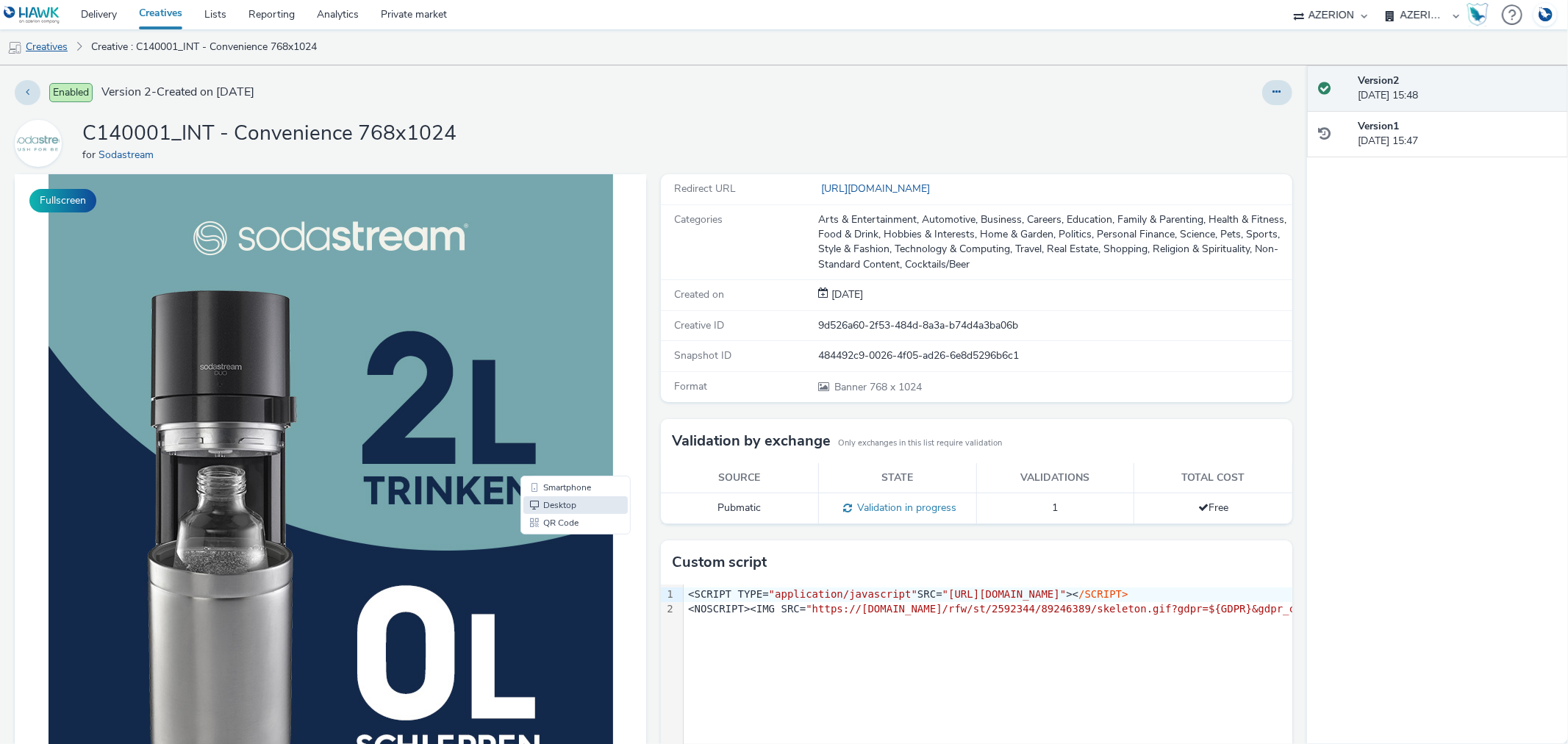
click at [46, 52] on link "Creatives" at bounding box center [37, 47] width 75 height 36
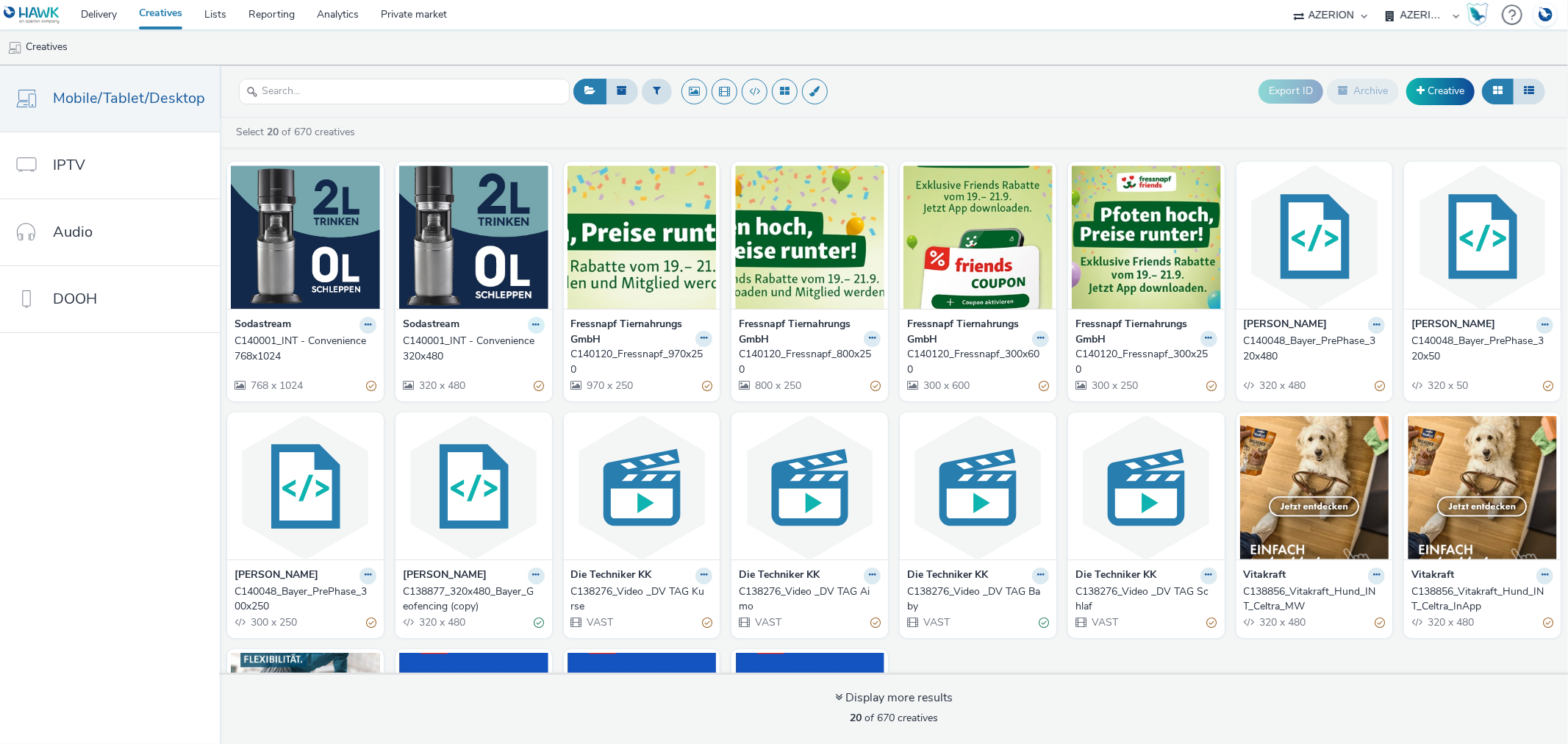
click at [533, 321] on icon at bounding box center [536, 324] width 7 height 8
click at [481, 379] on link "Duplicate" at bounding box center [489, 380] width 110 height 29
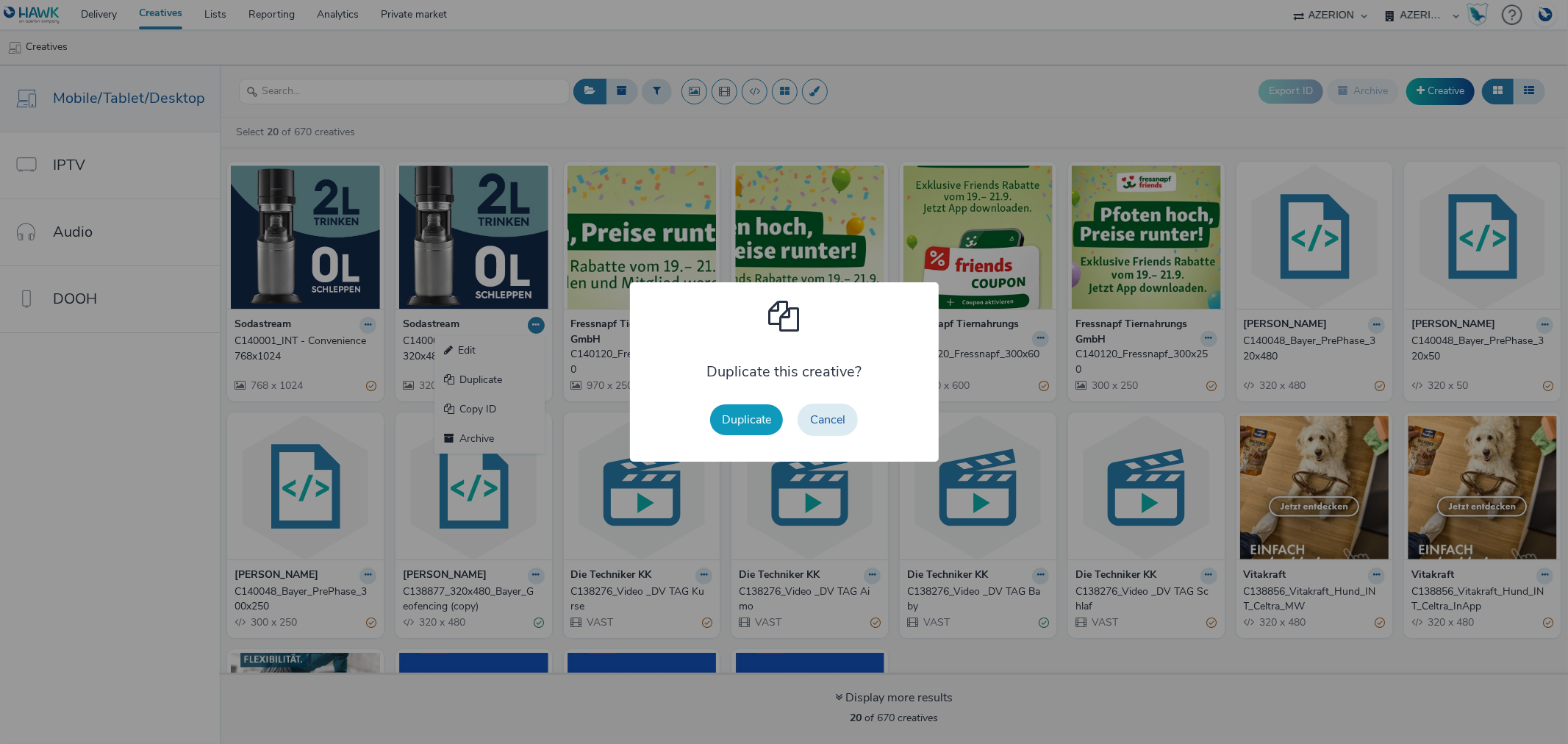
click at [756, 416] on button "Duplicate" at bounding box center [747, 420] width 73 height 31
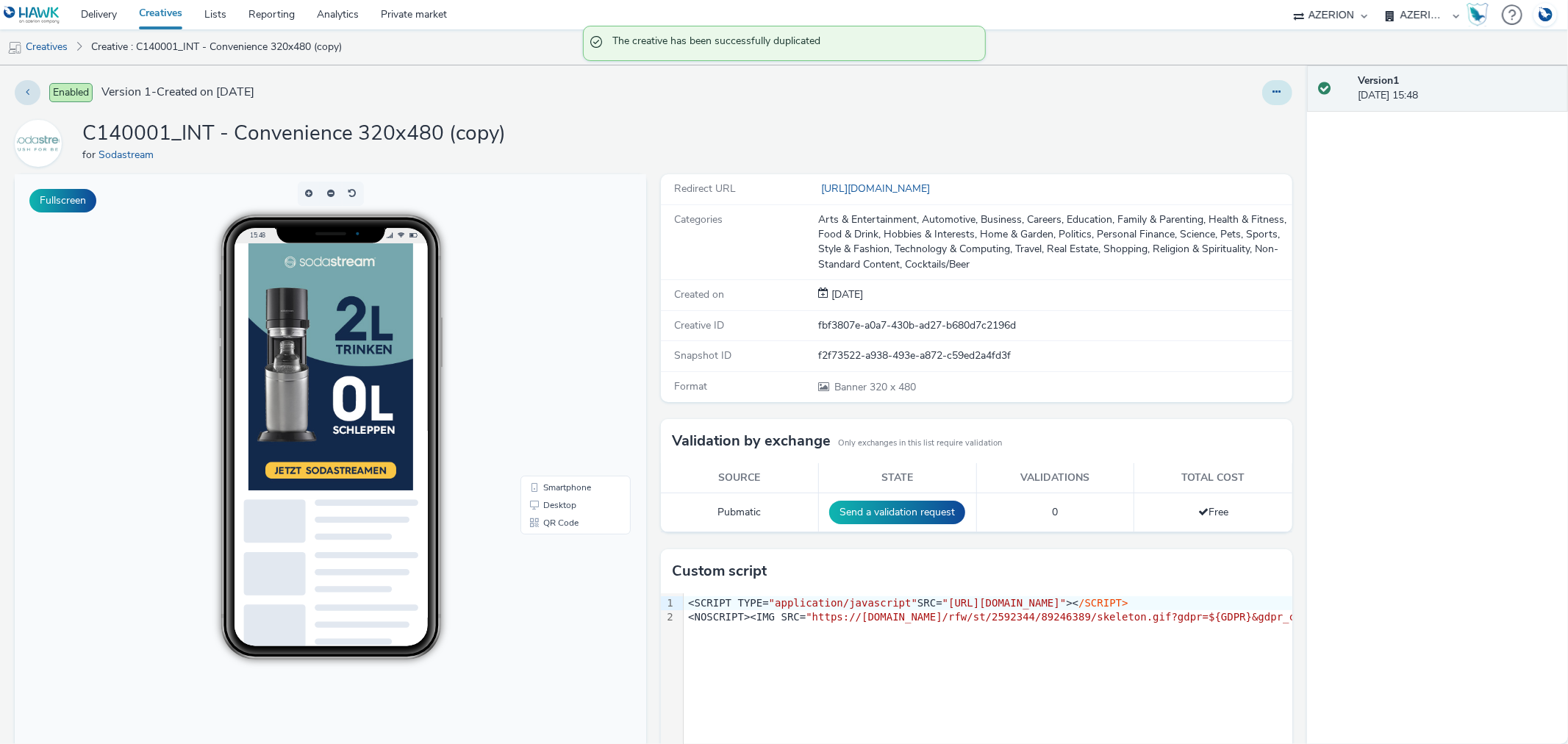
click at [1275, 85] on button at bounding box center [1277, 93] width 30 height 25
click at [1233, 113] on link "Edit" at bounding box center [1237, 122] width 110 height 29
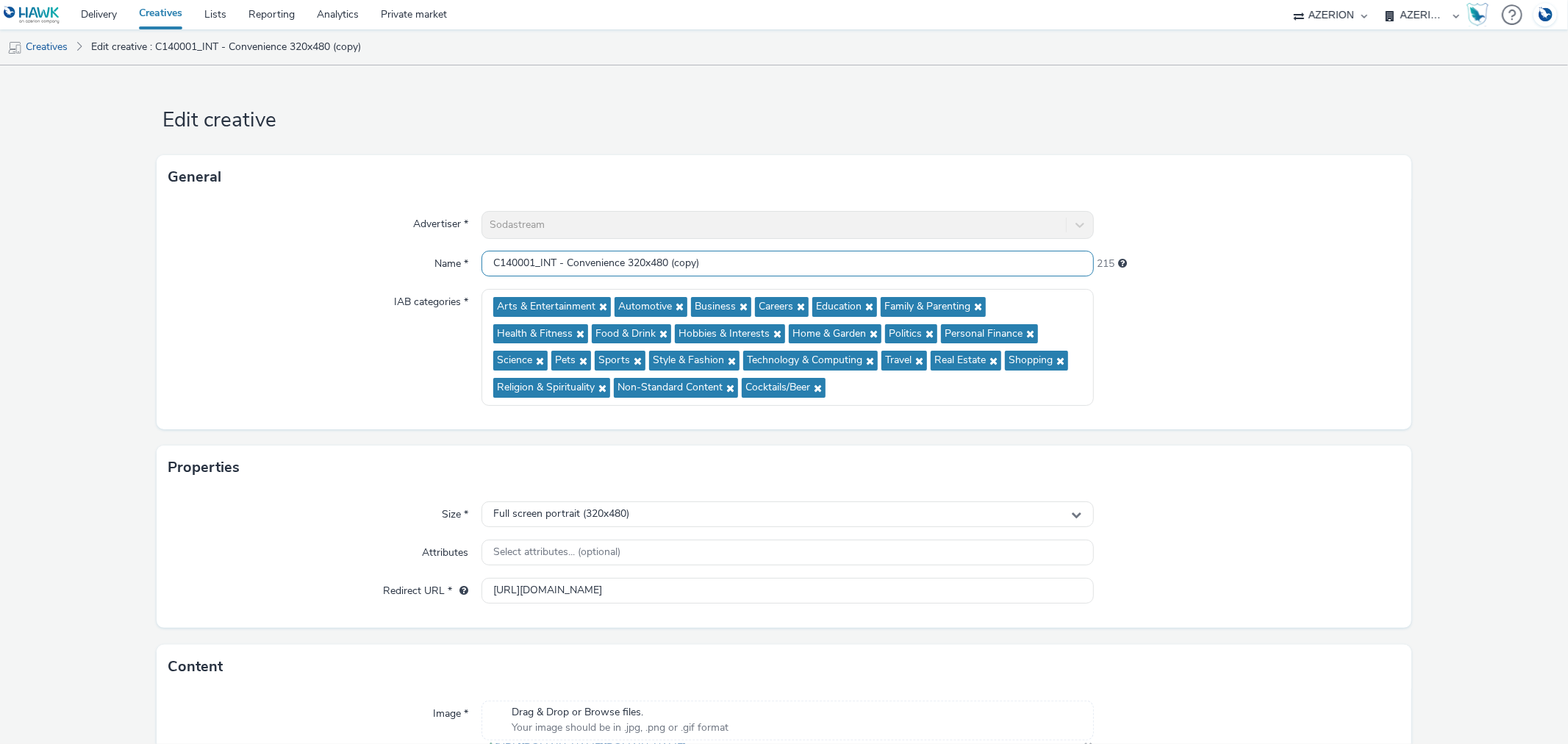
drag, startPoint x: 566, startPoint y: 259, endPoint x: 621, endPoint y: 262, distance: 55.1
click at [621, 262] on input "C140001_INT - Convenience 320x480 (copy)" at bounding box center [787, 263] width 611 height 25
drag, startPoint x: 774, startPoint y: 269, endPoint x: 825, endPoint y: 268, distance: 51.0
click at [825, 268] on input "C140001_INT - Ecosystem 320x480 (copy)" at bounding box center [787, 263] width 611 height 25
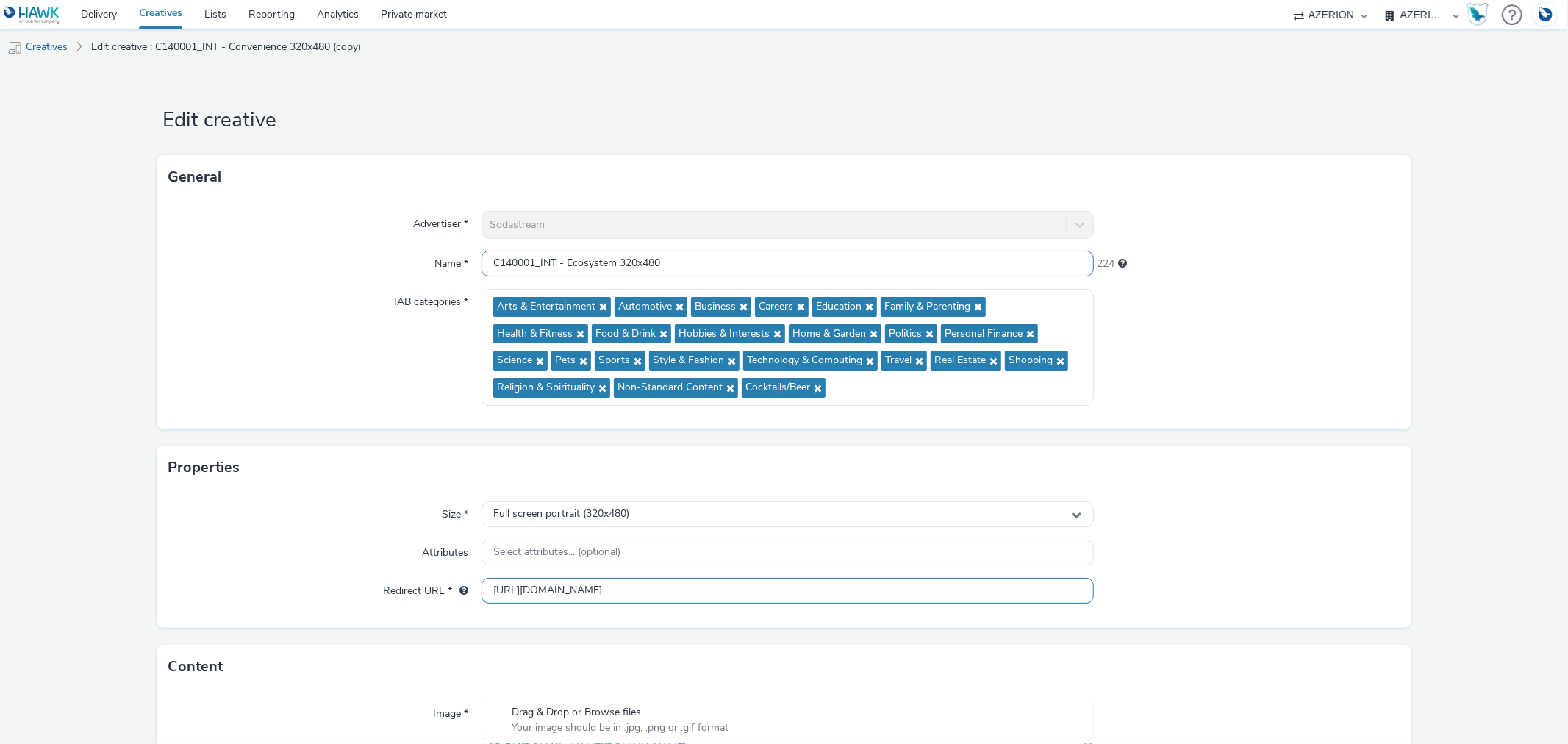
type input "C140001_INT - Ecosystem 320x480"
click at [906, 592] on input "[URL][DOMAIN_NAME]" at bounding box center [787, 590] width 611 height 25
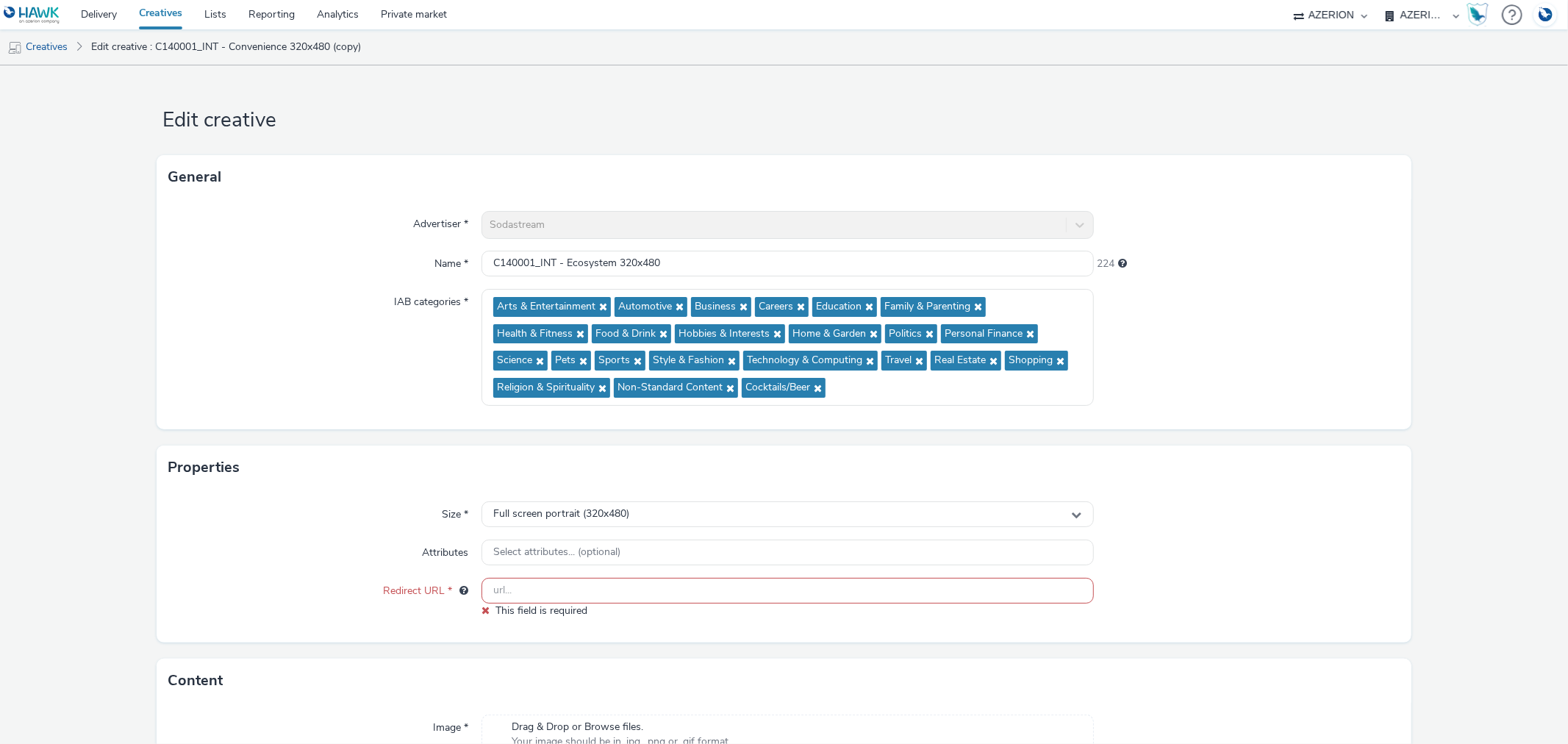
click at [692, 593] on input "text" at bounding box center [787, 590] width 611 height 25
paste input "[URL][DOMAIN_NAME]"
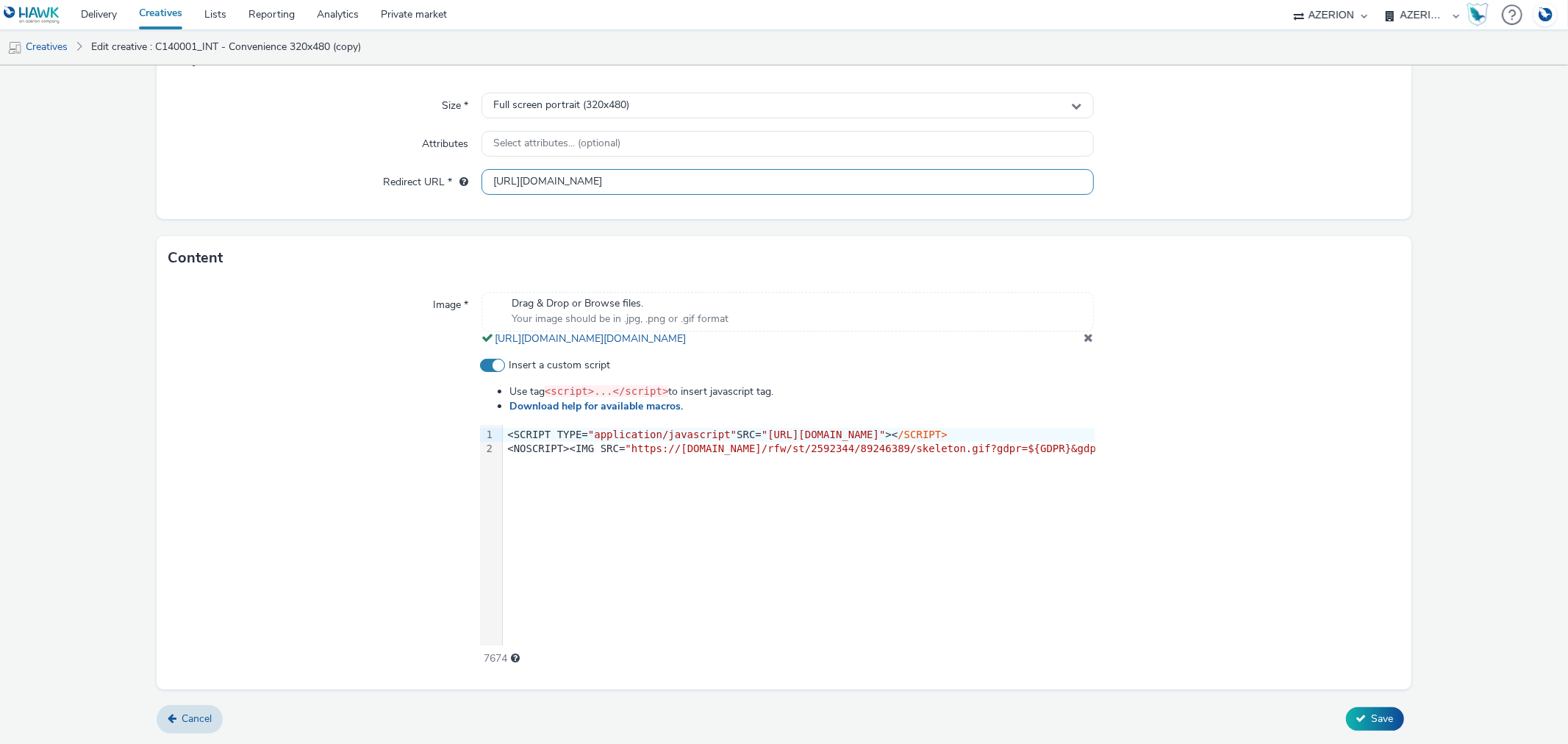
scroll to position [423, 0]
type input "[URL][DOMAIN_NAME]"
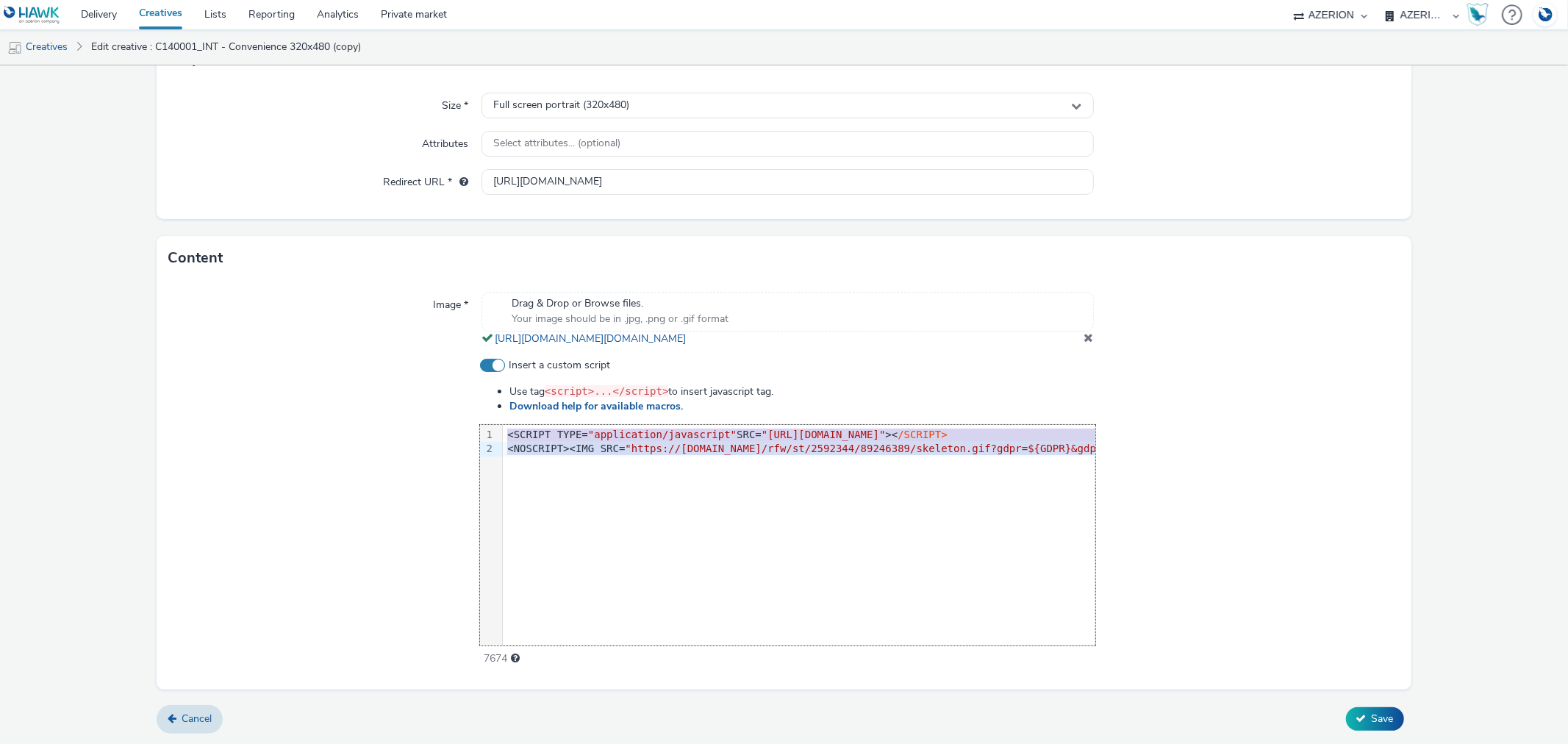
drag, startPoint x: 504, startPoint y: 431, endPoint x: 634, endPoint y: 542, distance: 170.9
click at [634, 542] on div "9 1 2 › <SCRIPT TYPE= "application/javascript" SRC= "[URL][DOMAIN_NAME]" >< /SC…" at bounding box center [787, 535] width 615 height 221
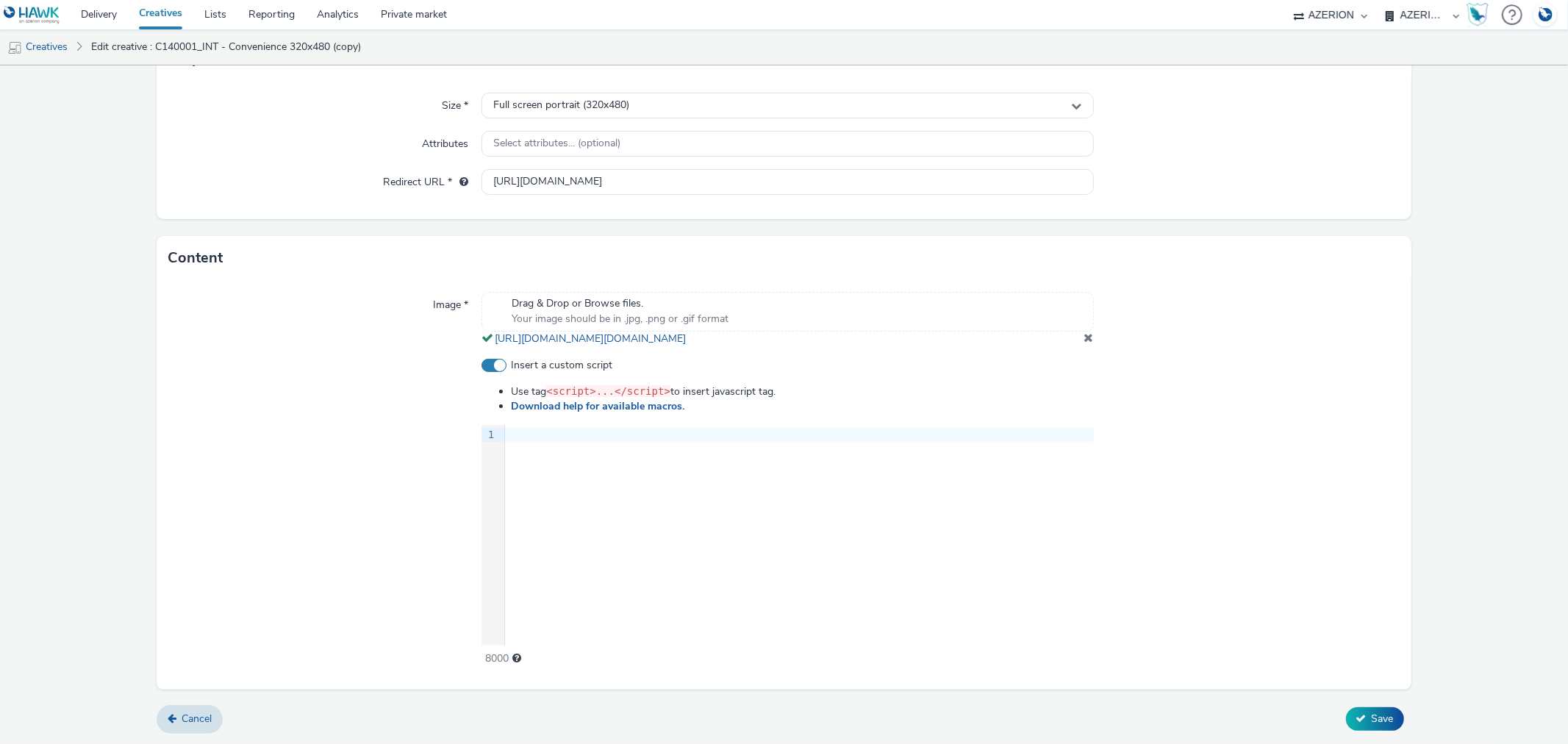
click at [730, 497] on div "9 1 ›" at bounding box center [787, 535] width 611 height 221
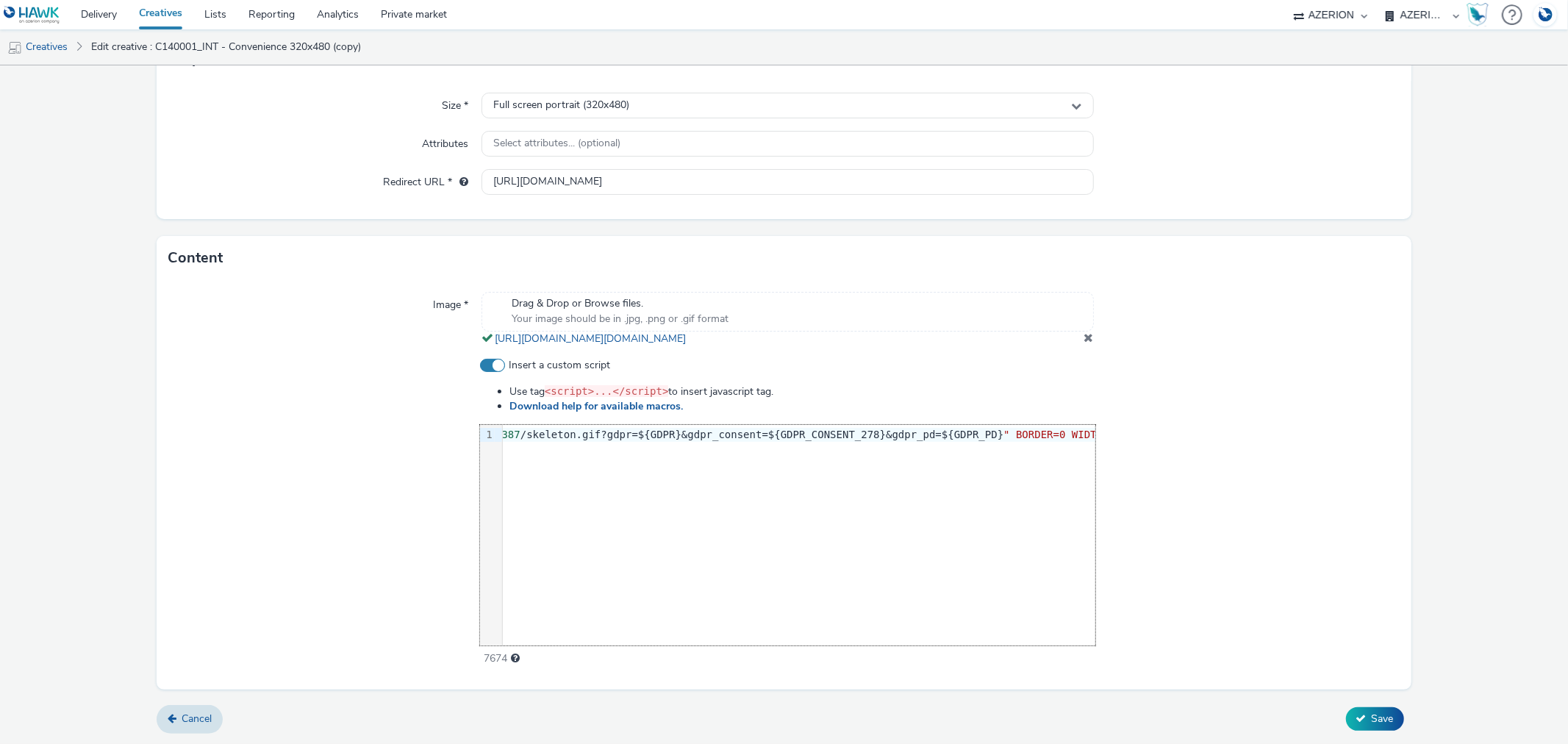
scroll to position [0, 507]
click at [613, 435] on span "/SCRIPT> <NOSCRIPT><IMG SRC="https:/" at bounding box center [502, 434] width 223 height 12
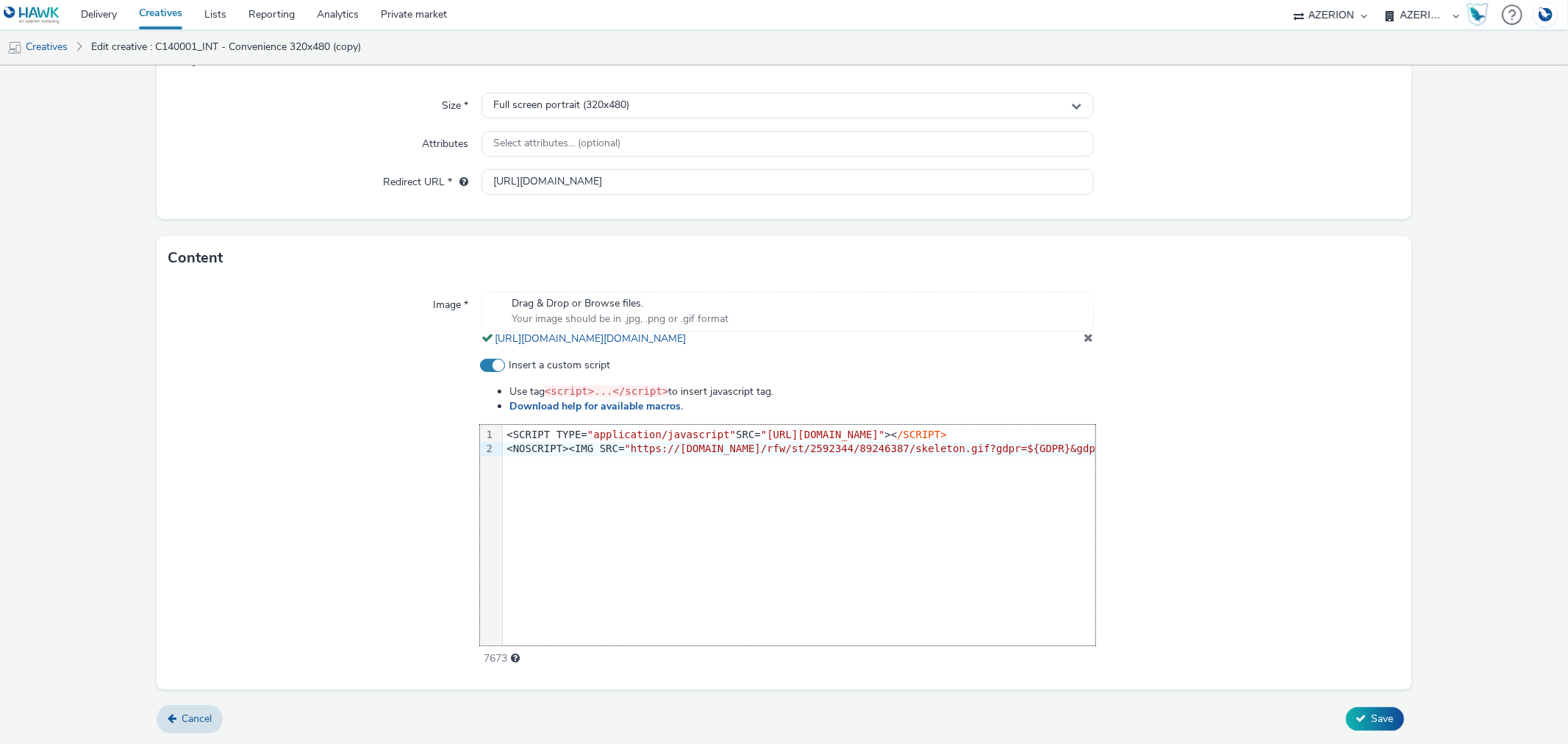
scroll to position [0, 554]
click at [828, 430] on div "<SCRIPT TYPE= "application/javascript" SRC= "[URL][DOMAIN_NAME]" >< /SCRIPT>" at bounding box center [524, 435] width 1152 height 15
click at [1372, 722] on span "Save" at bounding box center [1383, 719] width 22 height 14
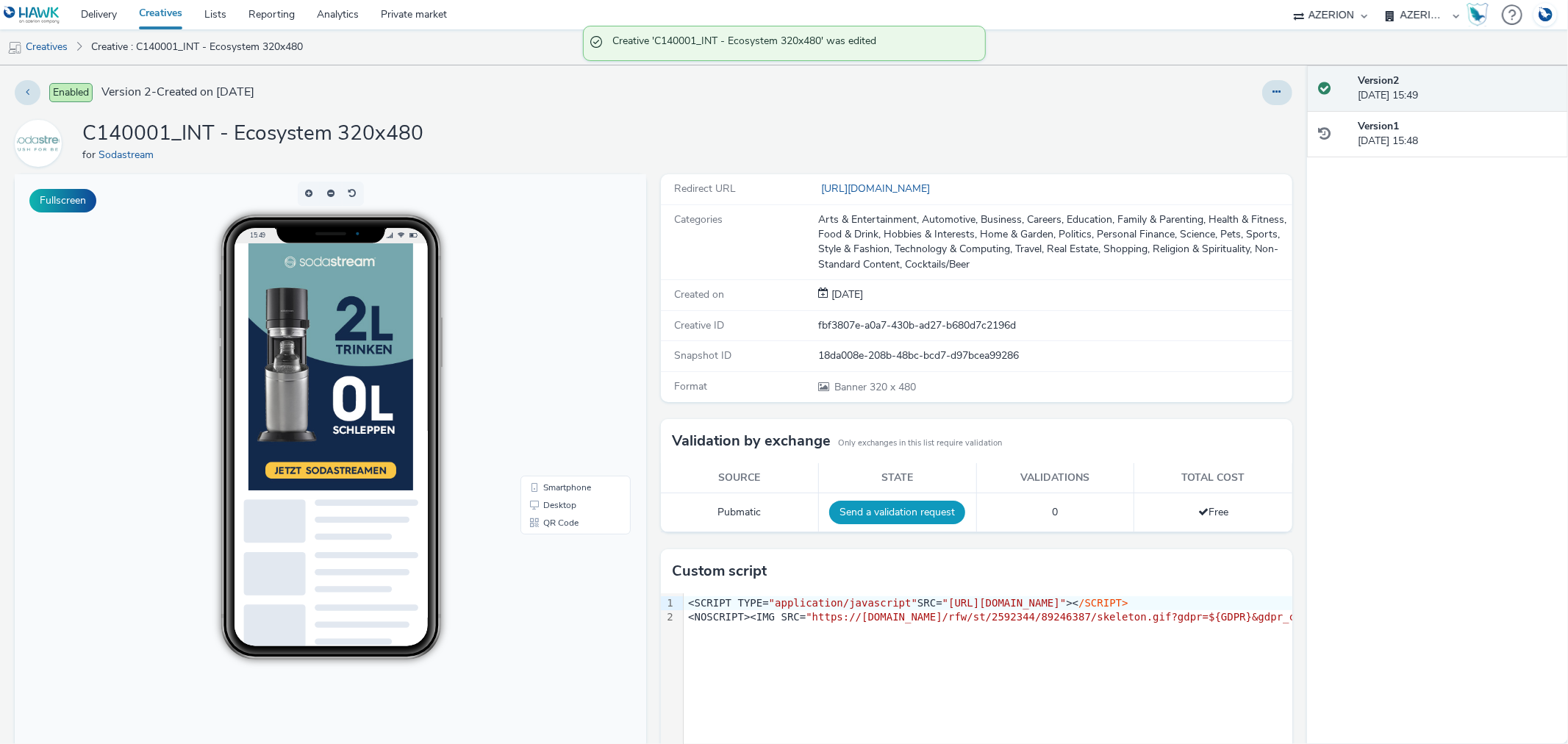
click at [869, 515] on button "Send a validation request" at bounding box center [897, 512] width 136 height 23
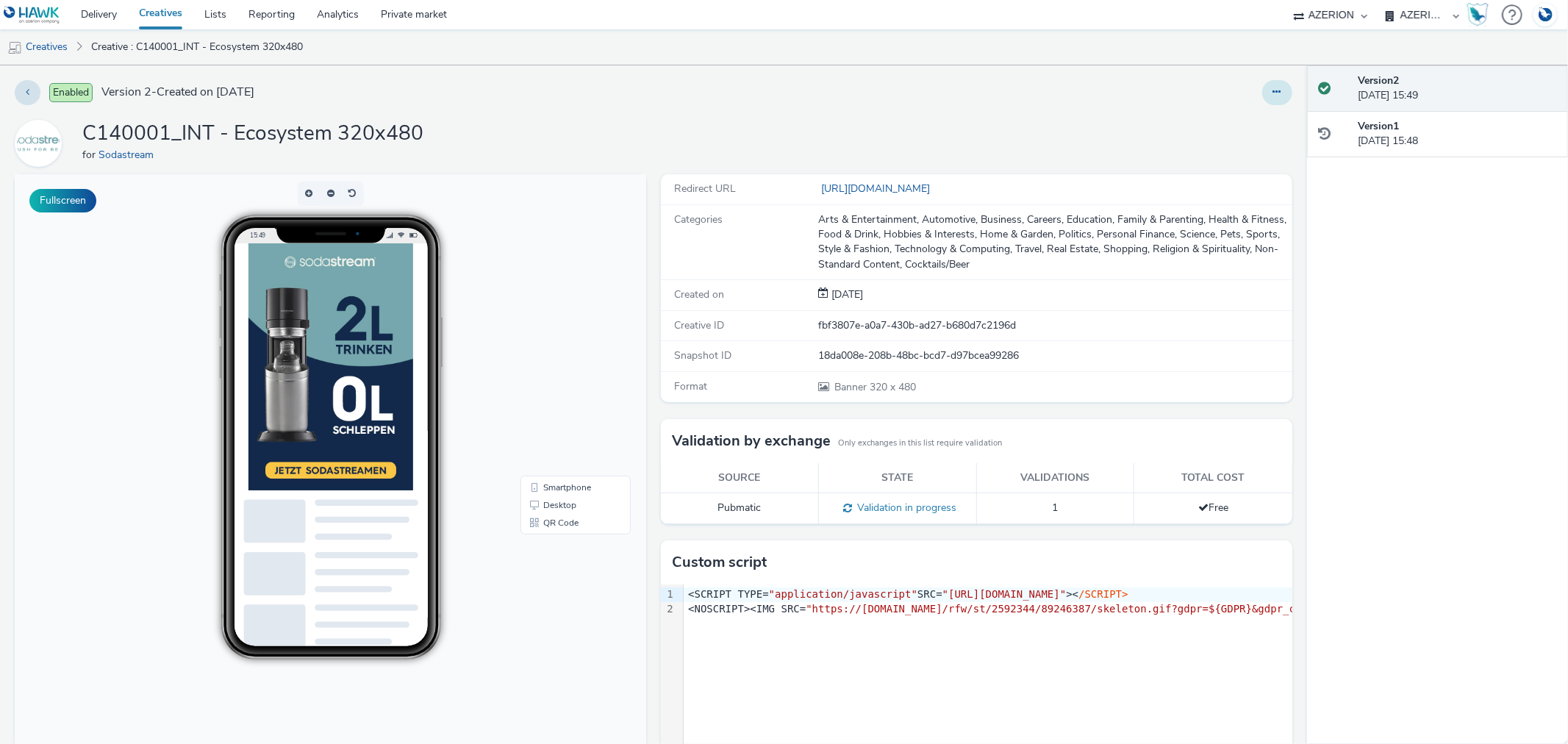
click at [1262, 100] on button at bounding box center [1277, 93] width 30 height 25
click at [1215, 121] on link "Edit" at bounding box center [1237, 122] width 110 height 29
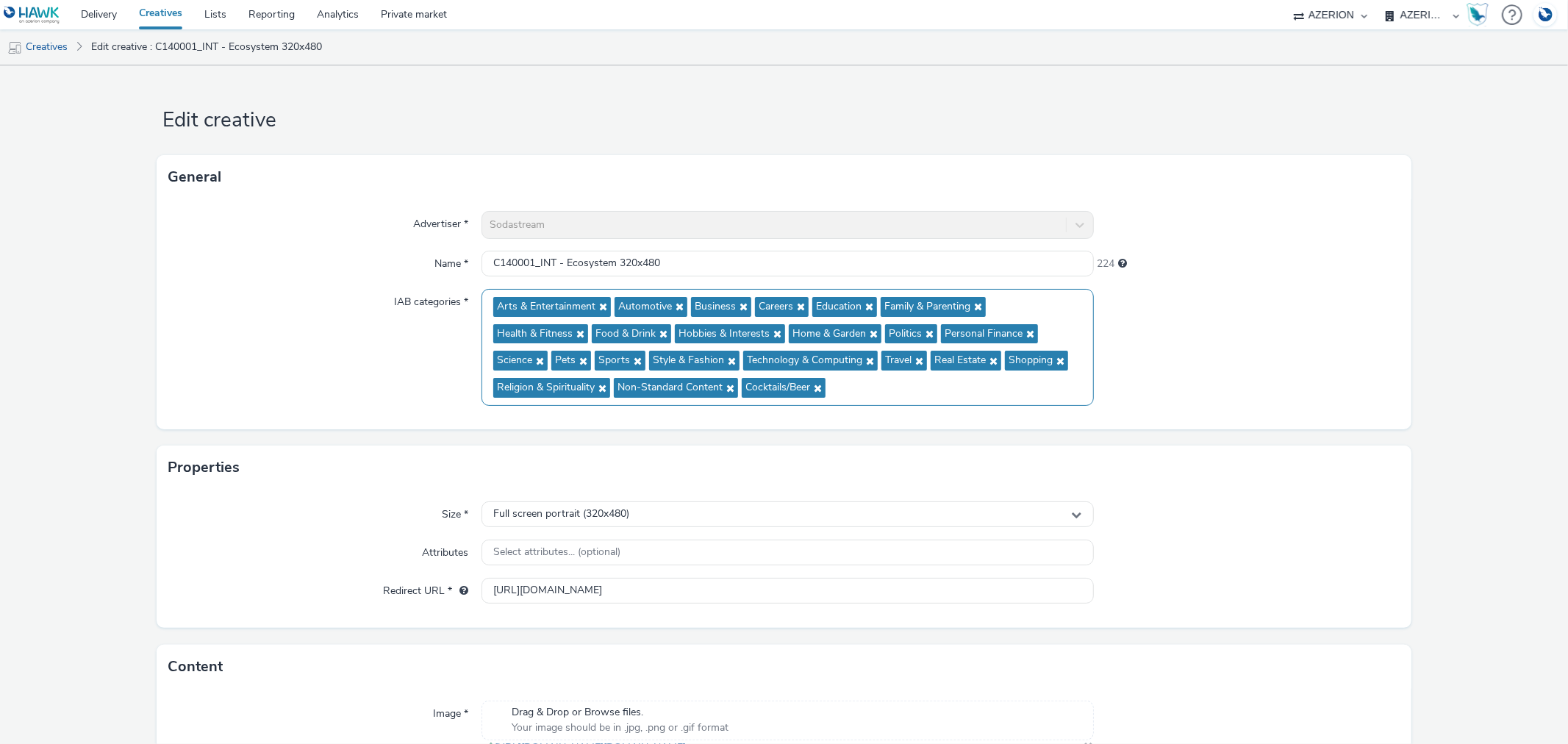
scroll to position [408, 0]
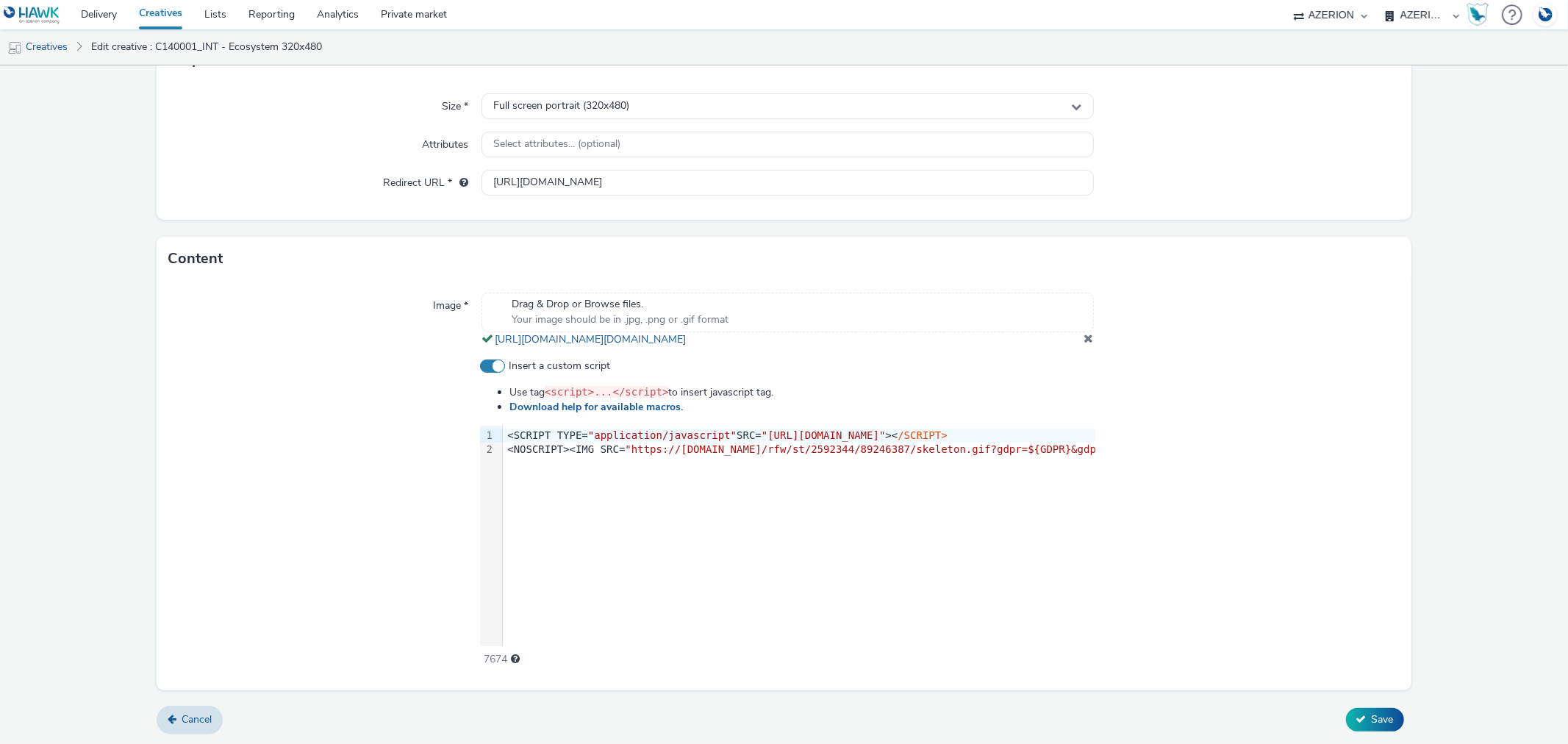
click at [1085, 344] on span at bounding box center [1089, 337] width 9 height 12
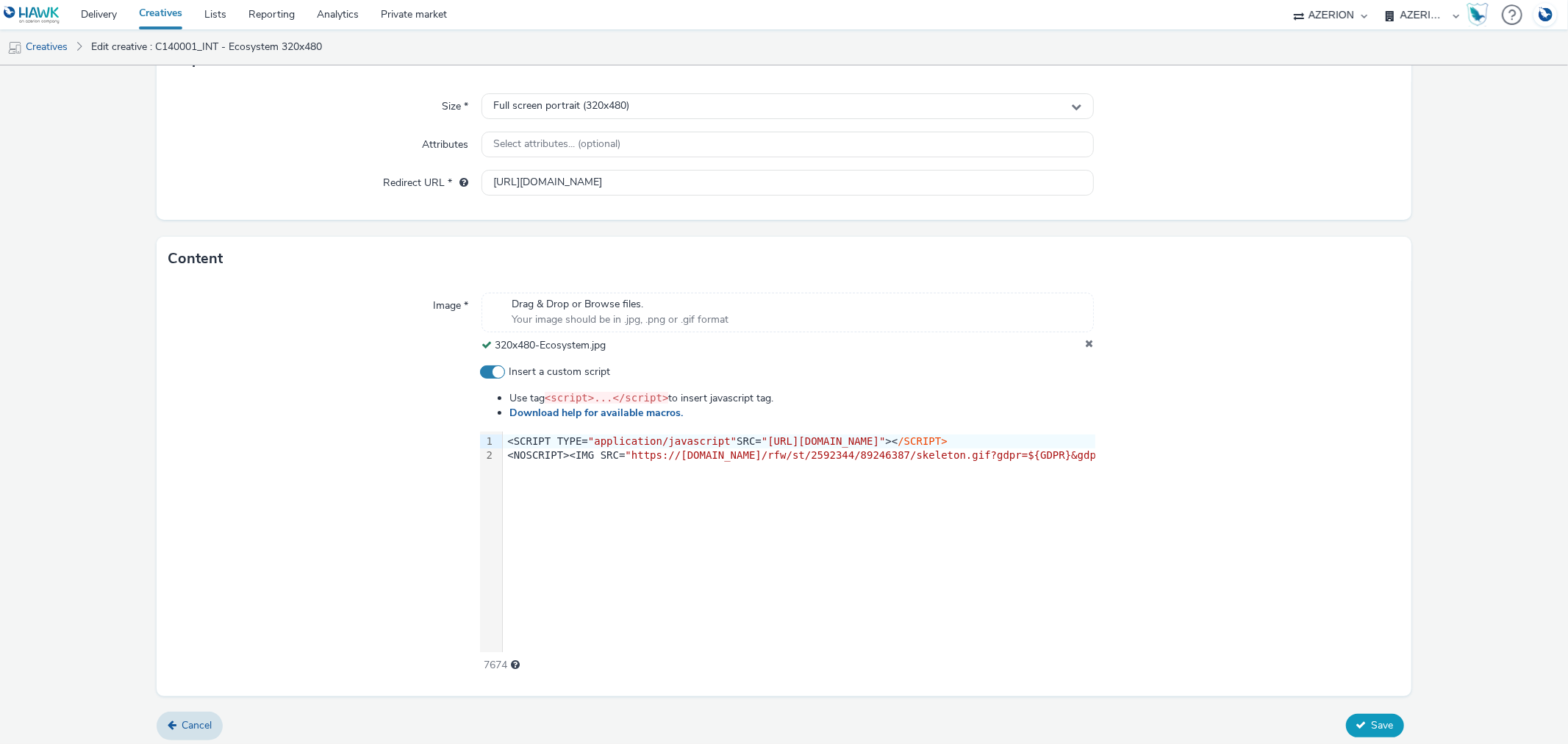
click at [1372, 720] on span "Save" at bounding box center [1383, 725] width 22 height 14
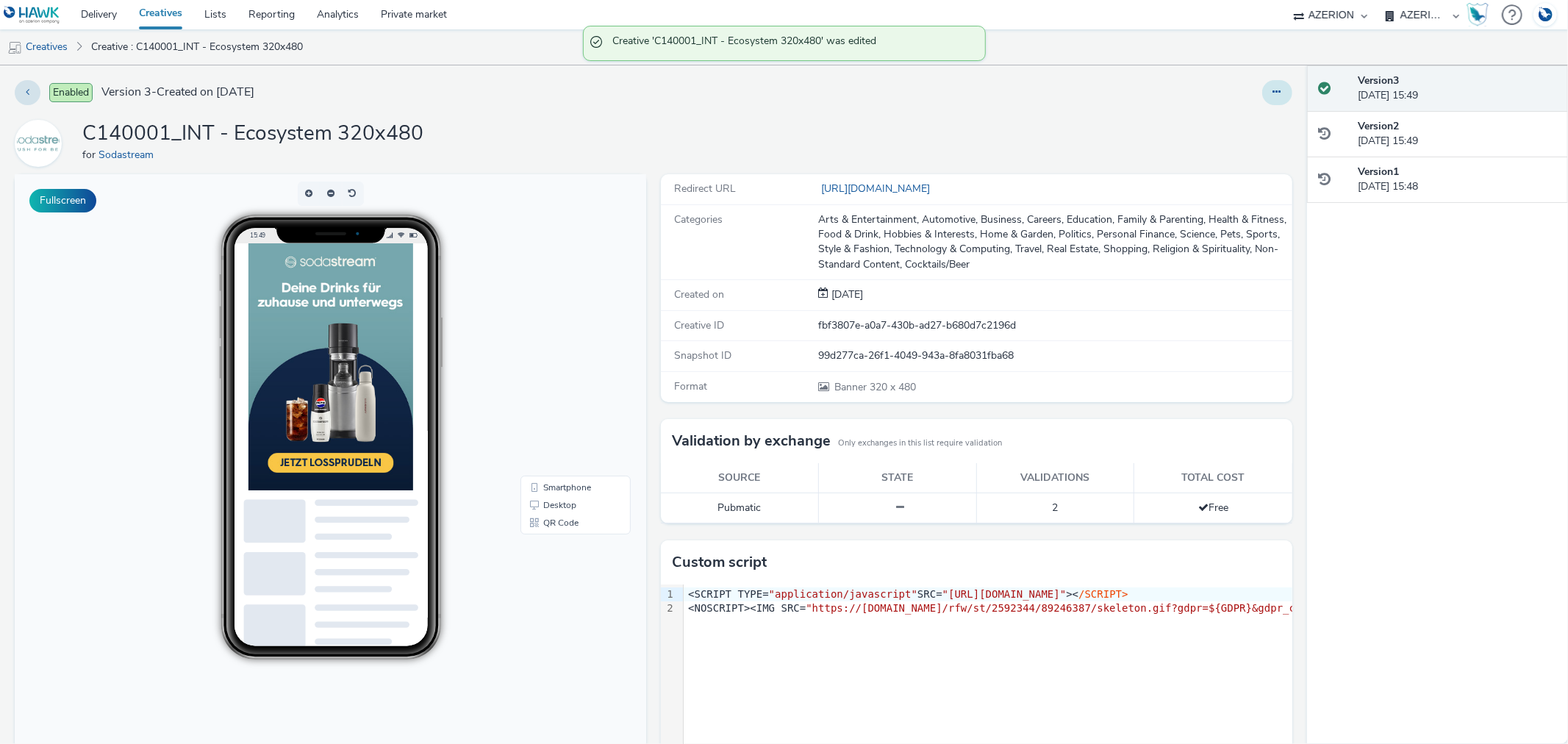
click at [1273, 92] on icon at bounding box center [1277, 91] width 8 height 10
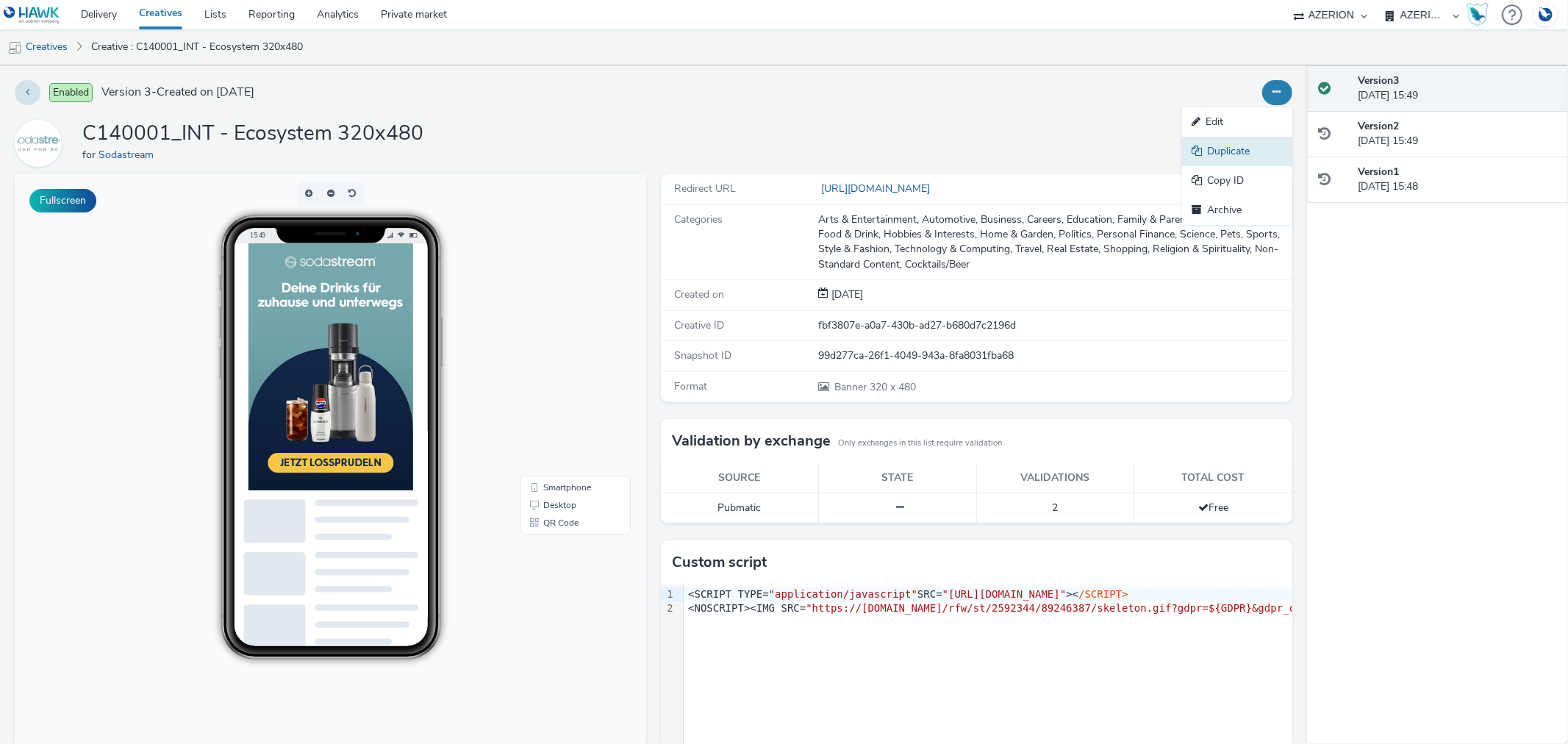
click at [1209, 150] on link "Duplicate" at bounding box center [1237, 151] width 110 height 29
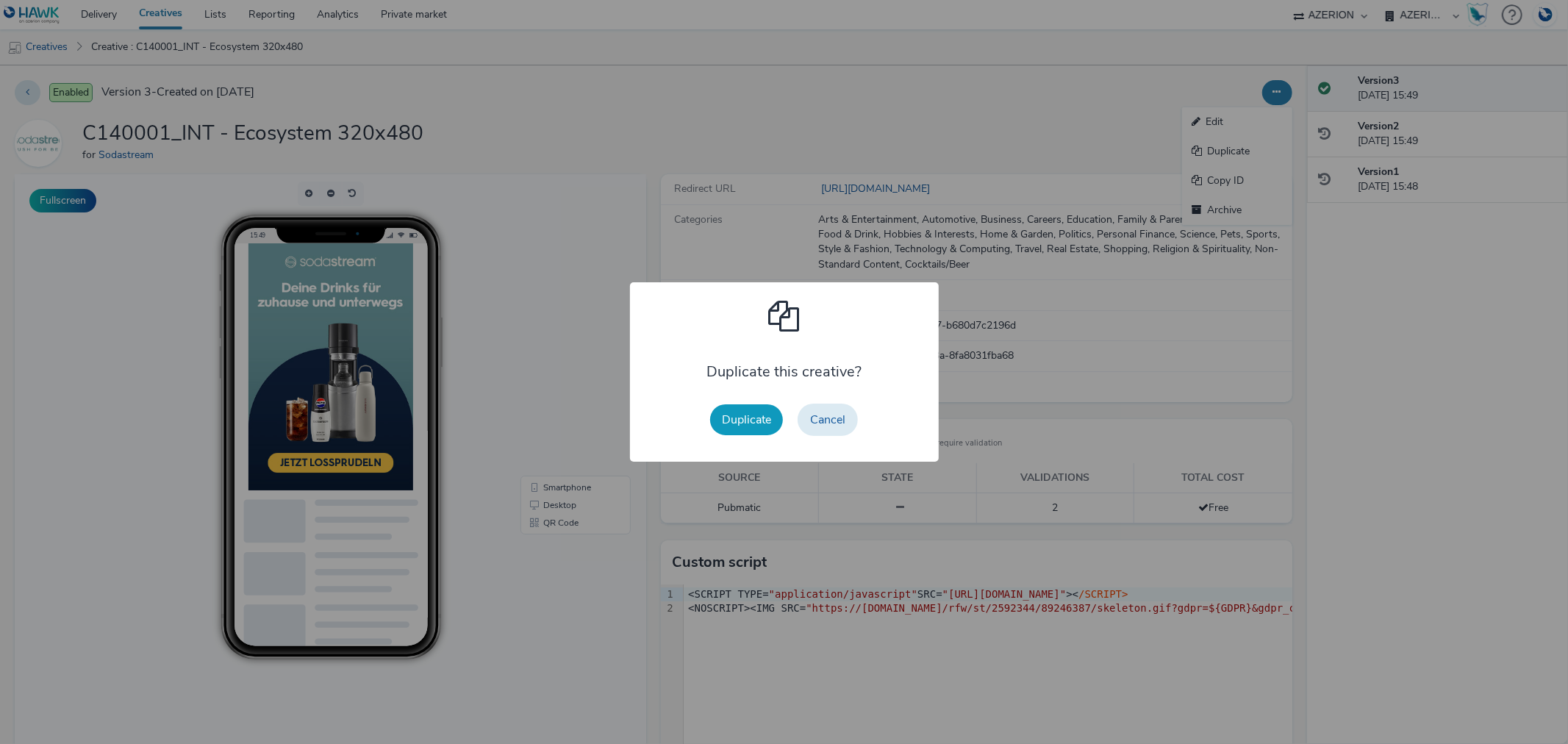
click at [751, 416] on button "Duplicate" at bounding box center [747, 420] width 73 height 31
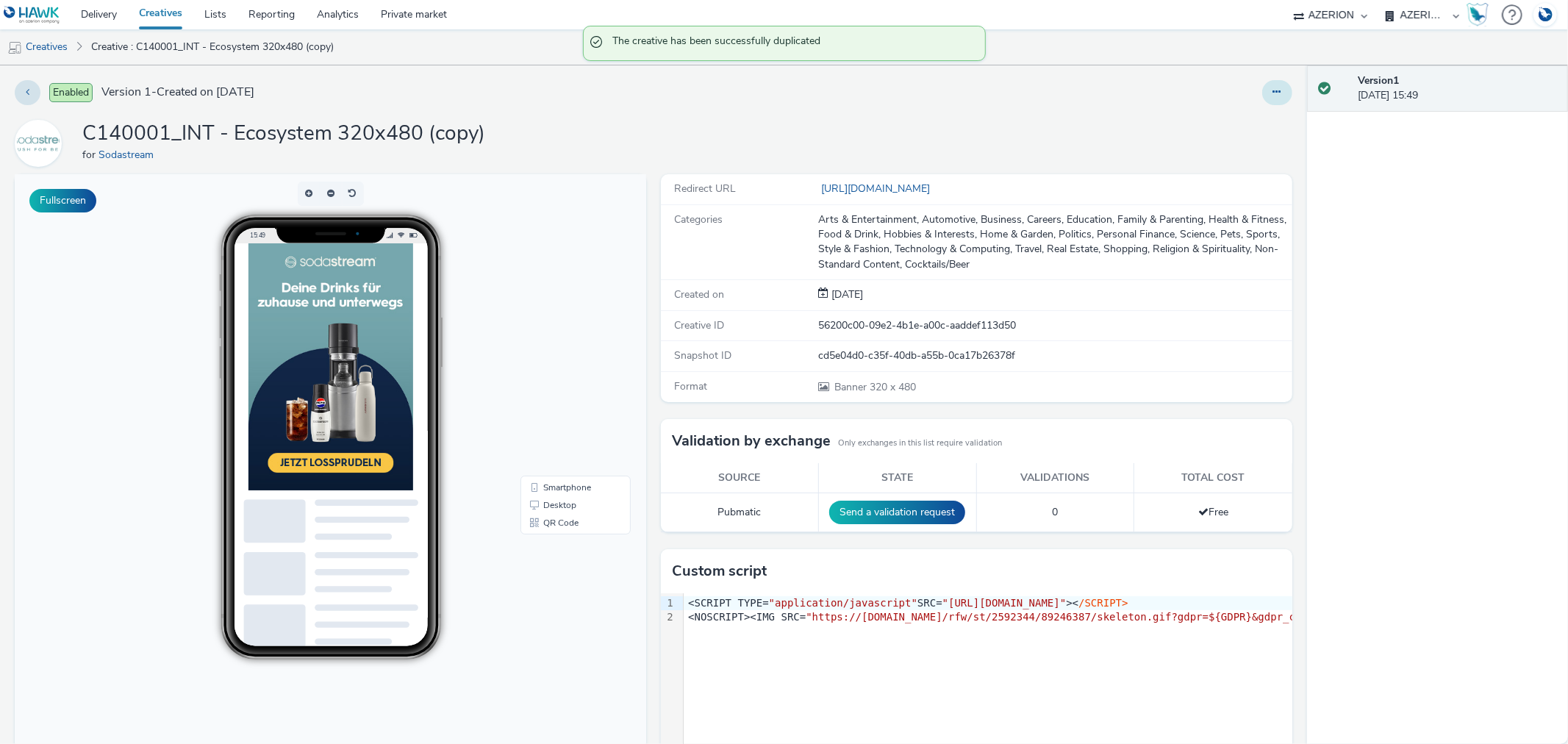
drag, startPoint x: 1273, startPoint y: 91, endPoint x: 1267, endPoint y: 105, distance: 15.2
click at [1272, 91] on button at bounding box center [1277, 93] width 30 height 25
click at [1200, 118] on link "Edit" at bounding box center [1237, 122] width 110 height 29
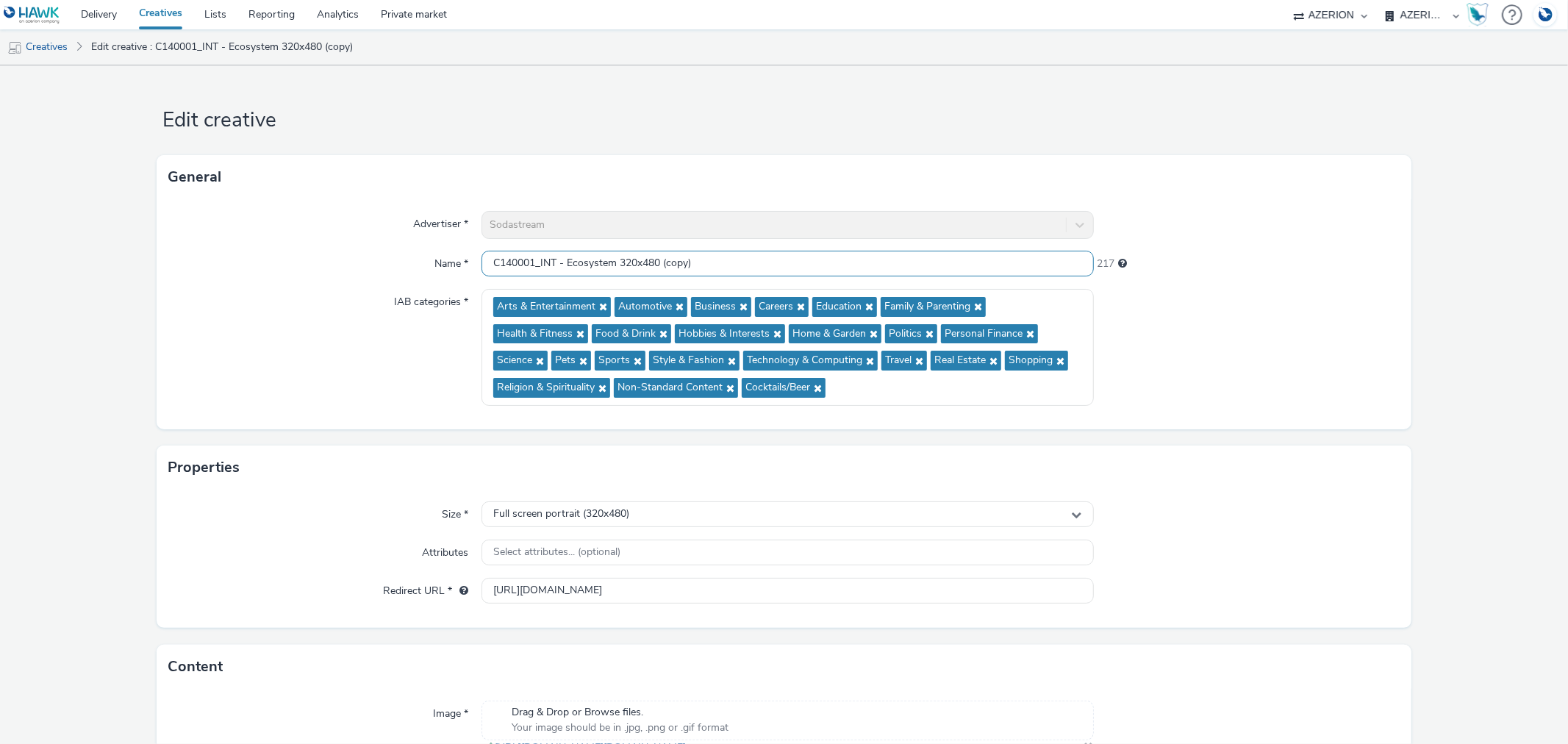
scroll to position [1, 0]
drag, startPoint x: 669, startPoint y: 266, endPoint x: 750, endPoint y: 276, distance: 81.6
click at [754, 276] on div "C140001_INT - Ecosystem 320x480 (copy)" at bounding box center [787, 264] width 611 height 26
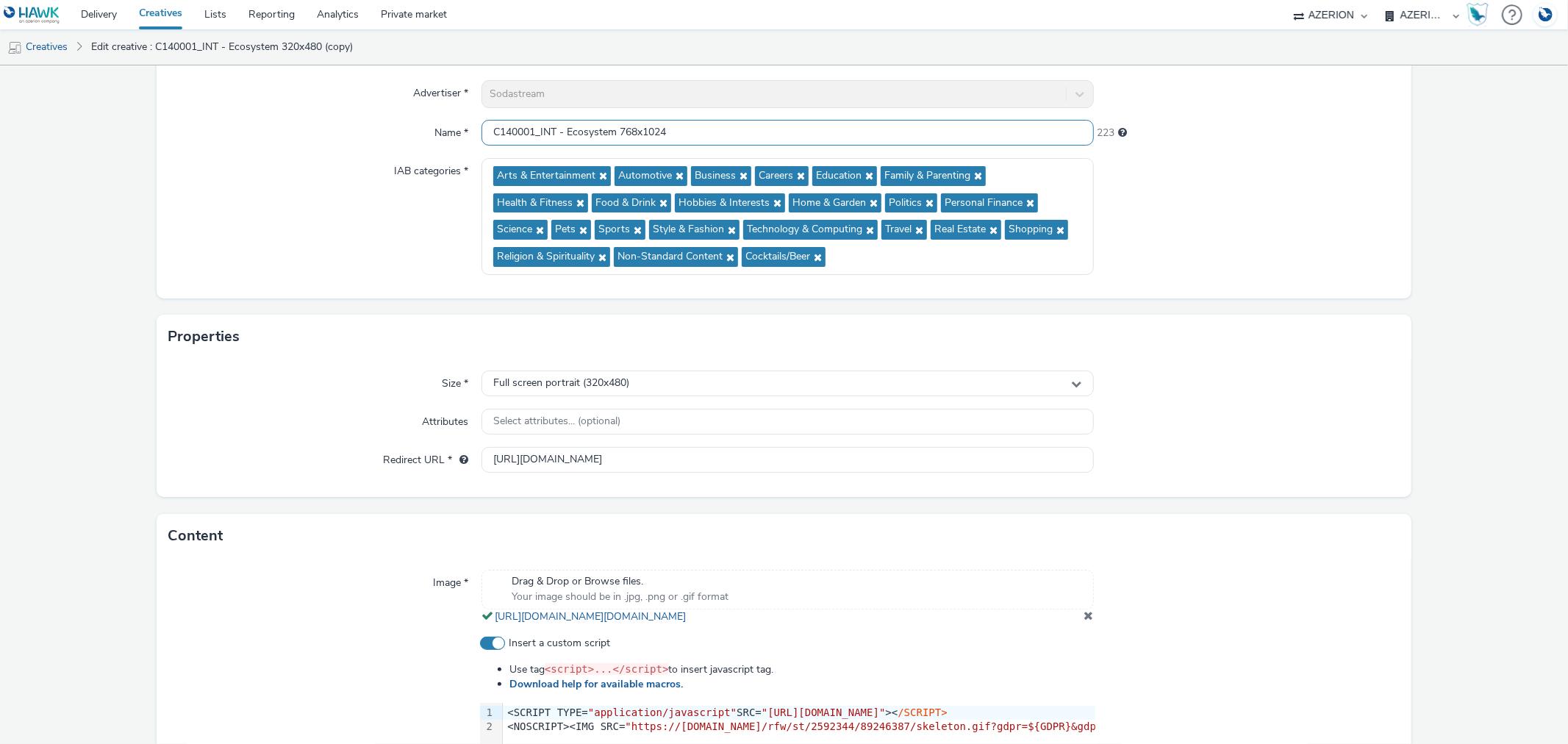
scroll to position [326, 0]
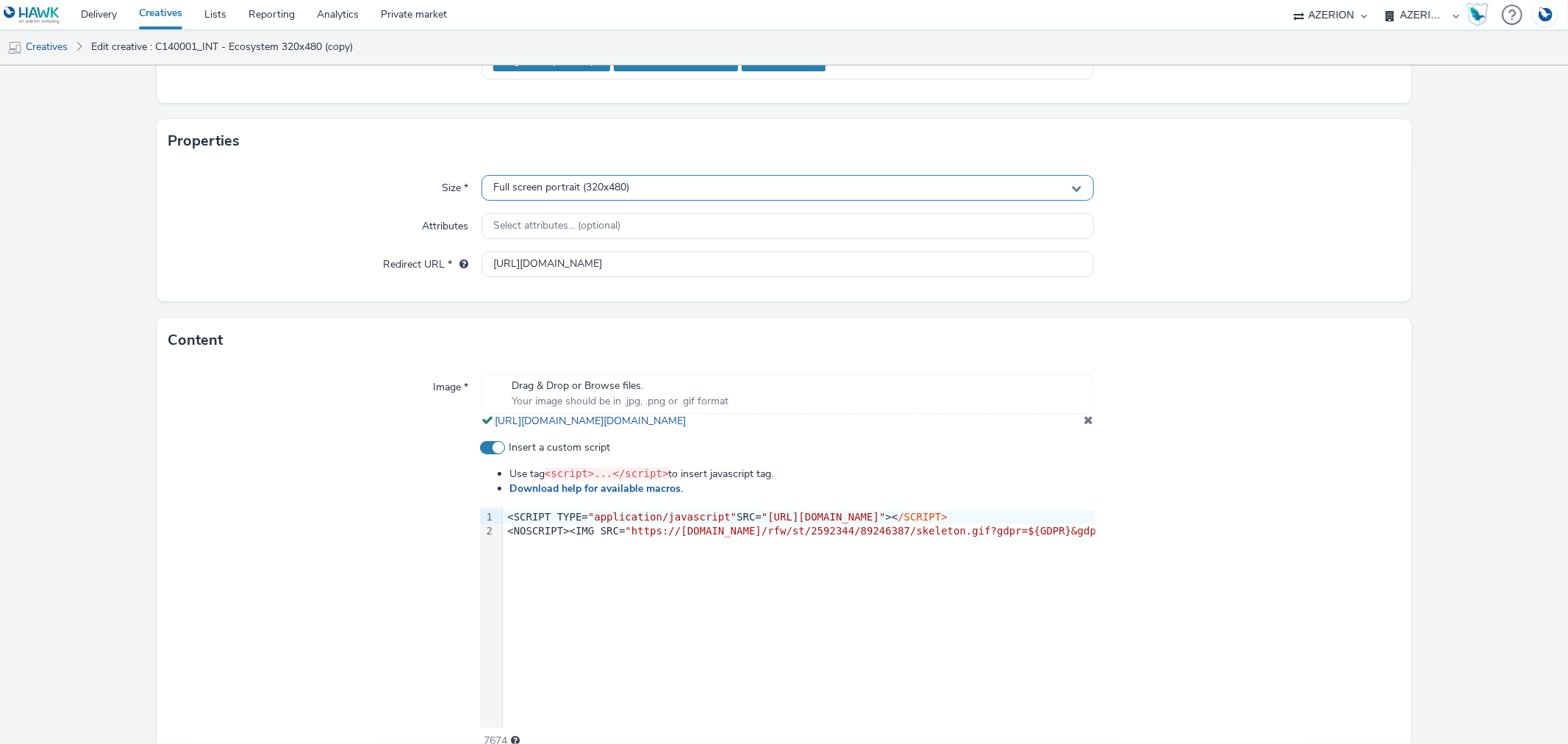
type input "C140001_INT - Ecosystem 768x1024"
click at [627, 184] on div "Full screen portrait (320x480)" at bounding box center [787, 188] width 611 height 25
click at [581, 219] on input "text" at bounding box center [787, 218] width 610 height 25
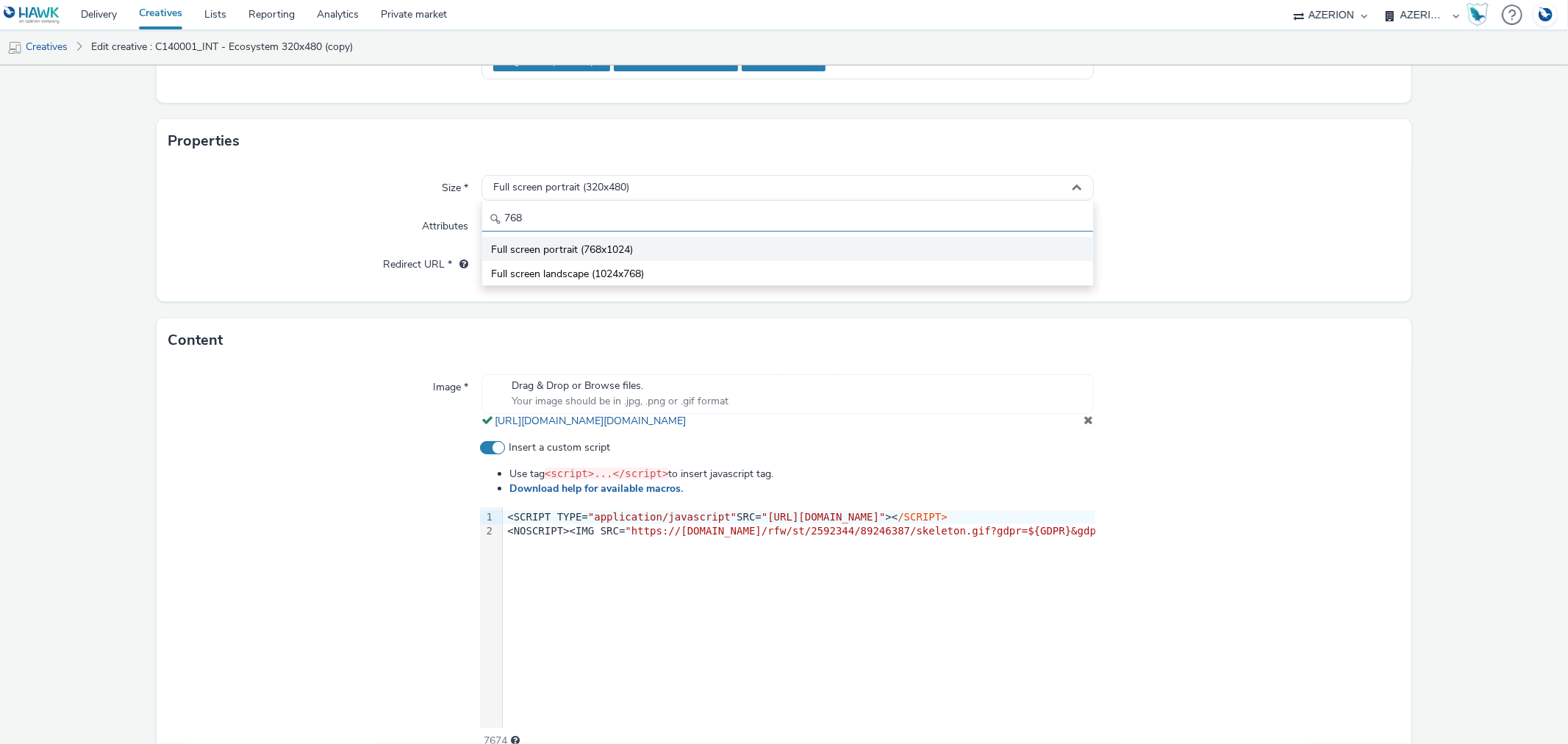
type input "768"
click at [593, 244] on span "Full screen portrait (768x1024)" at bounding box center [562, 249] width 142 height 15
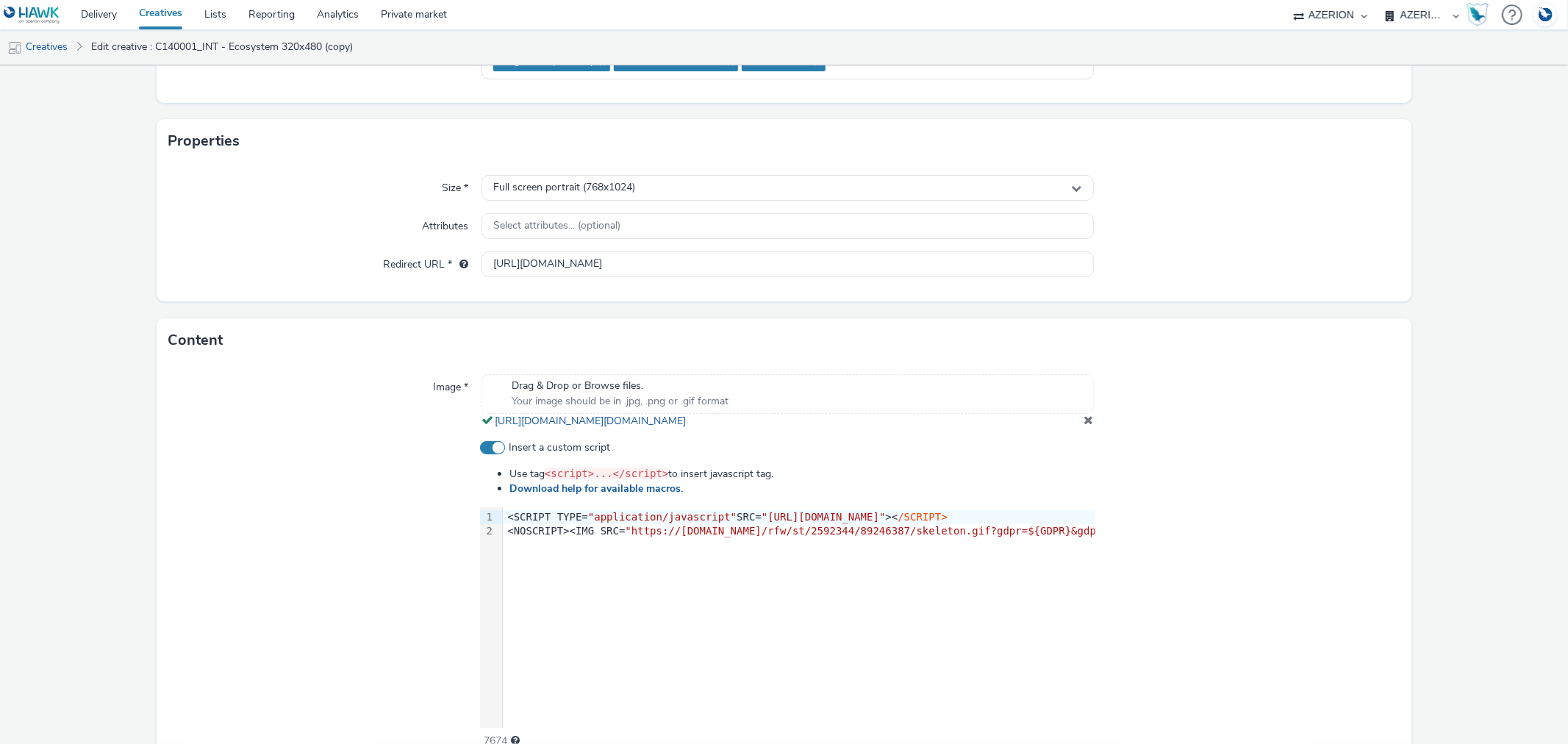
drag, startPoint x: 1082, startPoint y: 431, endPoint x: 1245, endPoint y: 421, distance: 163.3
click at [1085, 425] on span at bounding box center [1089, 419] width 9 height 12
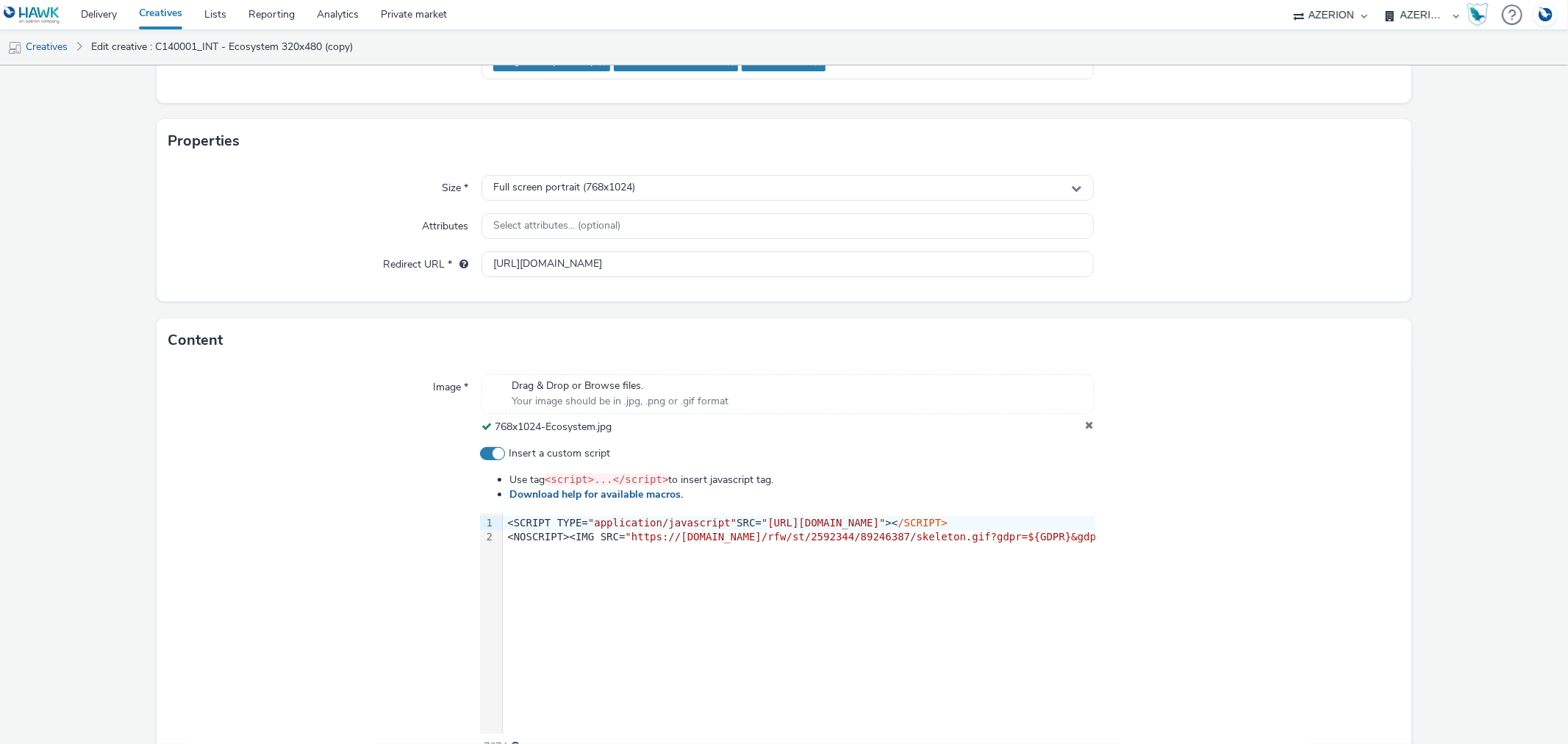
scroll to position [414, 0]
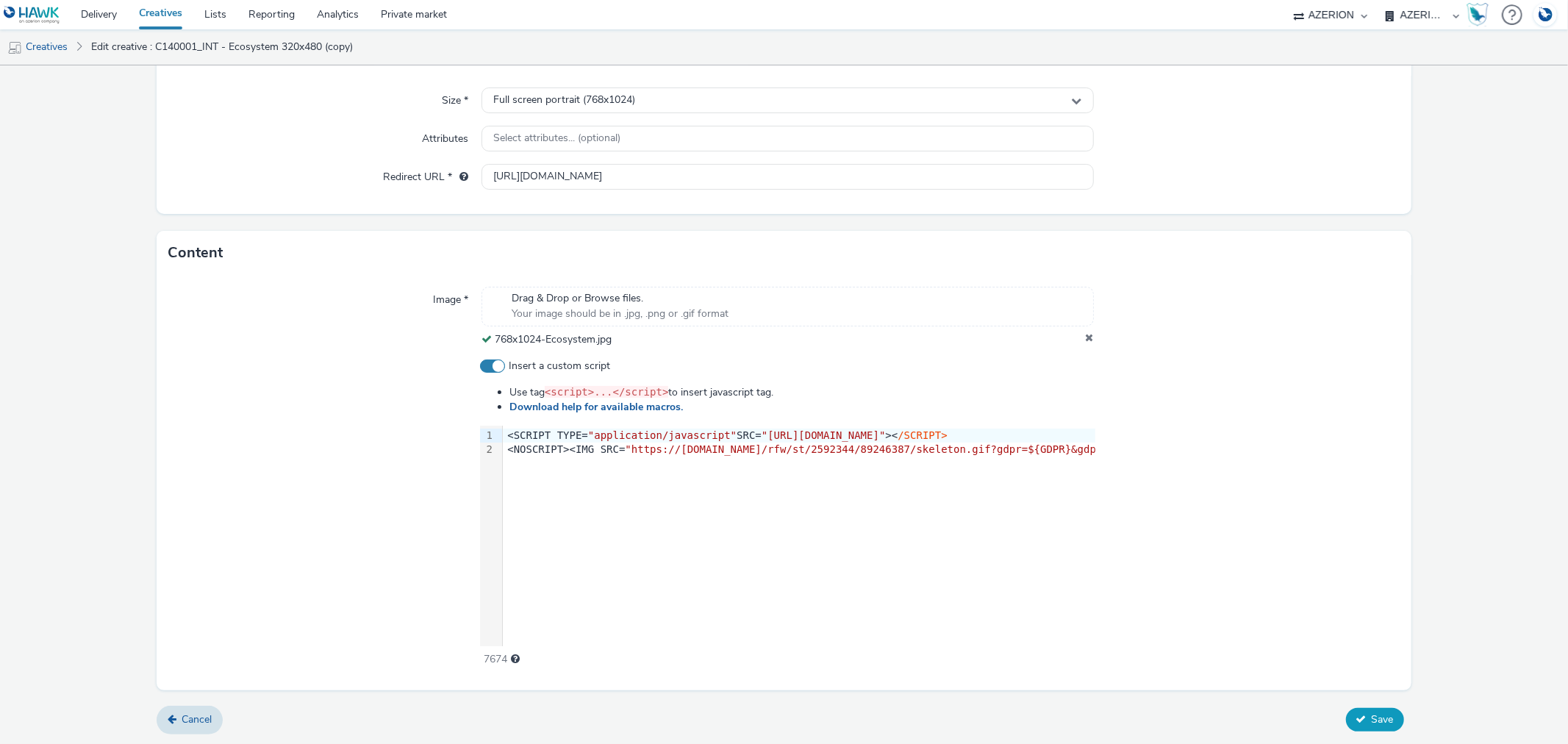
click at [1369, 708] on button "Save" at bounding box center [1375, 719] width 58 height 23
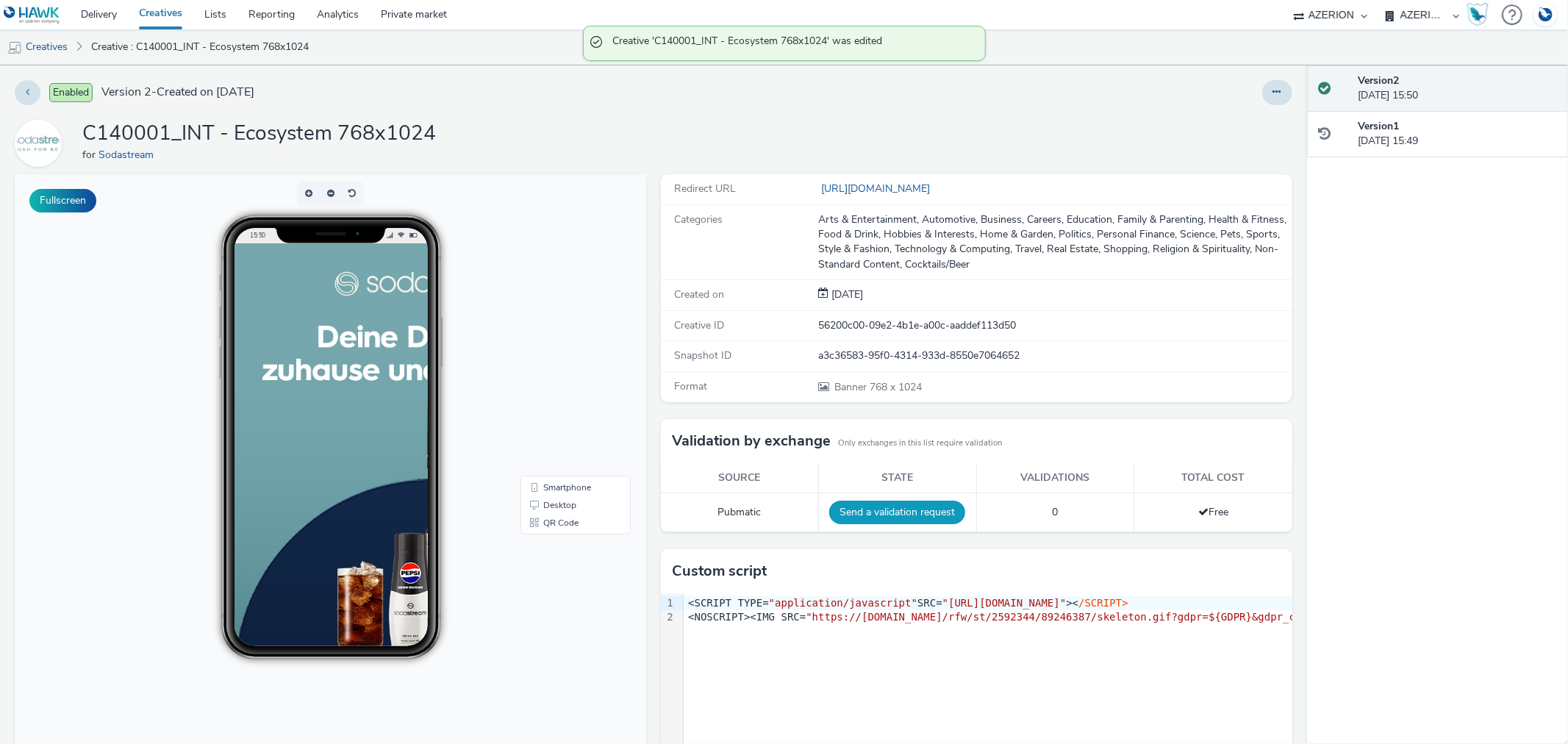
click at [862, 508] on button "Send a validation request" at bounding box center [897, 512] width 136 height 23
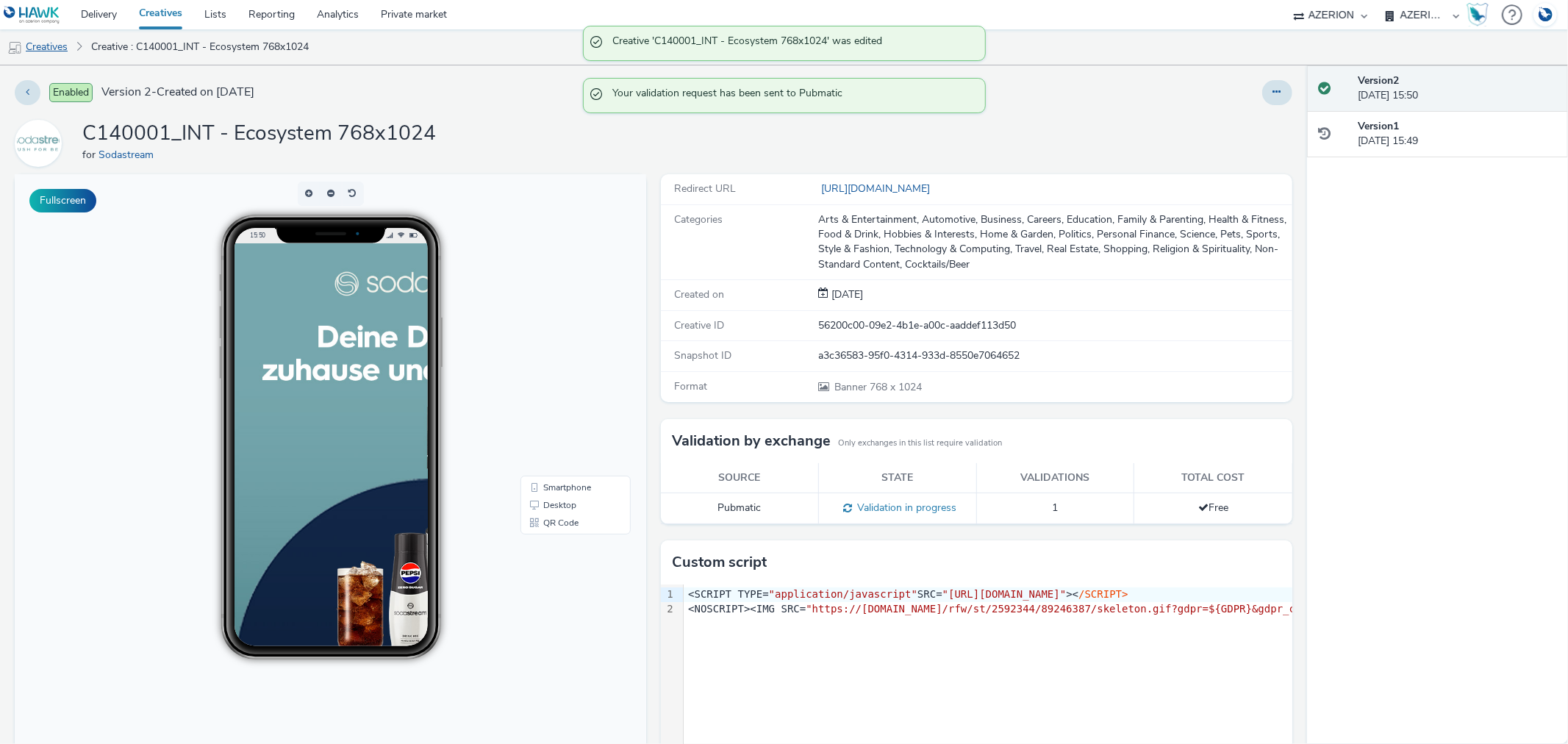
click at [46, 52] on link "Creatives" at bounding box center [37, 47] width 75 height 36
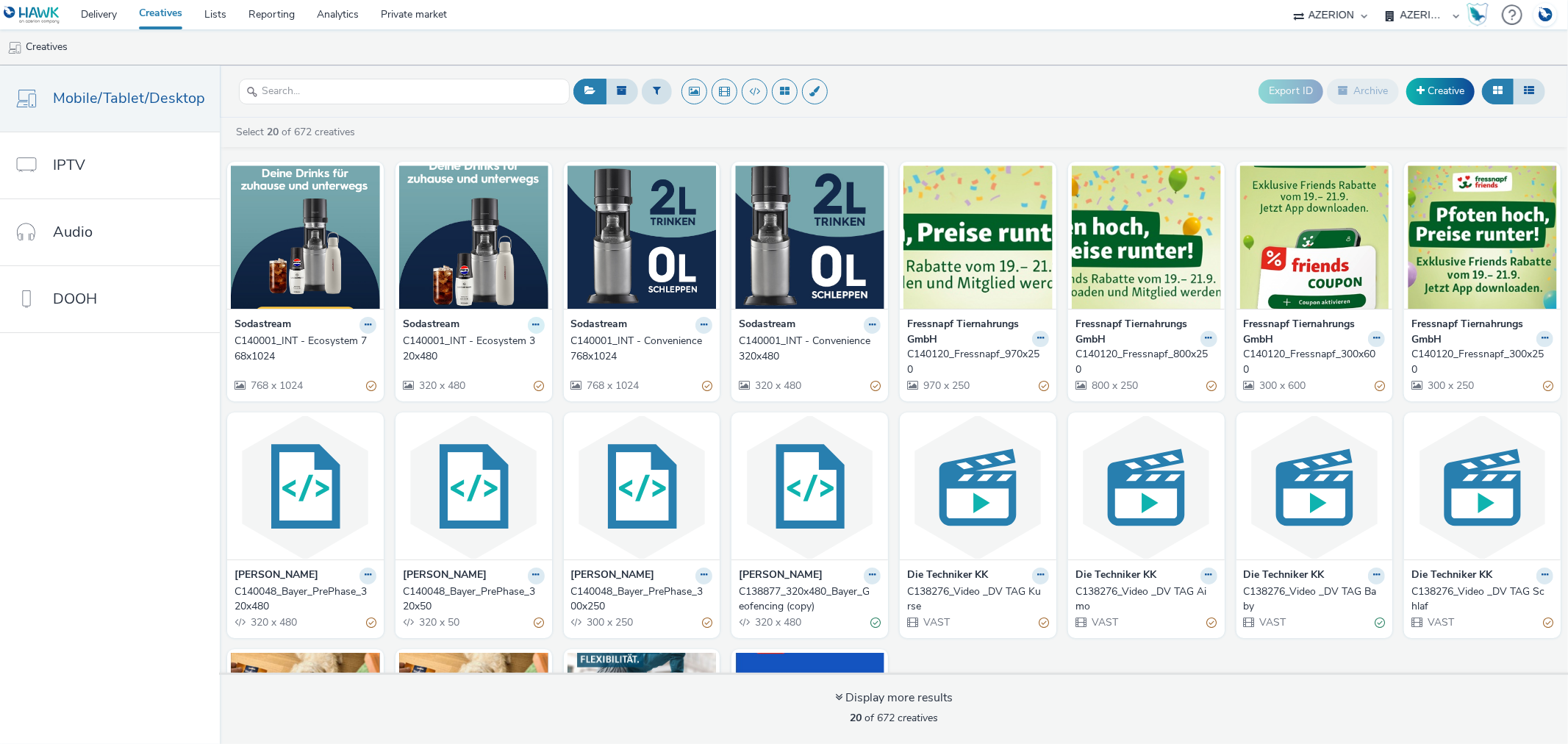
click at [533, 323] on icon at bounding box center [536, 324] width 7 height 8
click at [478, 384] on link "Duplicate" at bounding box center [489, 380] width 110 height 29
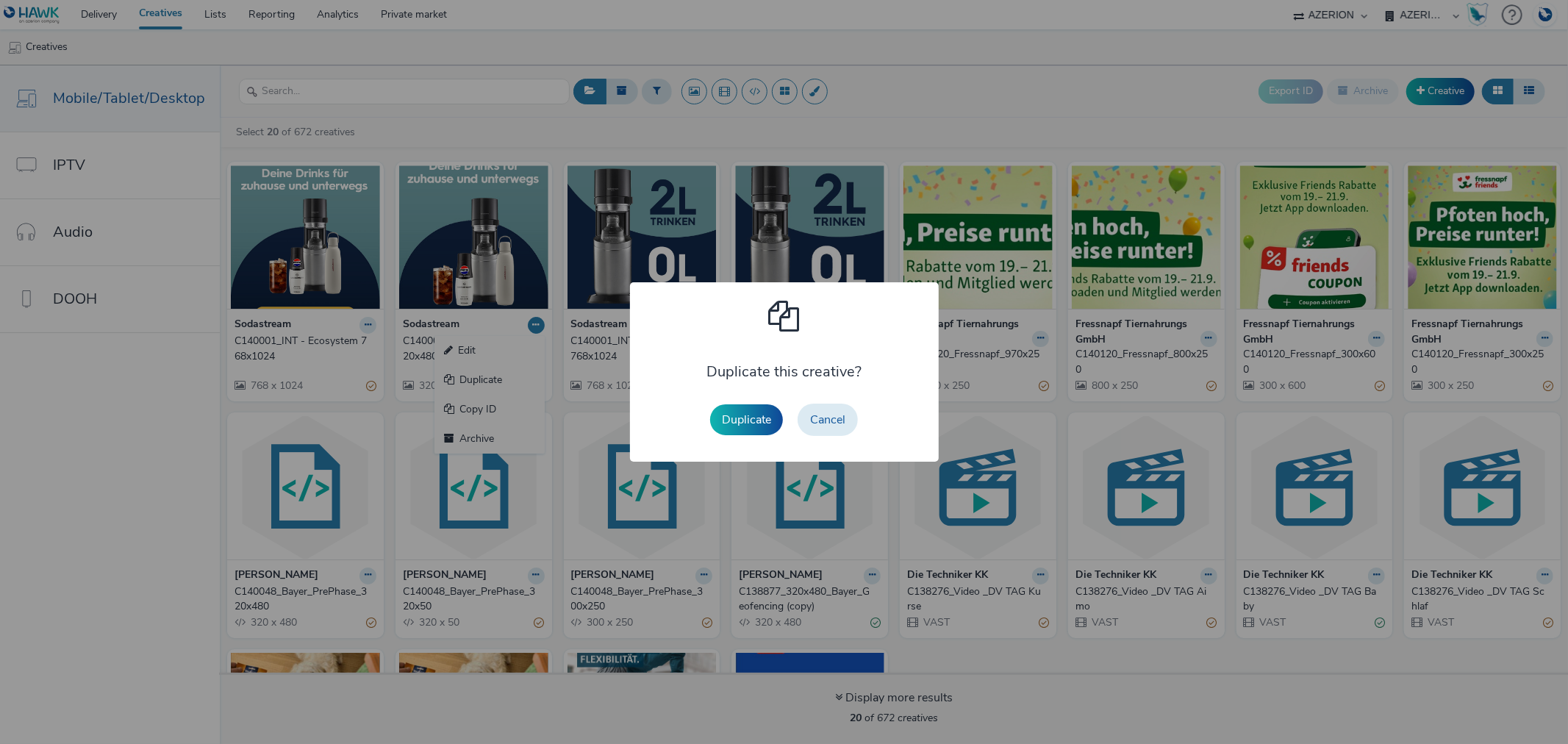
click at [762, 408] on button "Duplicate" at bounding box center [747, 420] width 73 height 31
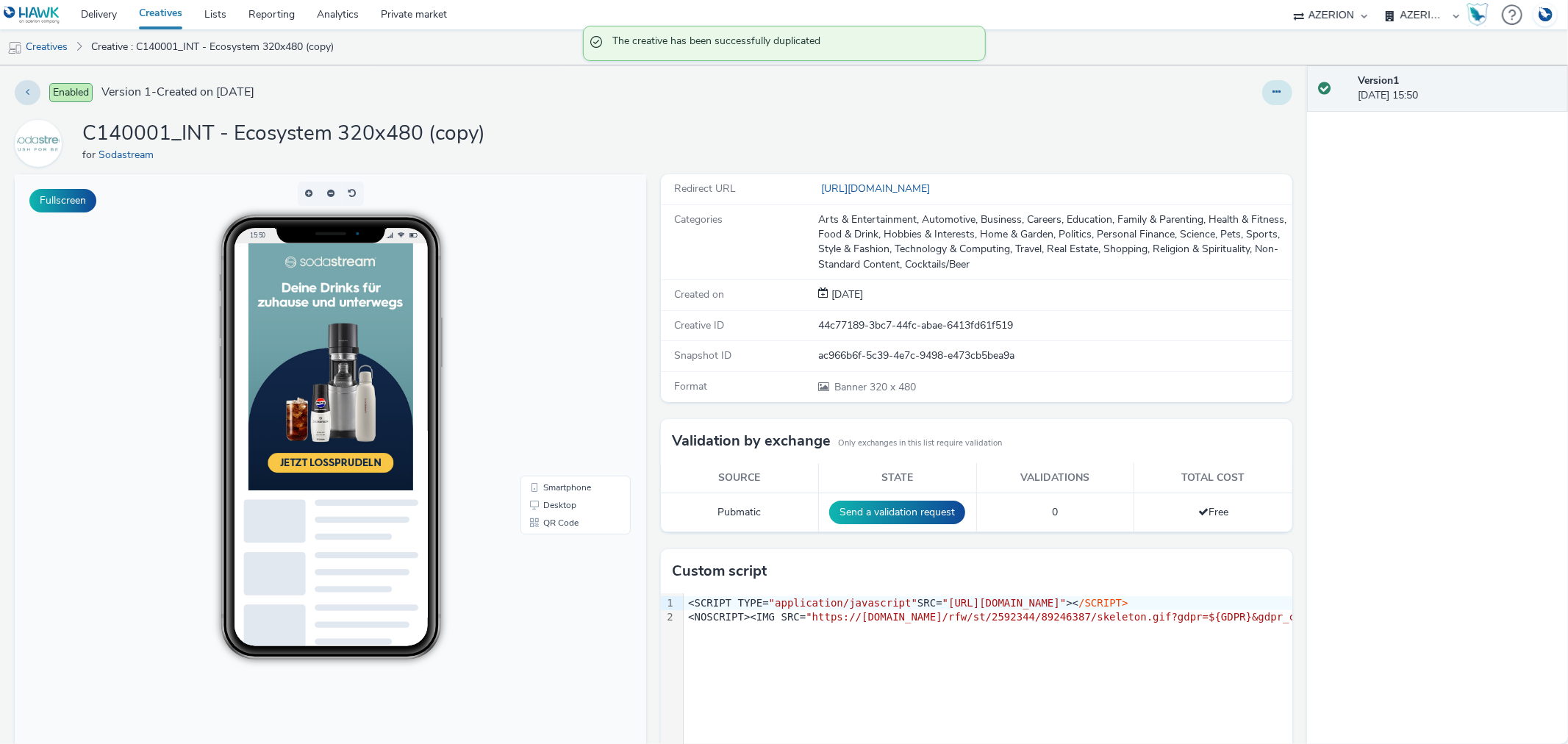
click at [1262, 86] on button at bounding box center [1277, 93] width 30 height 25
click at [1200, 123] on link "Edit" at bounding box center [1237, 122] width 110 height 29
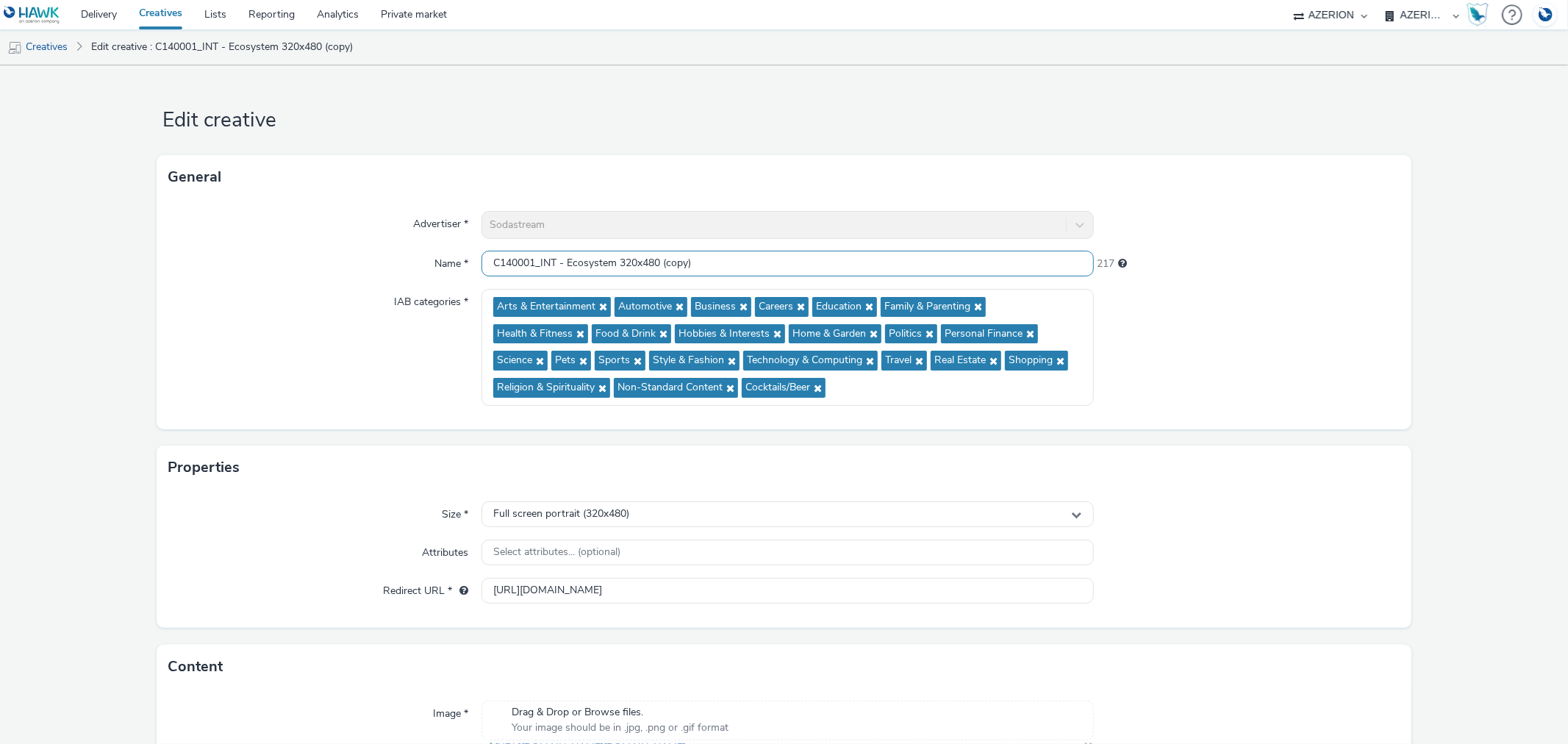
drag, startPoint x: 566, startPoint y: 266, endPoint x: 611, endPoint y: 265, distance: 45.0
click at [611, 265] on input "C140001_INT - Ecosystem 320x480 (copy)" at bounding box center [787, 263] width 611 height 25
drag, startPoint x: 659, startPoint y: 261, endPoint x: 803, endPoint y: 266, distance: 144.1
click at [803, 266] on input "C140001_INT - Savemoney 320x480 (copy)" at bounding box center [787, 263] width 611 height 25
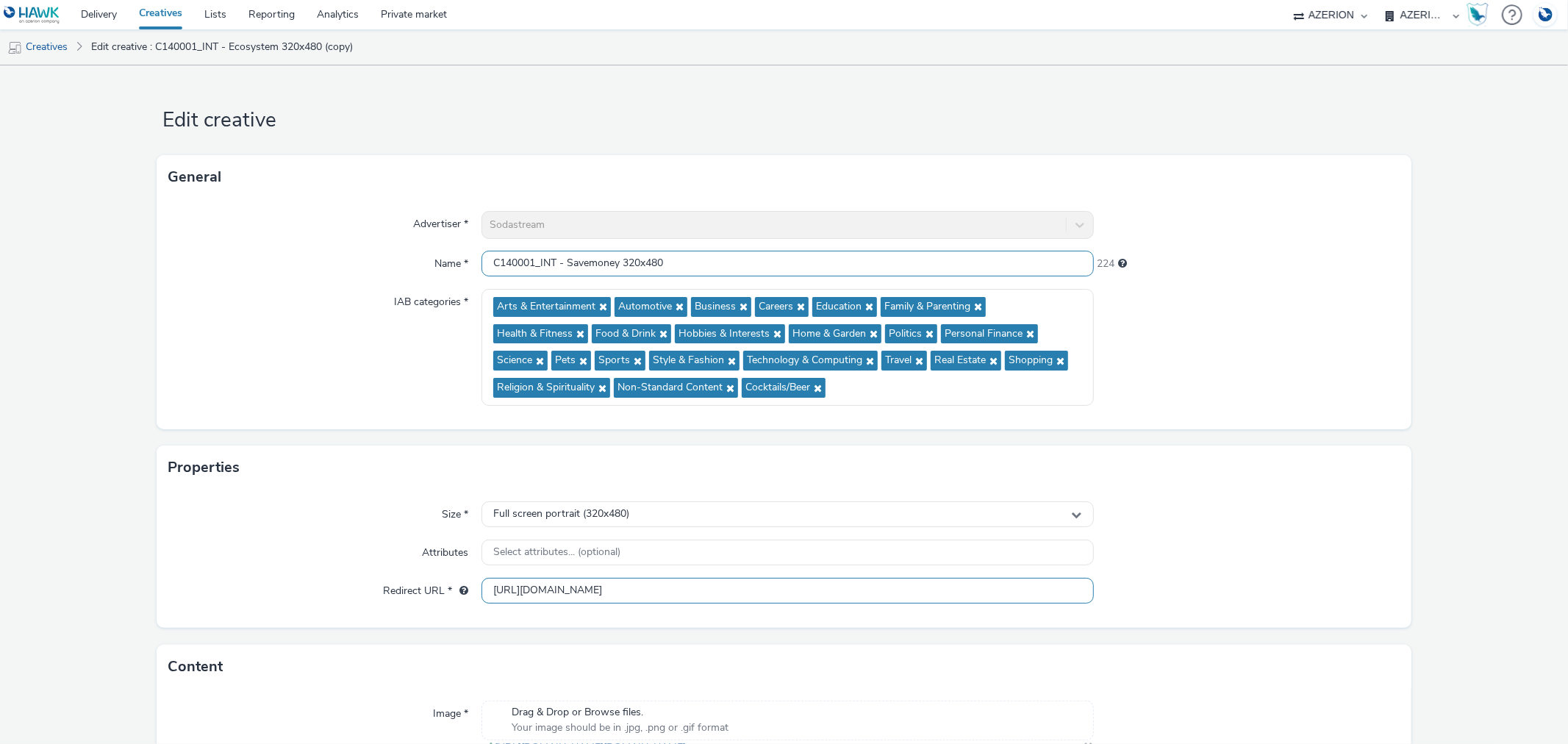
type input "C140001_INT - Savemoney 320x480"
click at [721, 603] on input "[URL][DOMAIN_NAME]" at bounding box center [787, 590] width 611 height 25
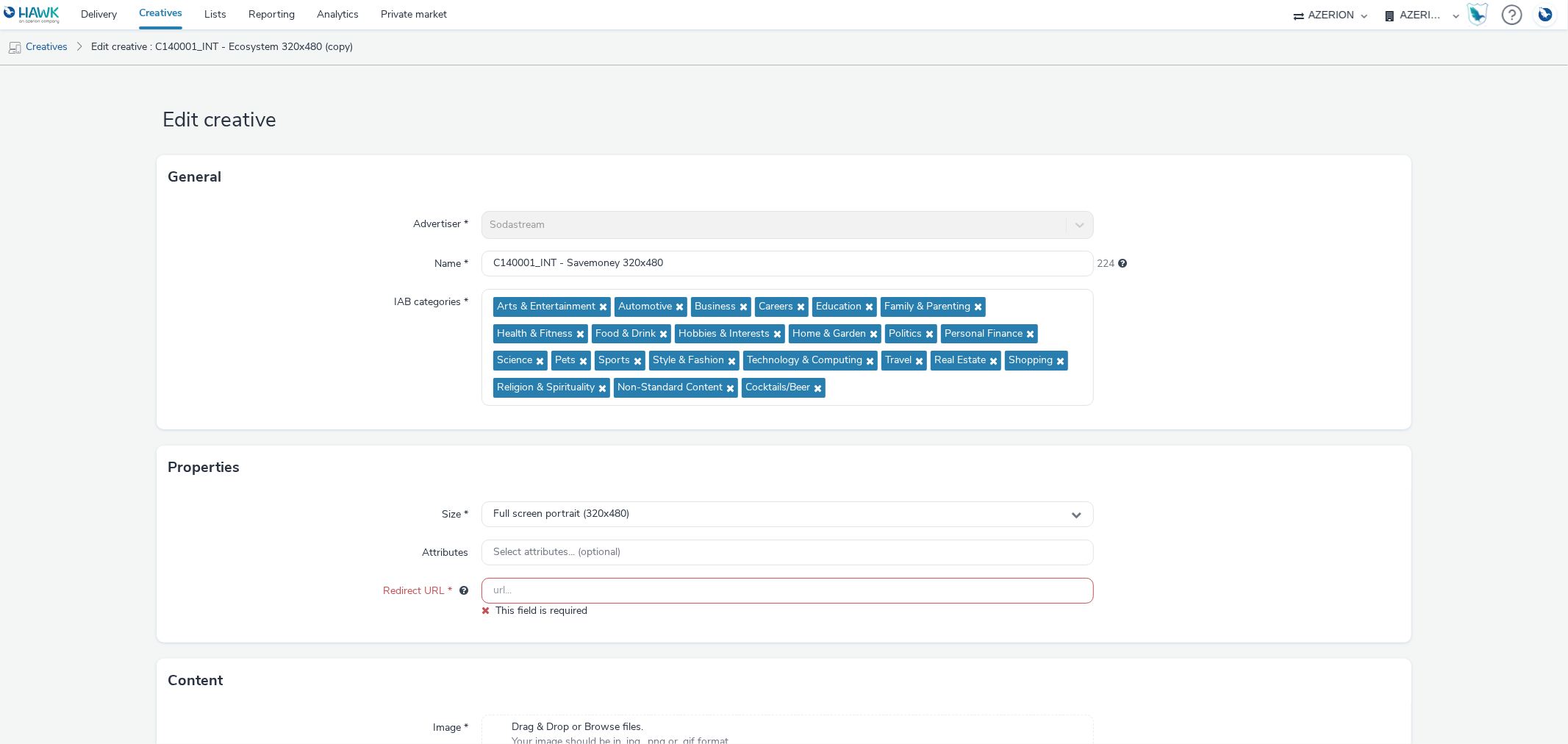
click at [651, 581] on input "text" at bounding box center [787, 590] width 611 height 25
paste input "[URL][DOMAIN_NAME]"
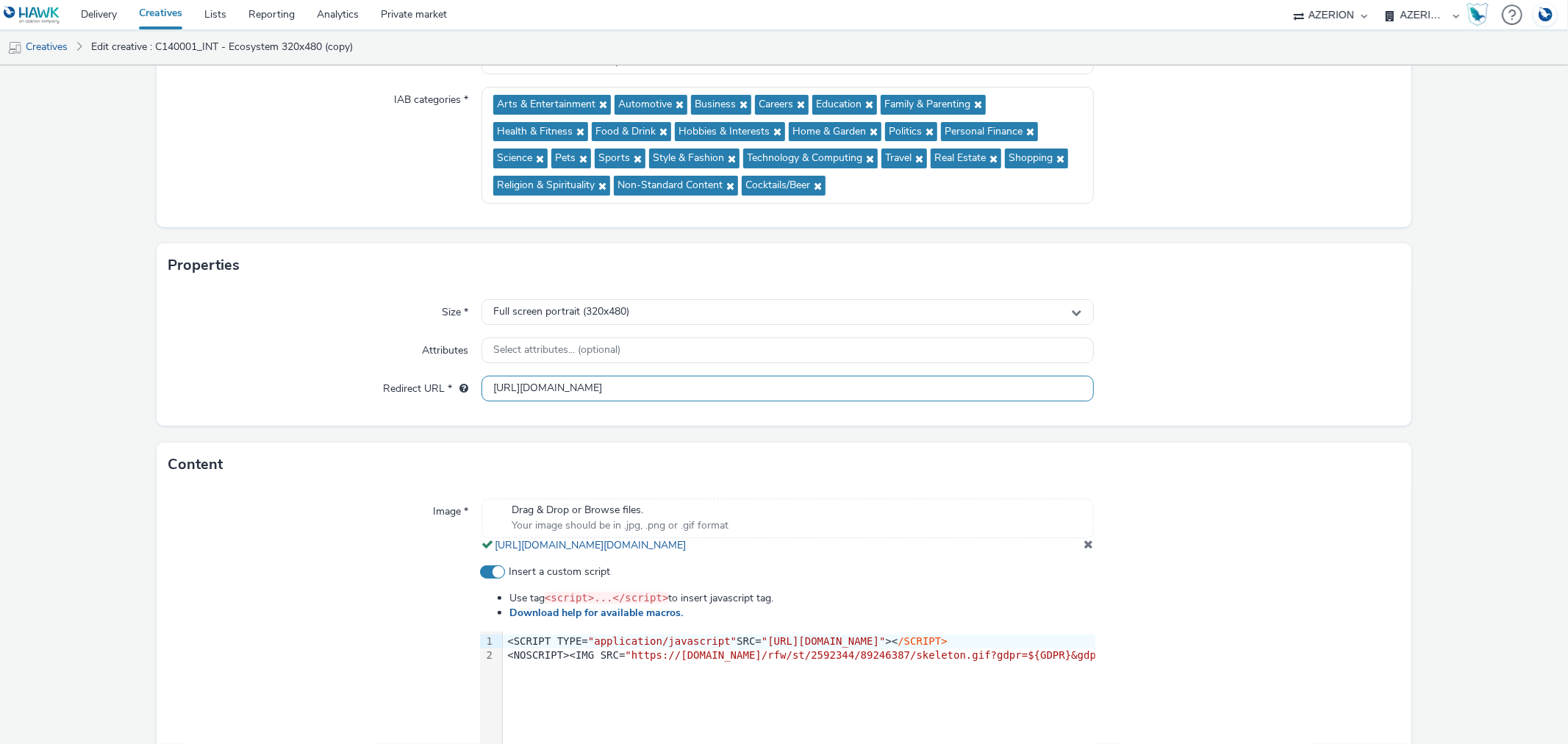
scroll to position [408, 0]
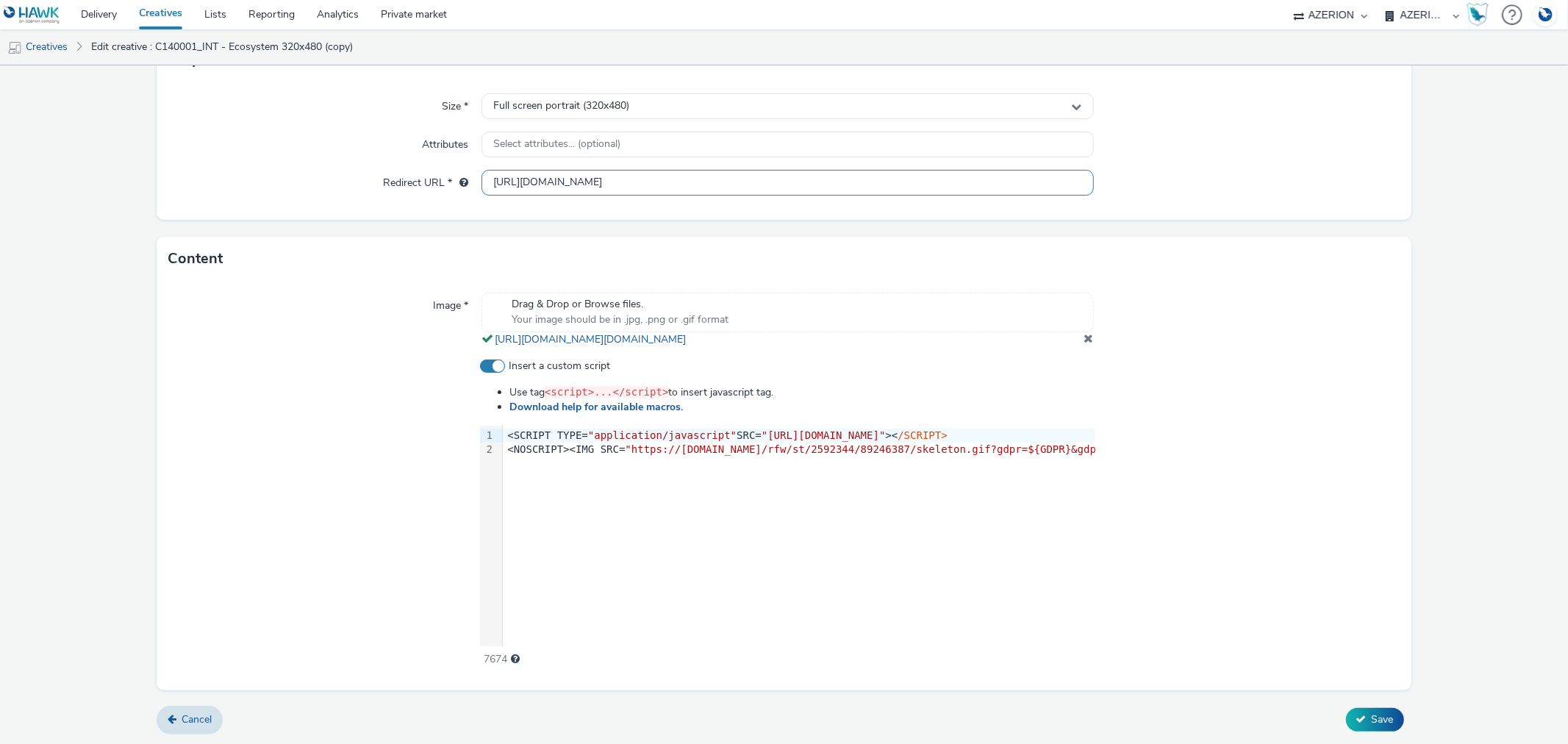
type input "[URL][DOMAIN_NAME]"
click at [1085, 344] on span at bounding box center [1089, 337] width 9 height 12
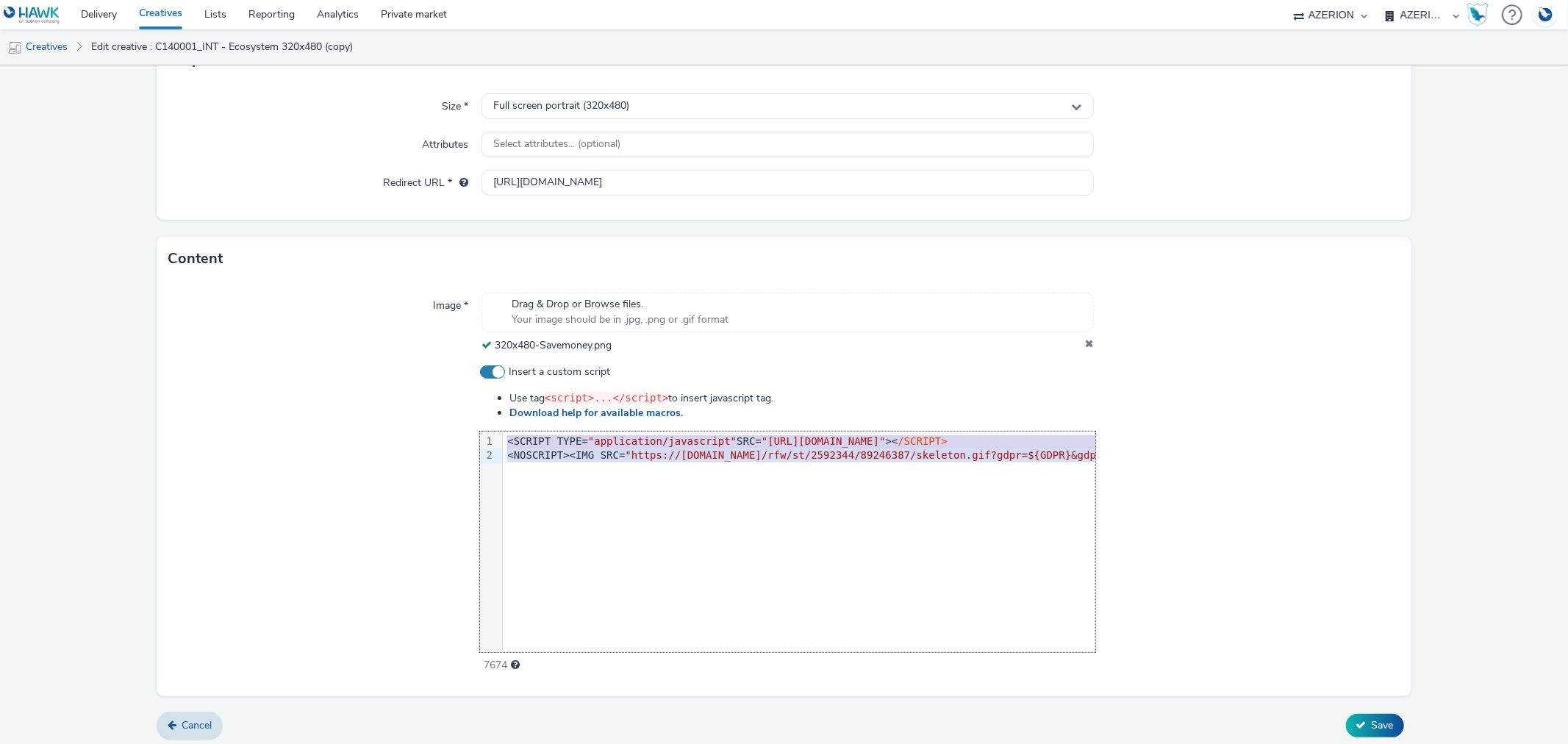
scroll to position [404, 0]
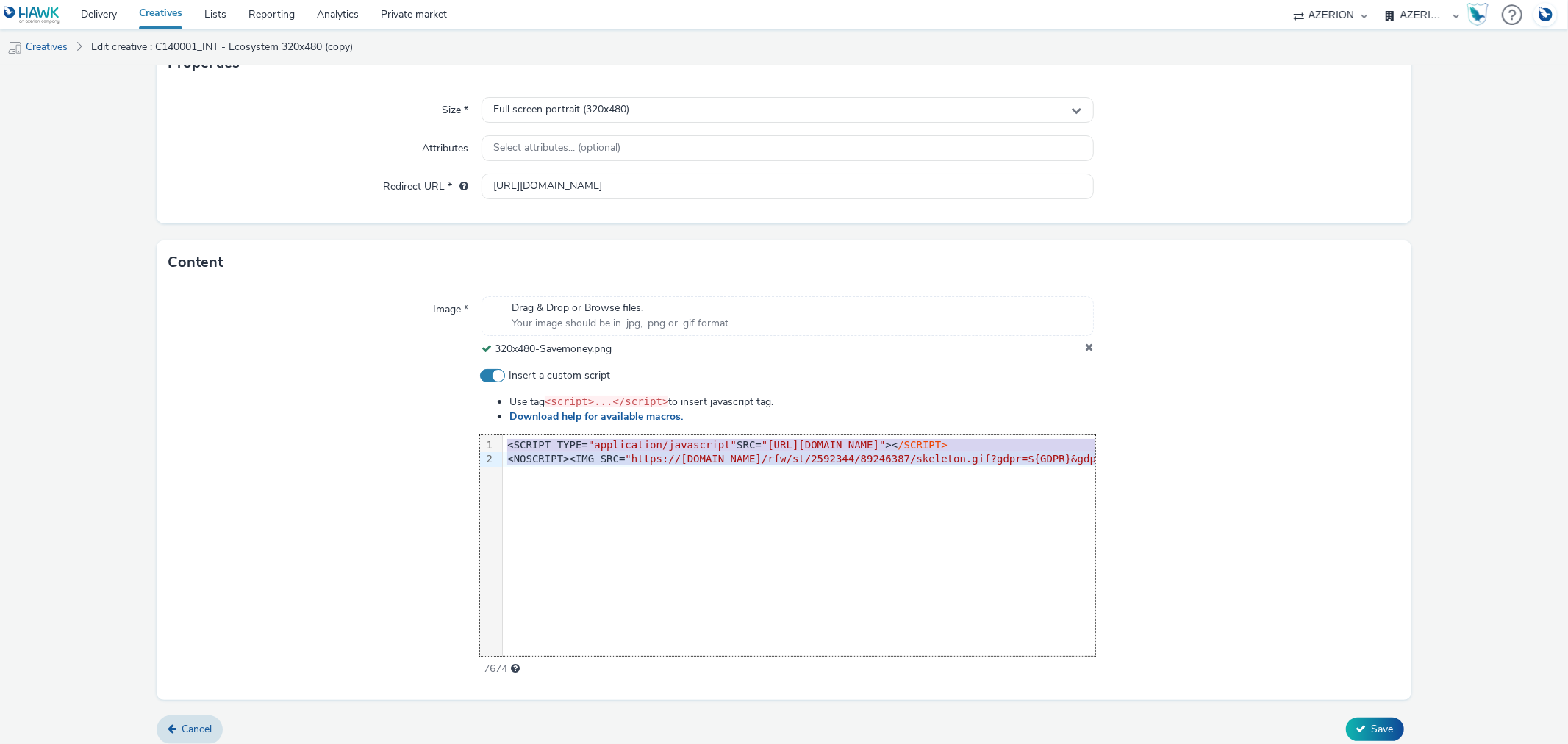
drag, startPoint x: 503, startPoint y: 445, endPoint x: 611, endPoint y: 559, distance: 157.0
click at [611, 559] on div "9 1 2 › <SCRIPT TYPE= "application/javascript" SRC= "[URL][DOMAIN_NAME]" >< /SC…" at bounding box center [787, 546] width 615 height 221
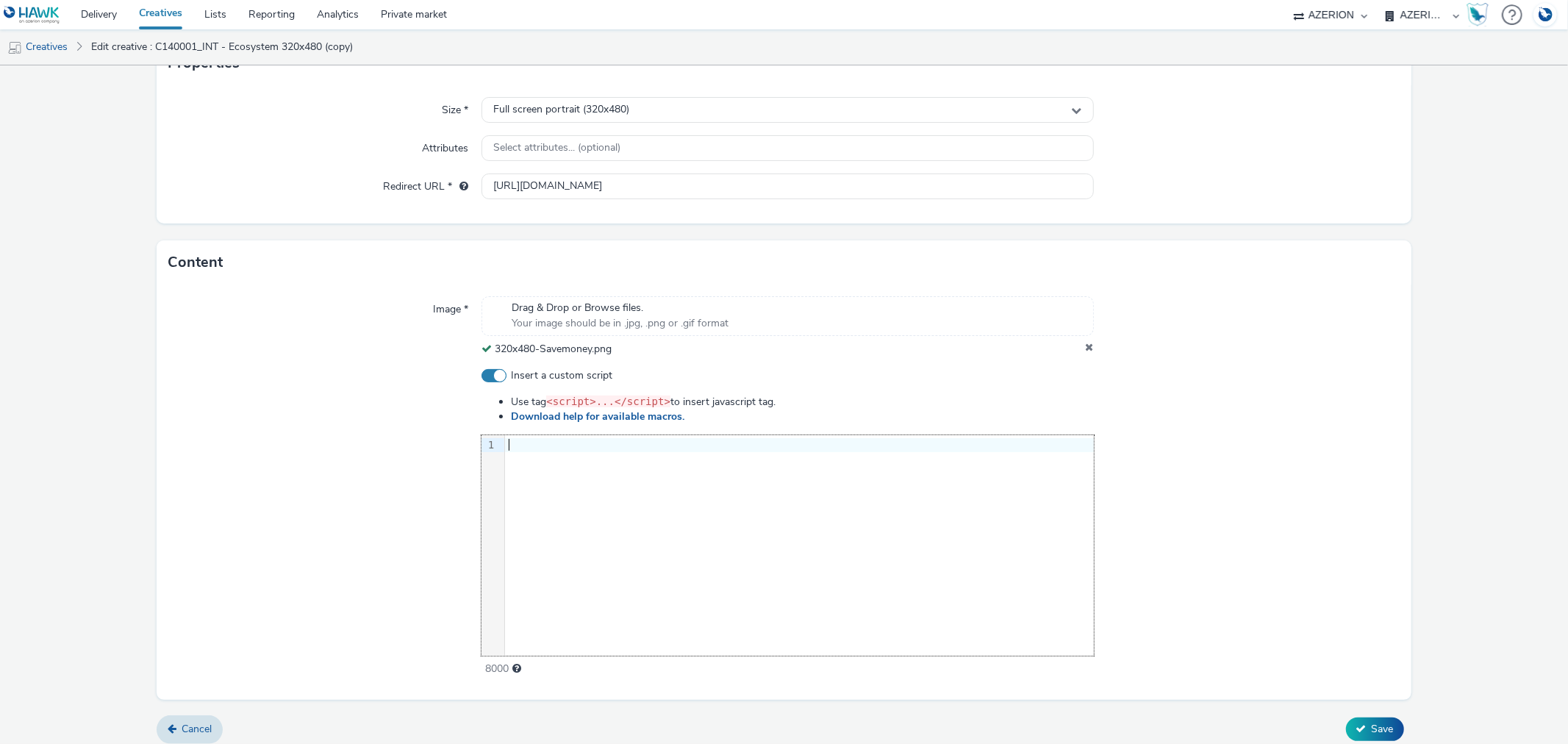
click at [678, 524] on div "9 1 ›" at bounding box center [787, 546] width 611 height 221
click at [595, 441] on span "/SCRIPT> <NOSCRIPT><IMG SRC="https:/" at bounding box center [484, 445] width 223 height 12
click at [777, 445] on div "<SCRIPT TYPE= "application/javascript" SRC= "[URL][DOMAIN_NAME]" >< /SCRIPT>" at bounding box center [524, 445] width 1152 height 15
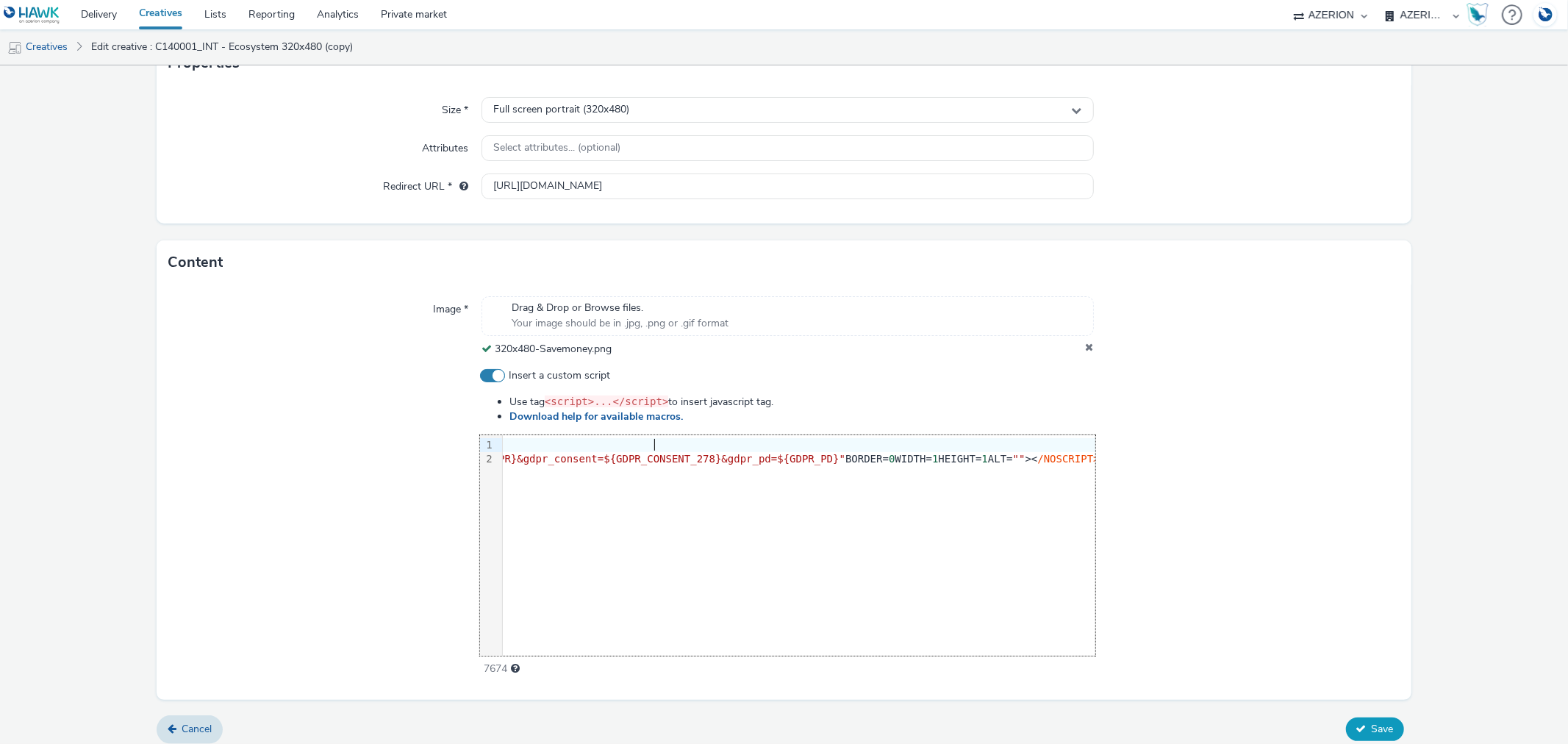
click at [1372, 726] on span "Save" at bounding box center [1383, 729] width 22 height 14
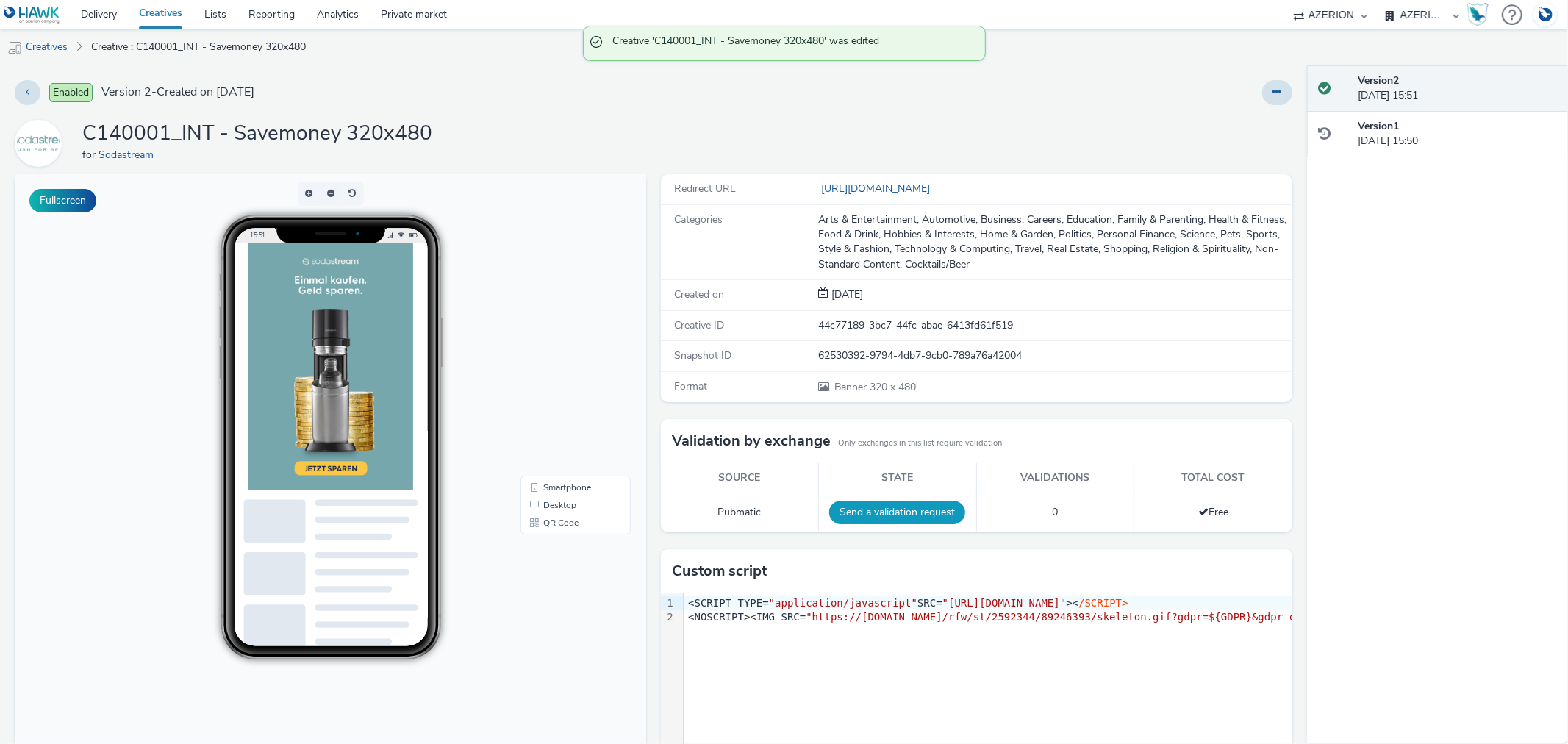
click at [917, 512] on button "Send a validation request" at bounding box center [897, 512] width 136 height 23
click at [1282, 89] on div "Enabled Version 2 - Created on [DATE] C140001_INT - Savemoney 320x480 for Sodas…" at bounding box center [653, 404] width 1307 height 678
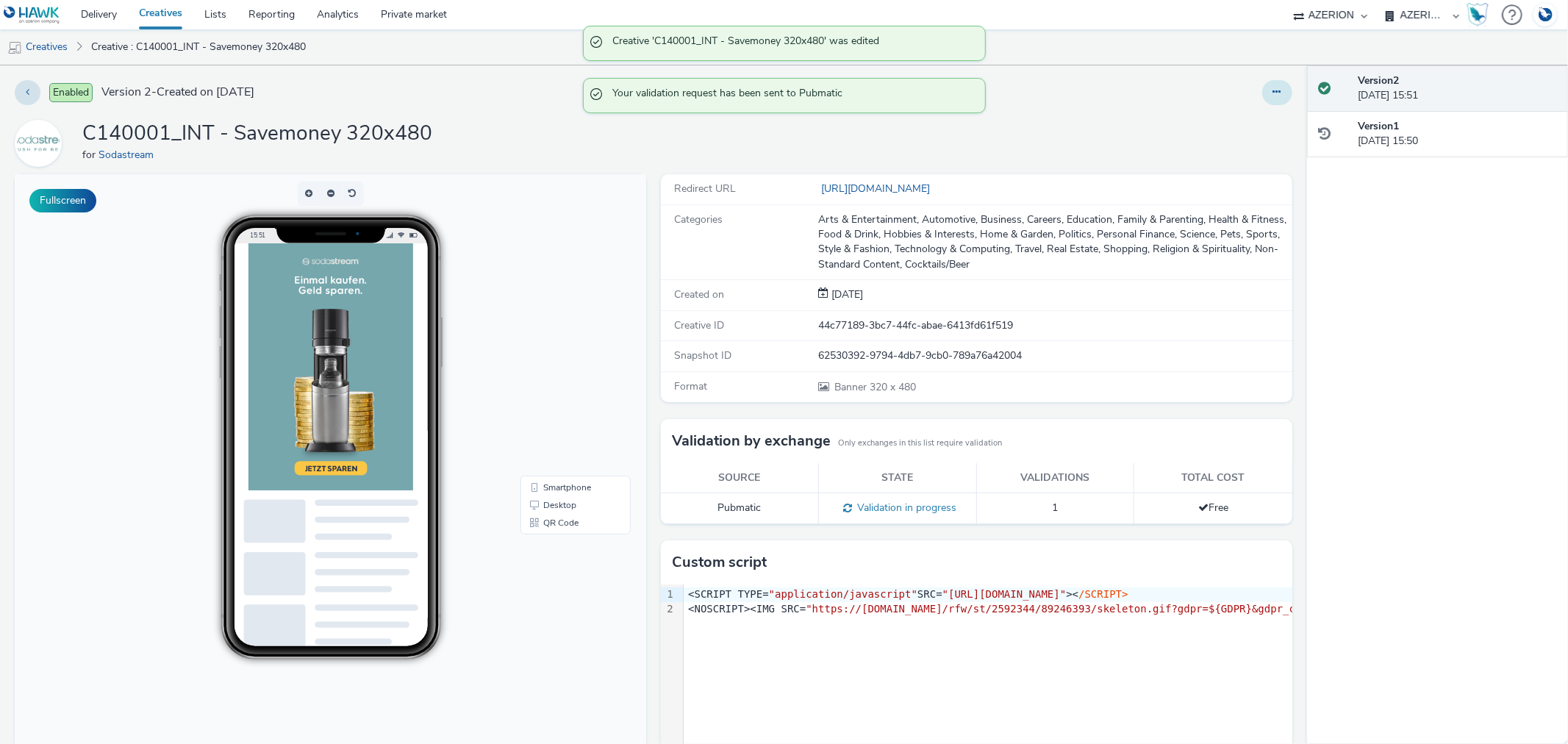
click at [1270, 93] on button at bounding box center [1277, 93] width 30 height 25
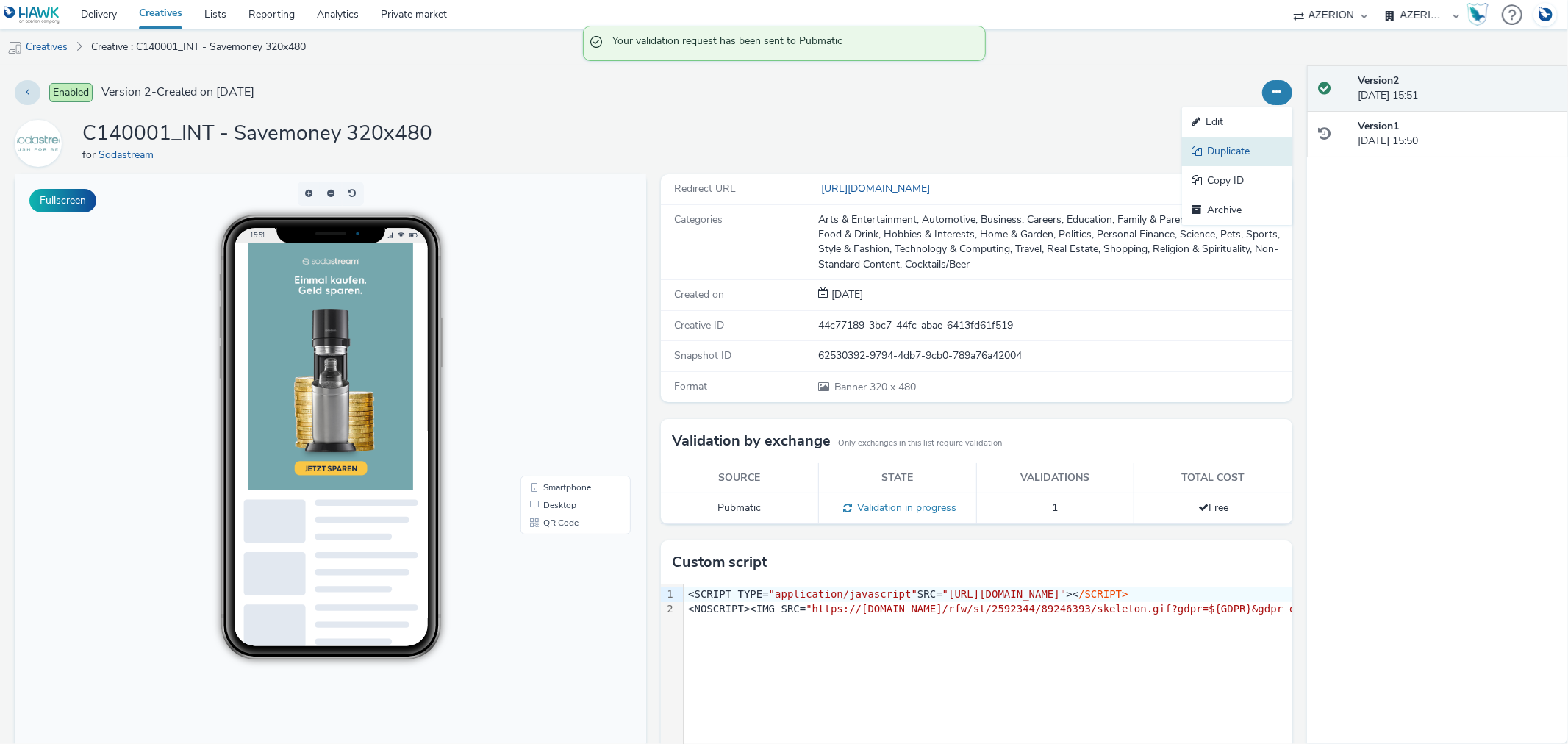
click at [1224, 152] on link "Duplicate" at bounding box center [1237, 151] width 110 height 29
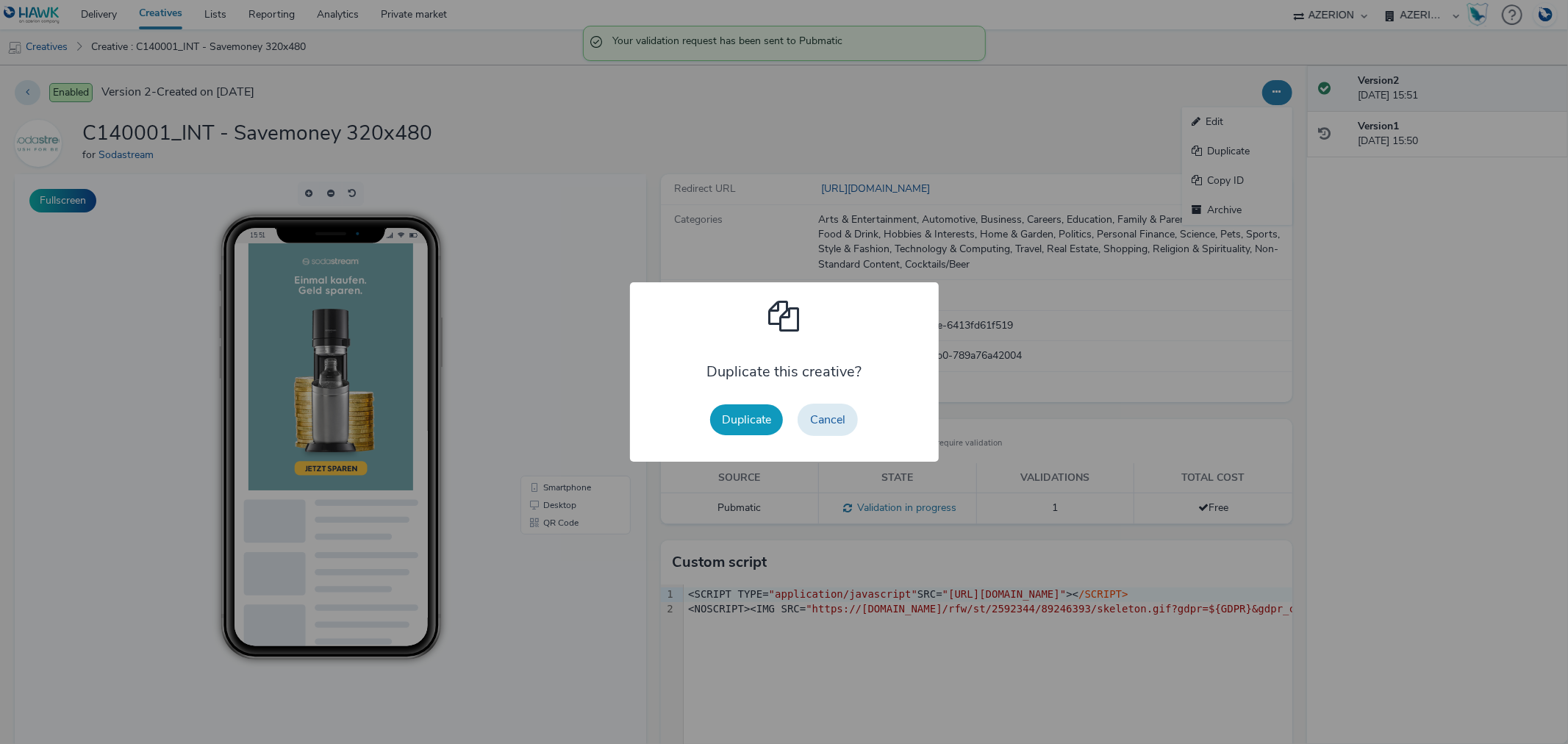
click at [730, 421] on button "Duplicate" at bounding box center [747, 420] width 73 height 31
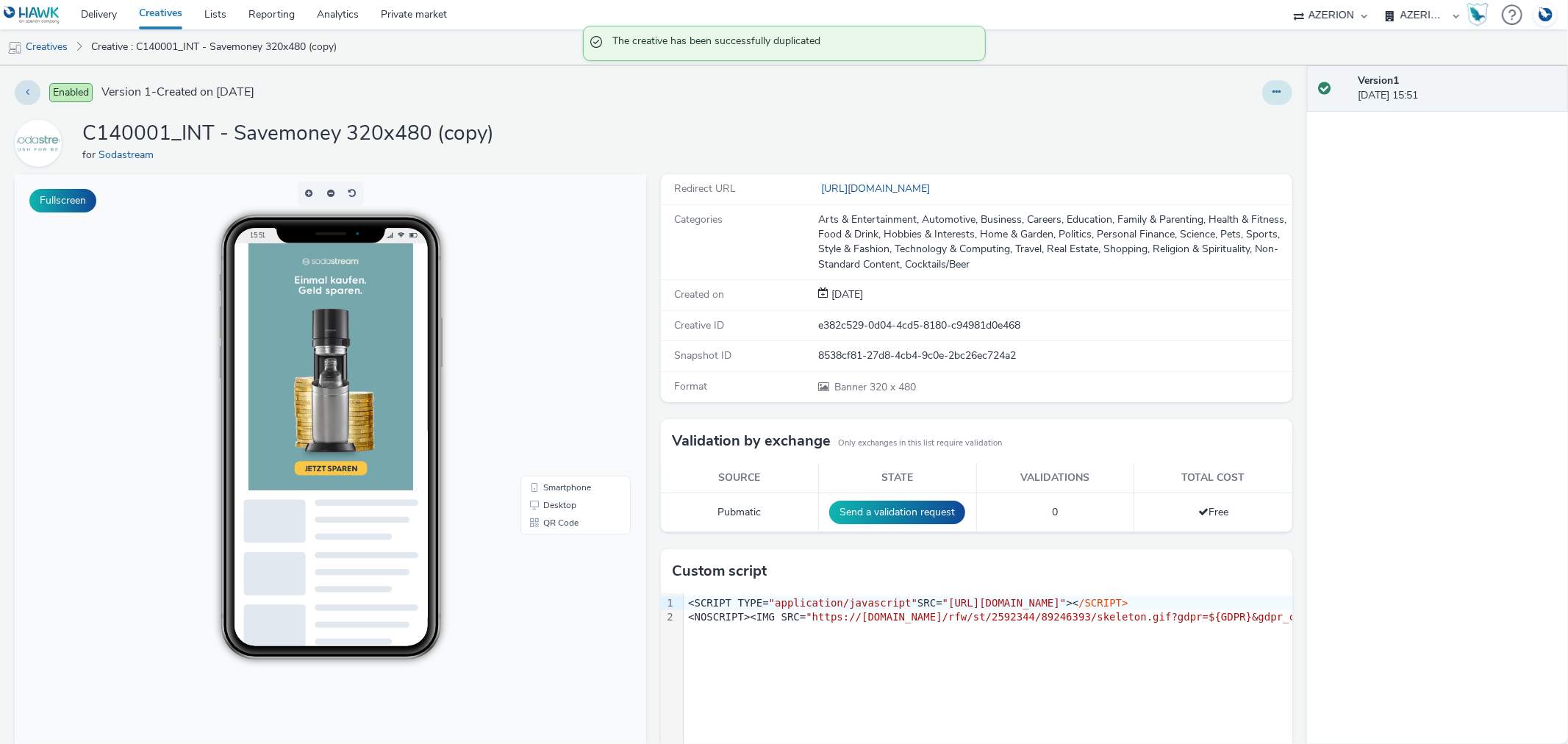
click at [1273, 89] on icon at bounding box center [1277, 91] width 8 height 10
click at [1201, 120] on link "Edit" at bounding box center [1237, 122] width 110 height 29
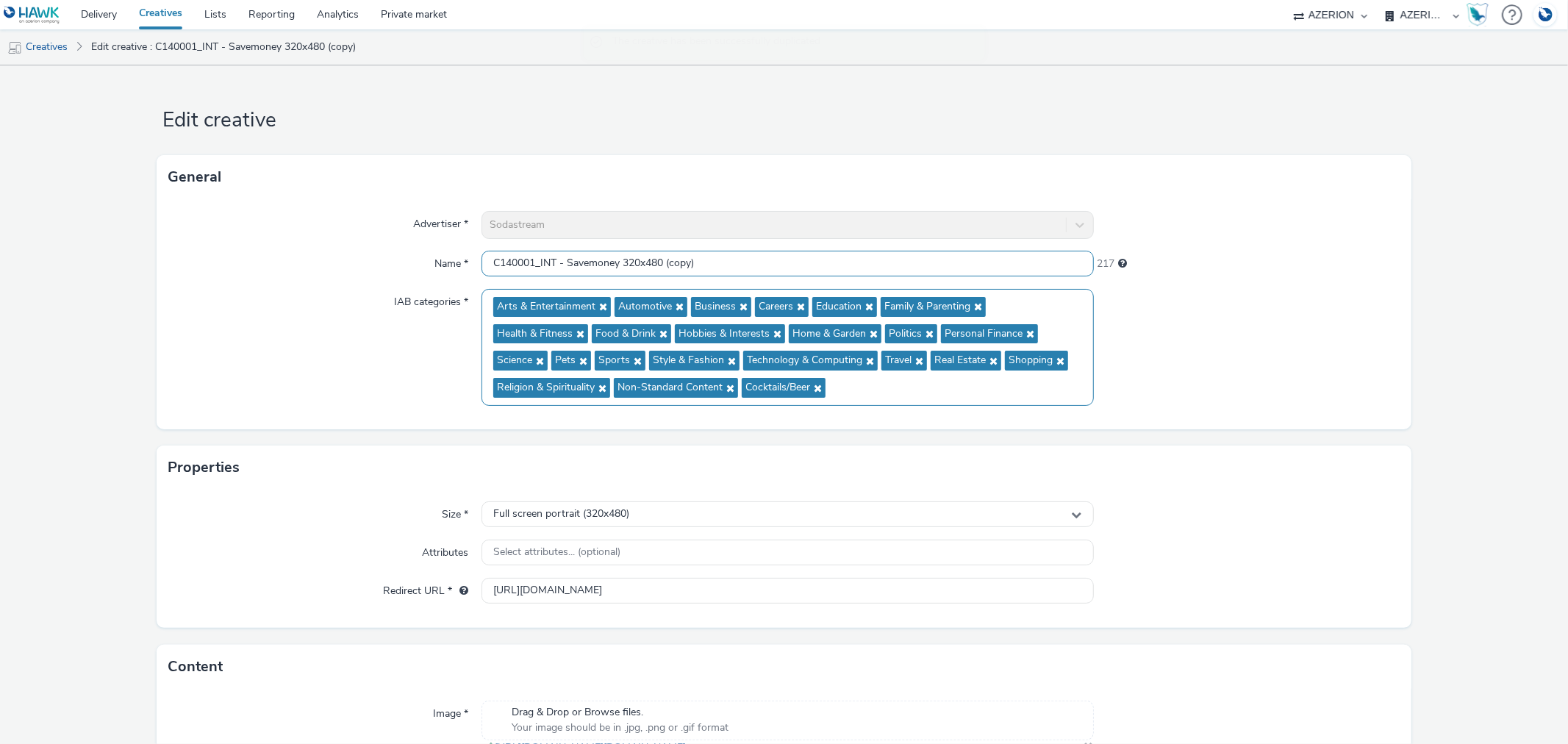
drag, startPoint x: 622, startPoint y: 262, endPoint x: 951, endPoint y: 288, distance: 330.0
click at [951, 288] on div "Advertiser * Sodastream Name * C140001_INT - Savemoney 320x480 (copy) 217 IAB c…" at bounding box center [784, 314] width 1255 height 230
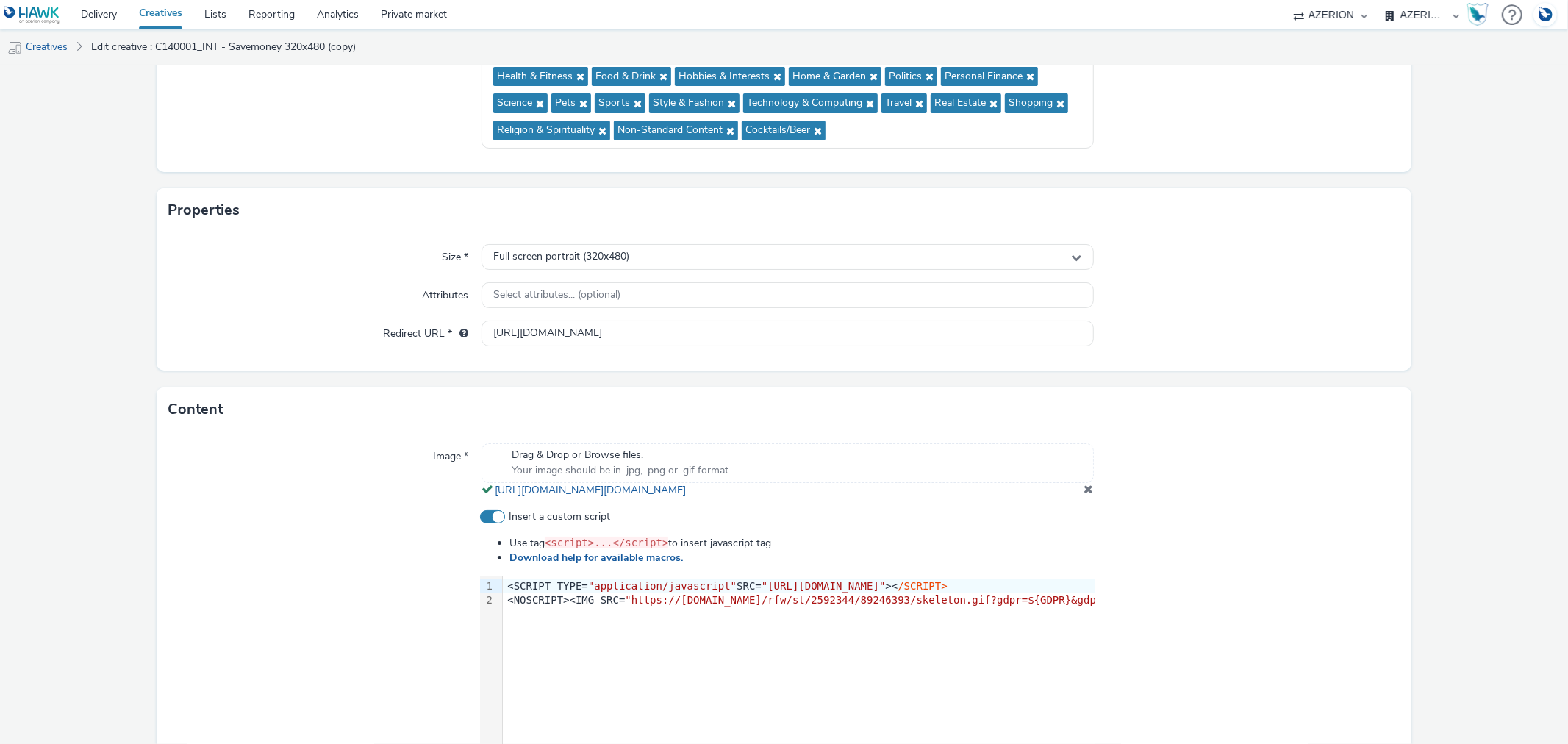
scroll to position [408, 0]
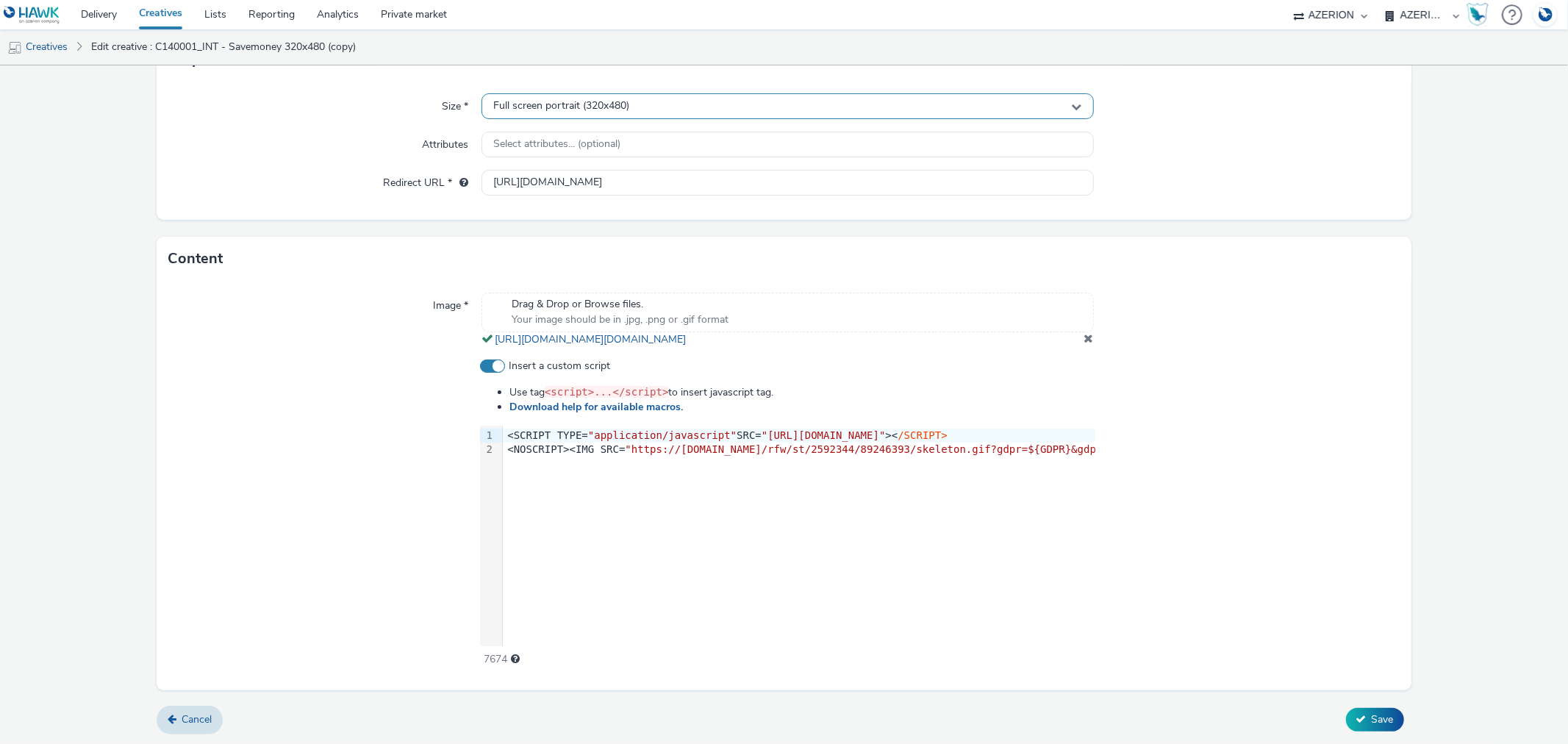
type input "C140001_INT - Savemoney 768x1024"
click at [563, 108] on span "Full screen portrait (320x480)" at bounding box center [561, 107] width 136 height 12
click at [538, 138] on input "text" at bounding box center [787, 137] width 610 height 25
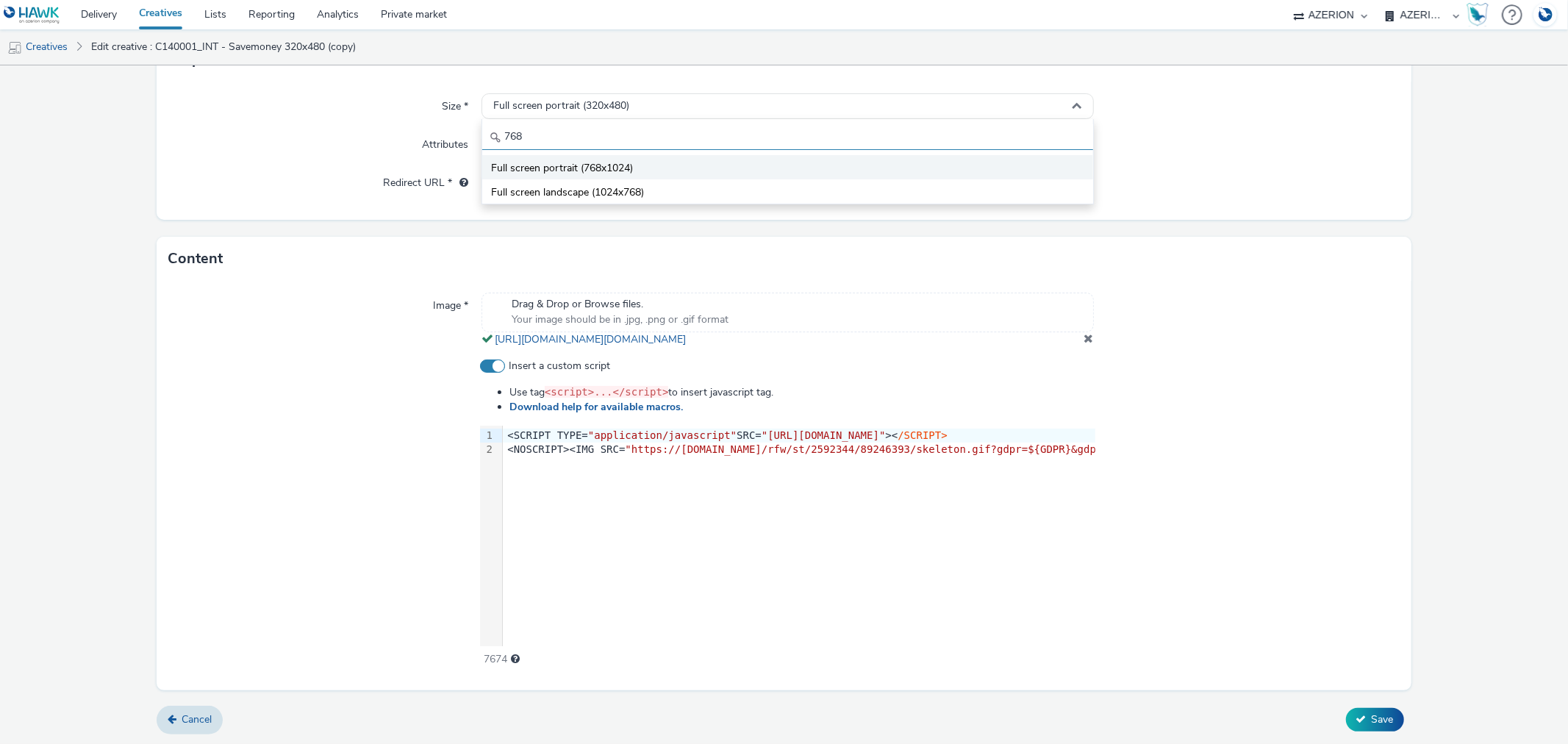
type input "768"
click at [555, 167] on span "Full screen portrait (768x1024)" at bounding box center [562, 168] width 142 height 15
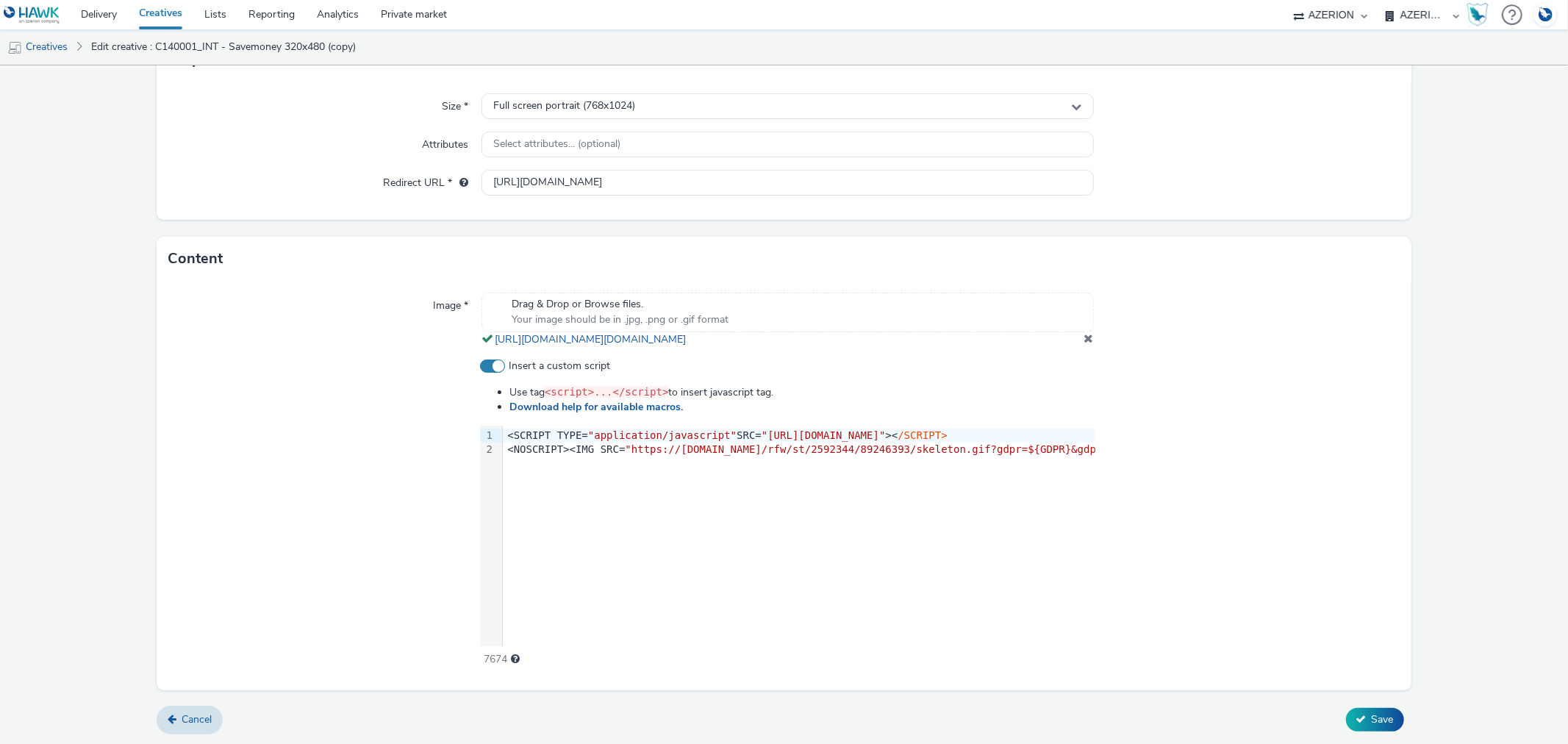
click at [1085, 344] on span at bounding box center [1089, 337] width 9 height 12
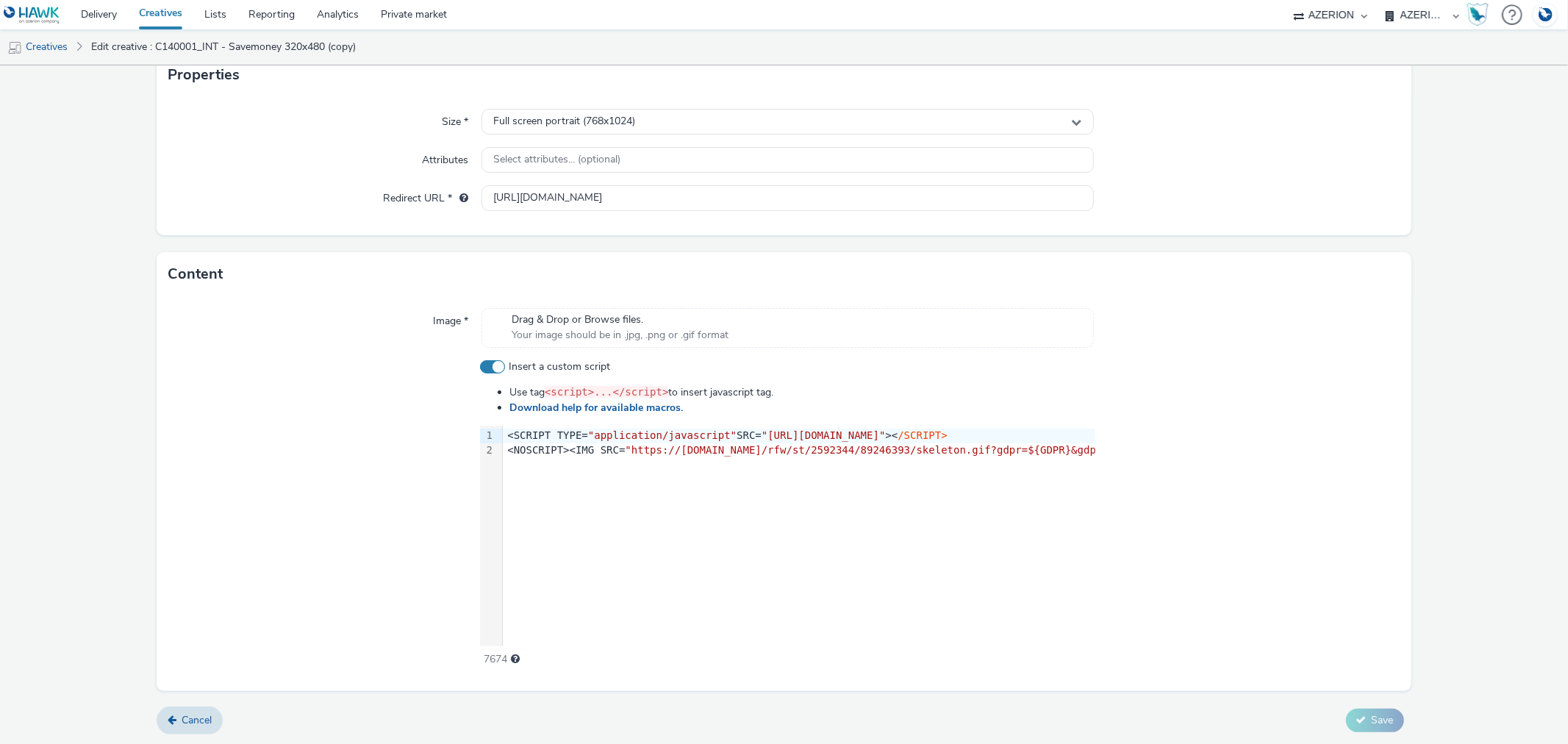
scroll to position [408, 0]
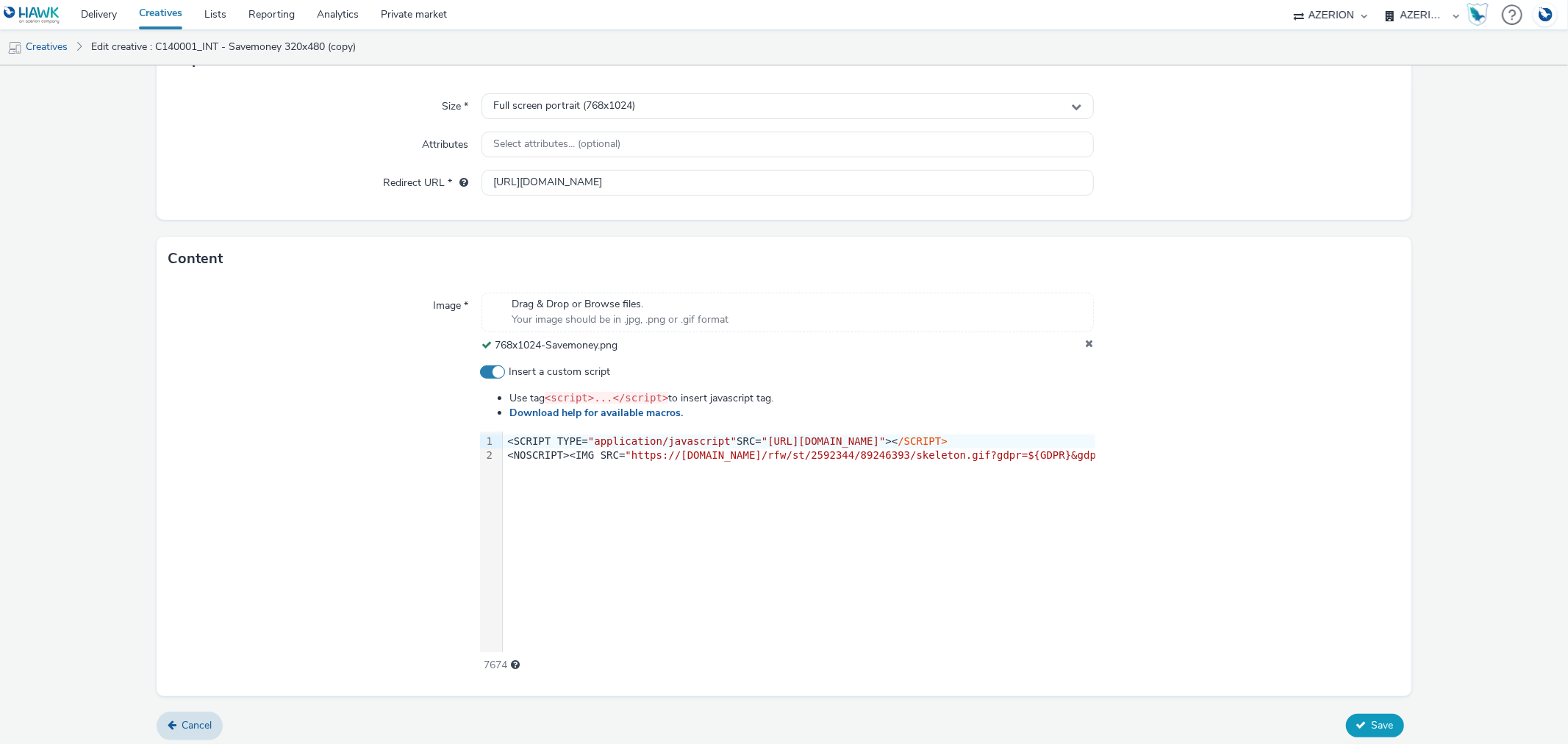
click at [1372, 724] on span "Save" at bounding box center [1383, 725] width 22 height 14
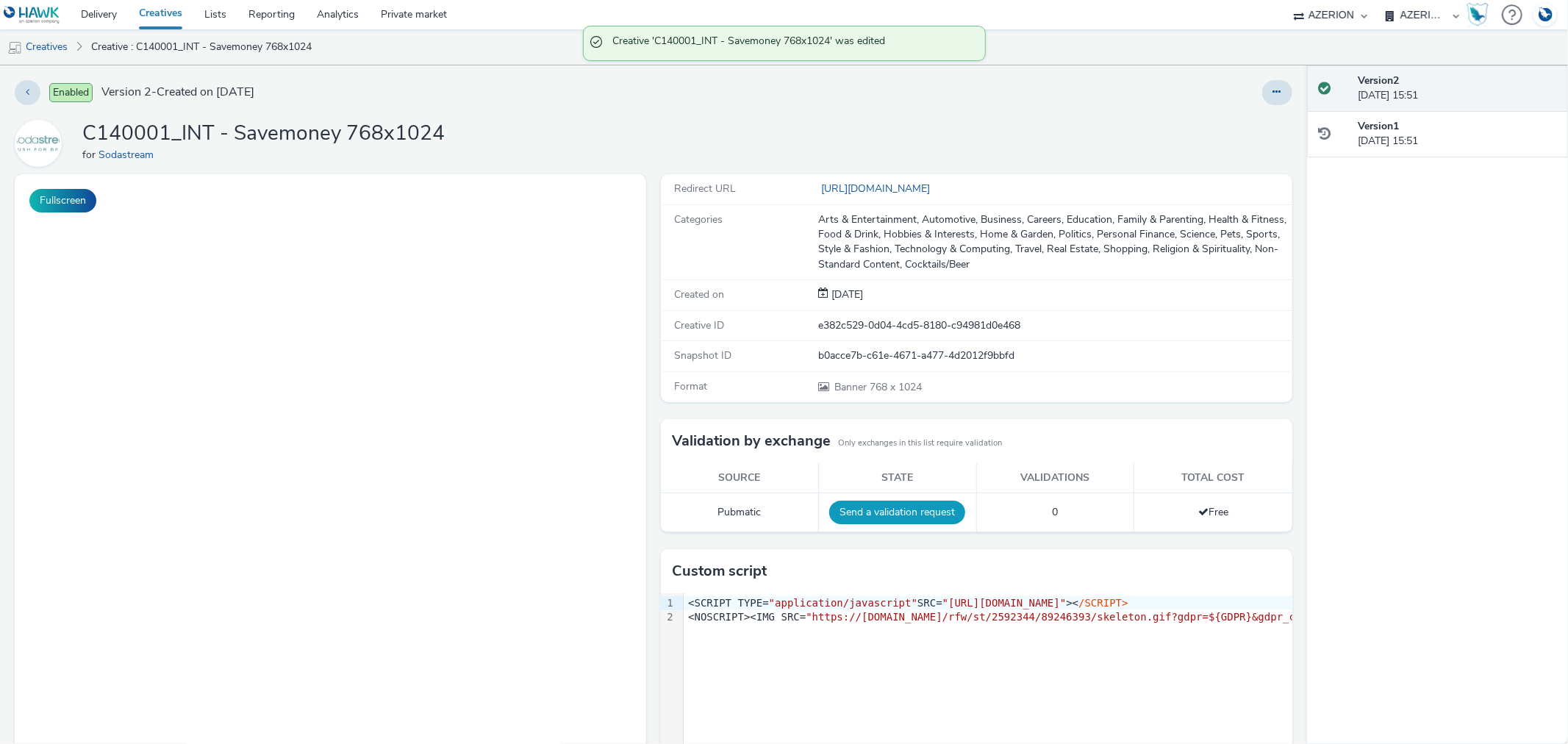
click at [869, 512] on button "Send a validation request" at bounding box center [897, 512] width 136 height 23
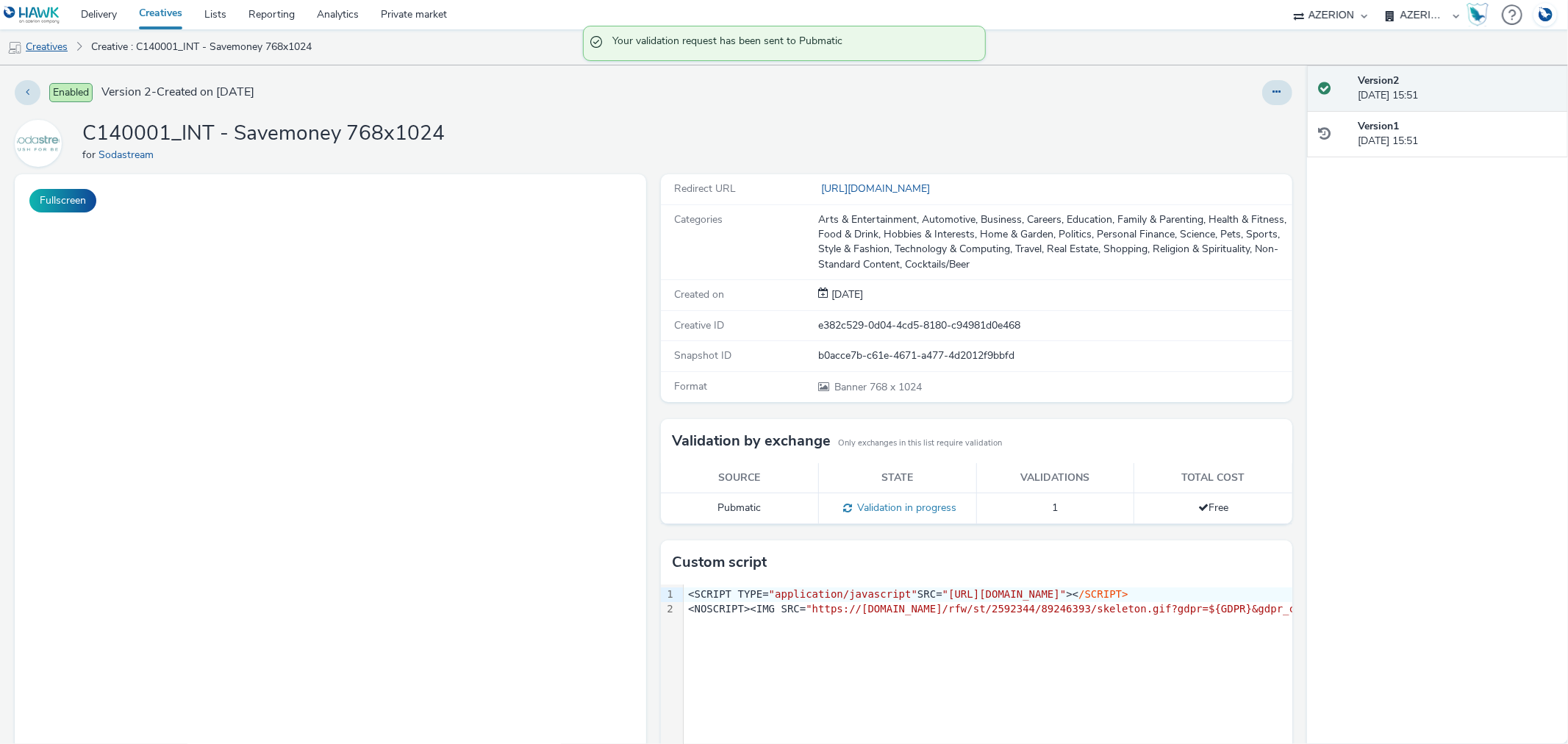
click at [52, 48] on link "Creatives" at bounding box center [37, 47] width 75 height 36
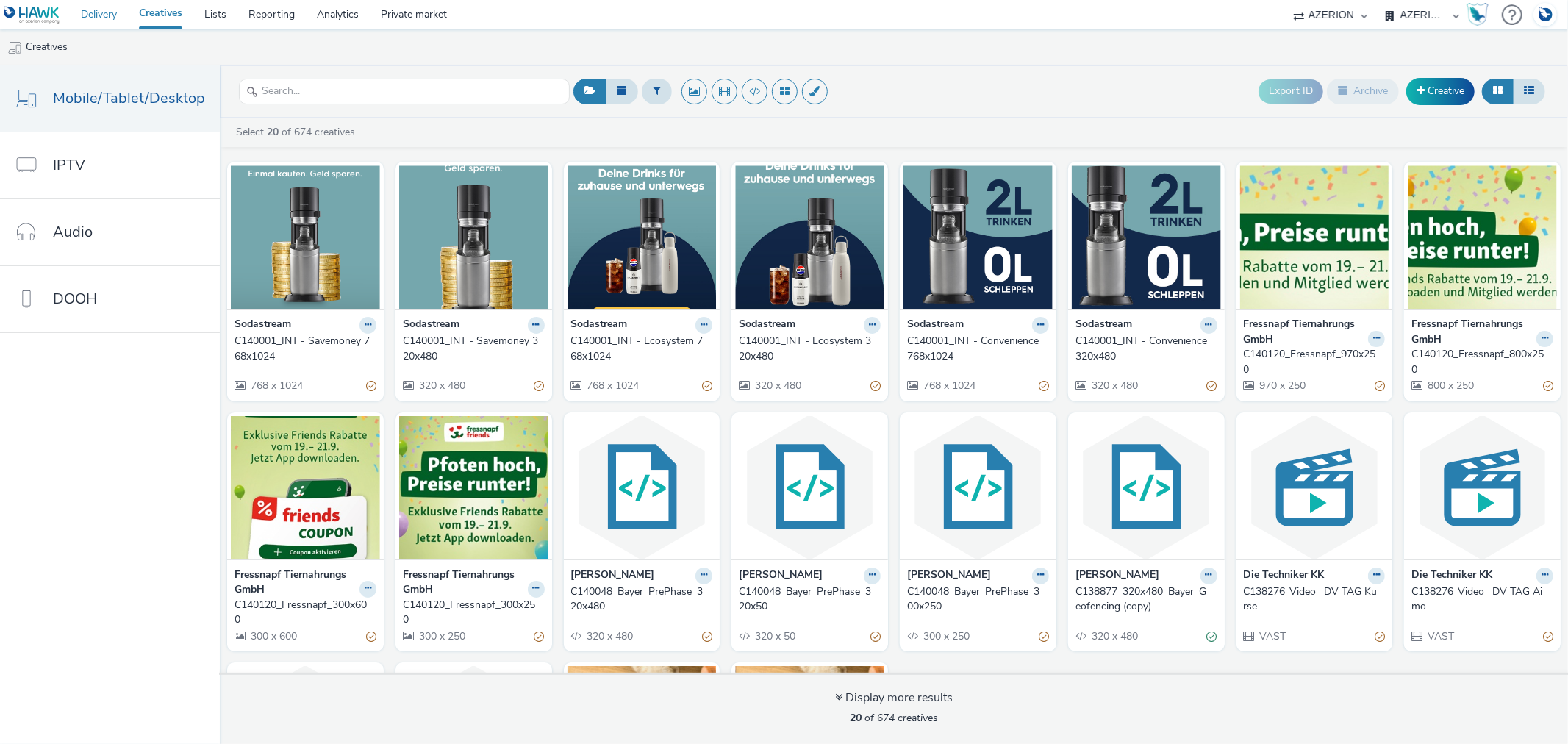
click at [83, 19] on link "Delivery" at bounding box center [98, 15] width 58 height 29
